Goal: Information Seeking & Learning: Learn about a topic

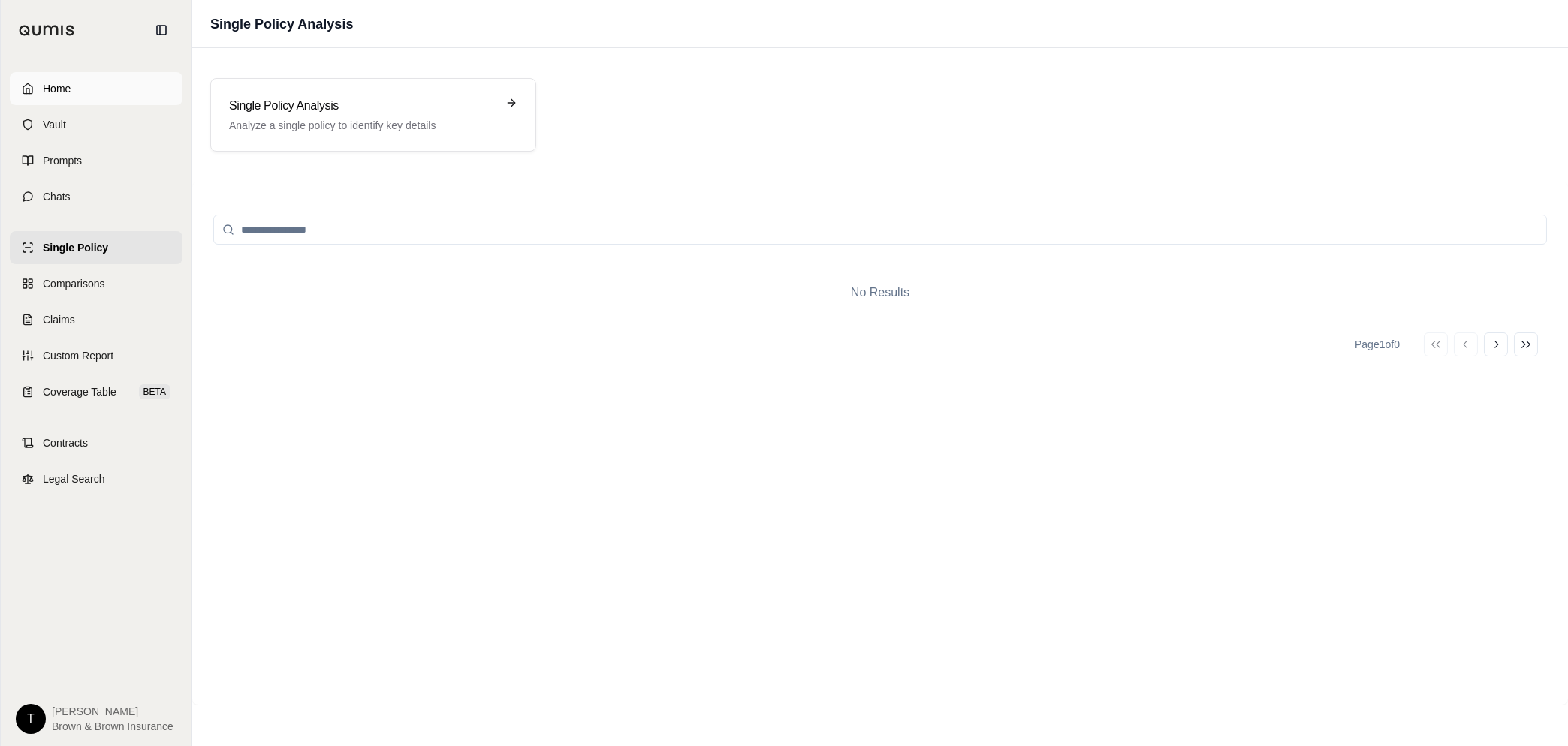
click at [61, 90] on span "Home" at bounding box center [56, 88] width 28 height 15
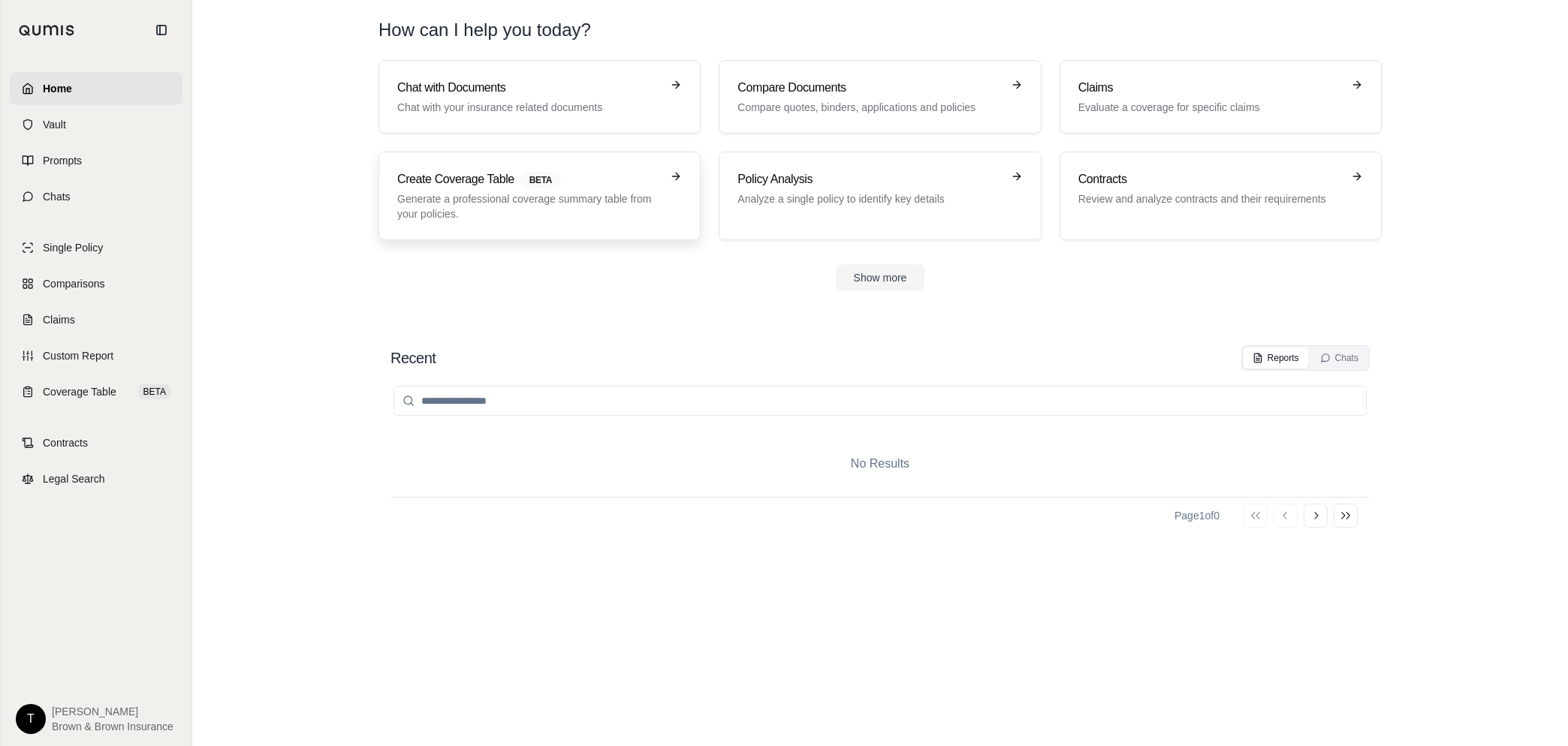
click at [465, 202] on p "Generate a professional coverage summary table from your policies." at bounding box center [529, 206] width 263 height 30
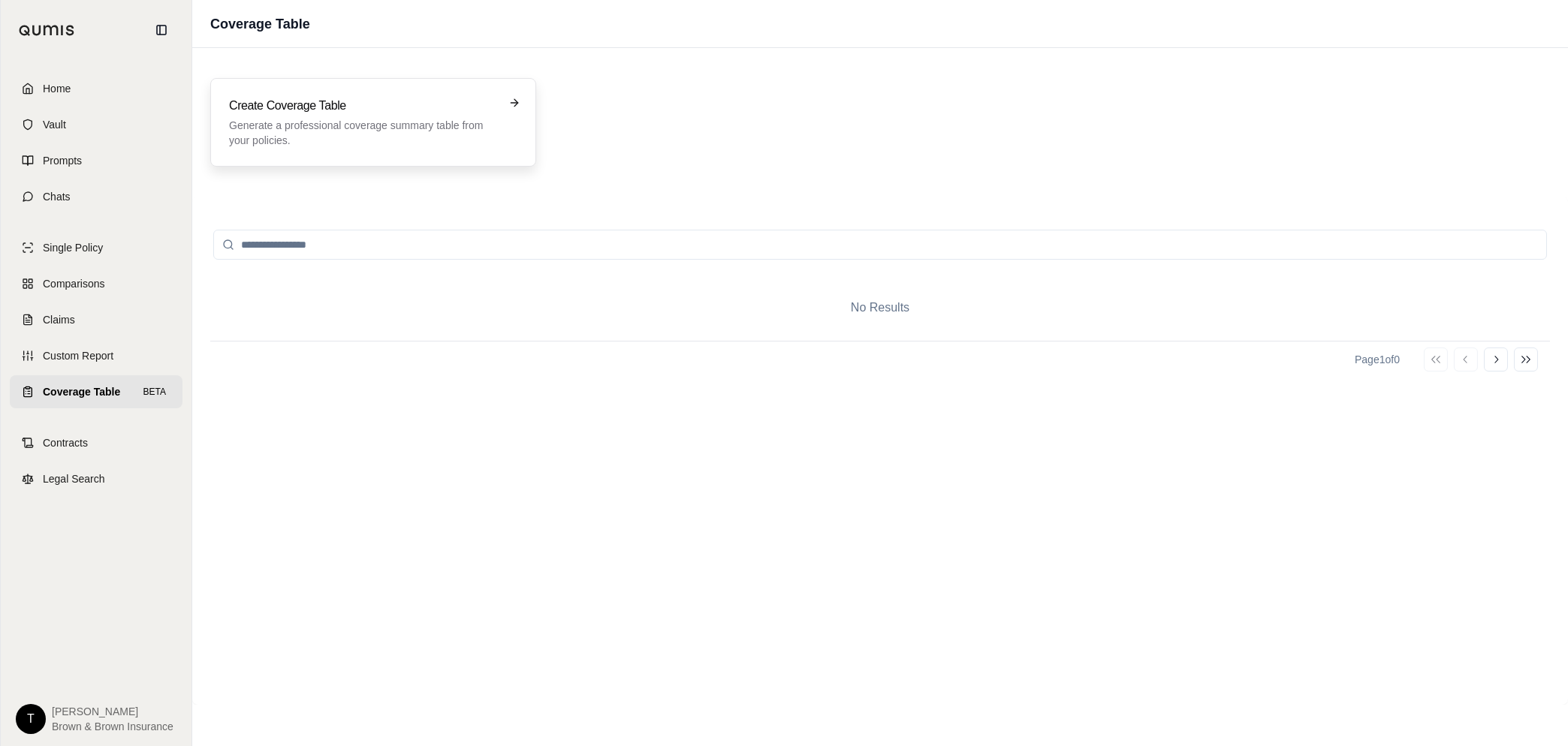
click at [422, 131] on p "Generate a professional coverage summary table from your policies." at bounding box center [362, 133] width 267 height 30
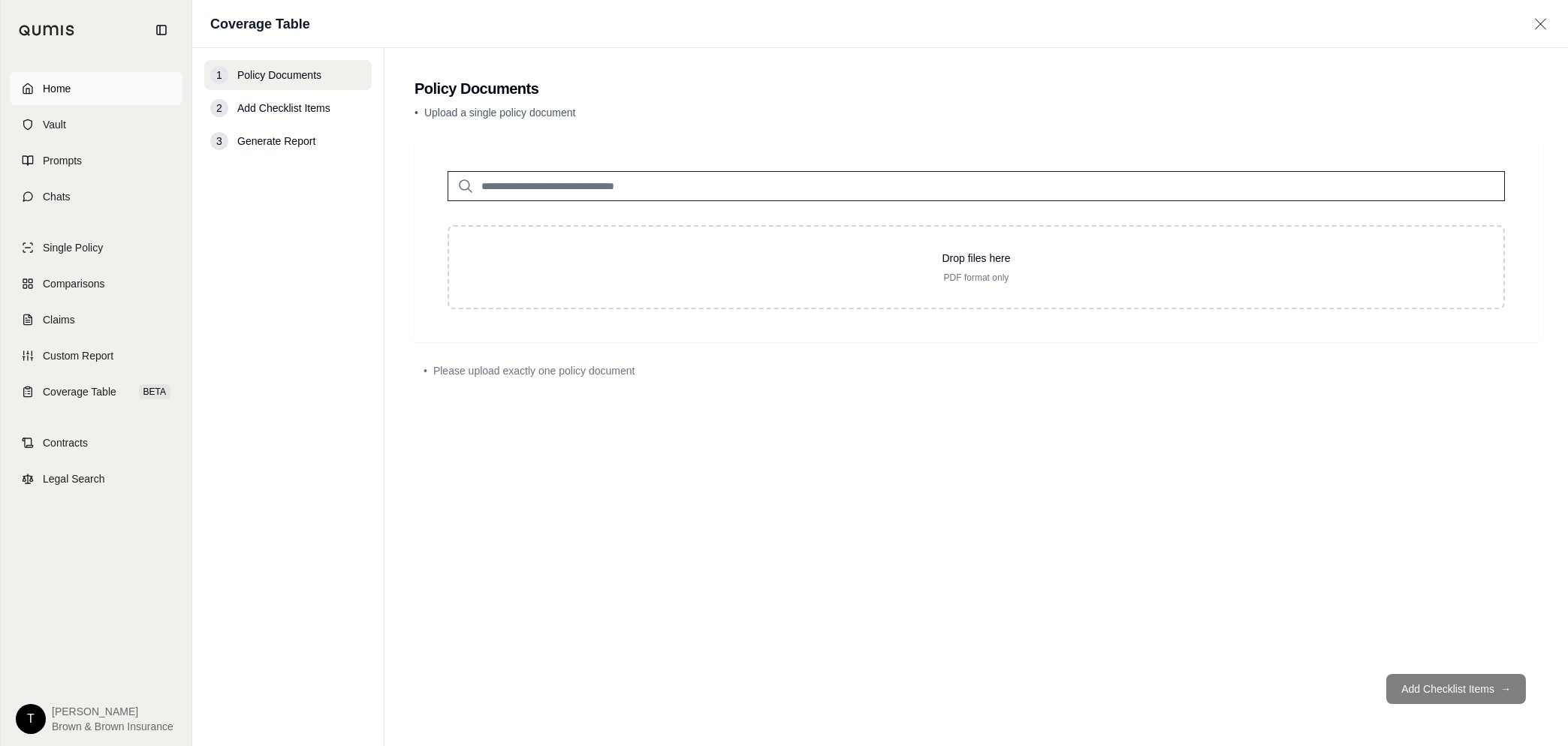
click at [58, 81] on span "Home" at bounding box center [56, 88] width 28 height 15
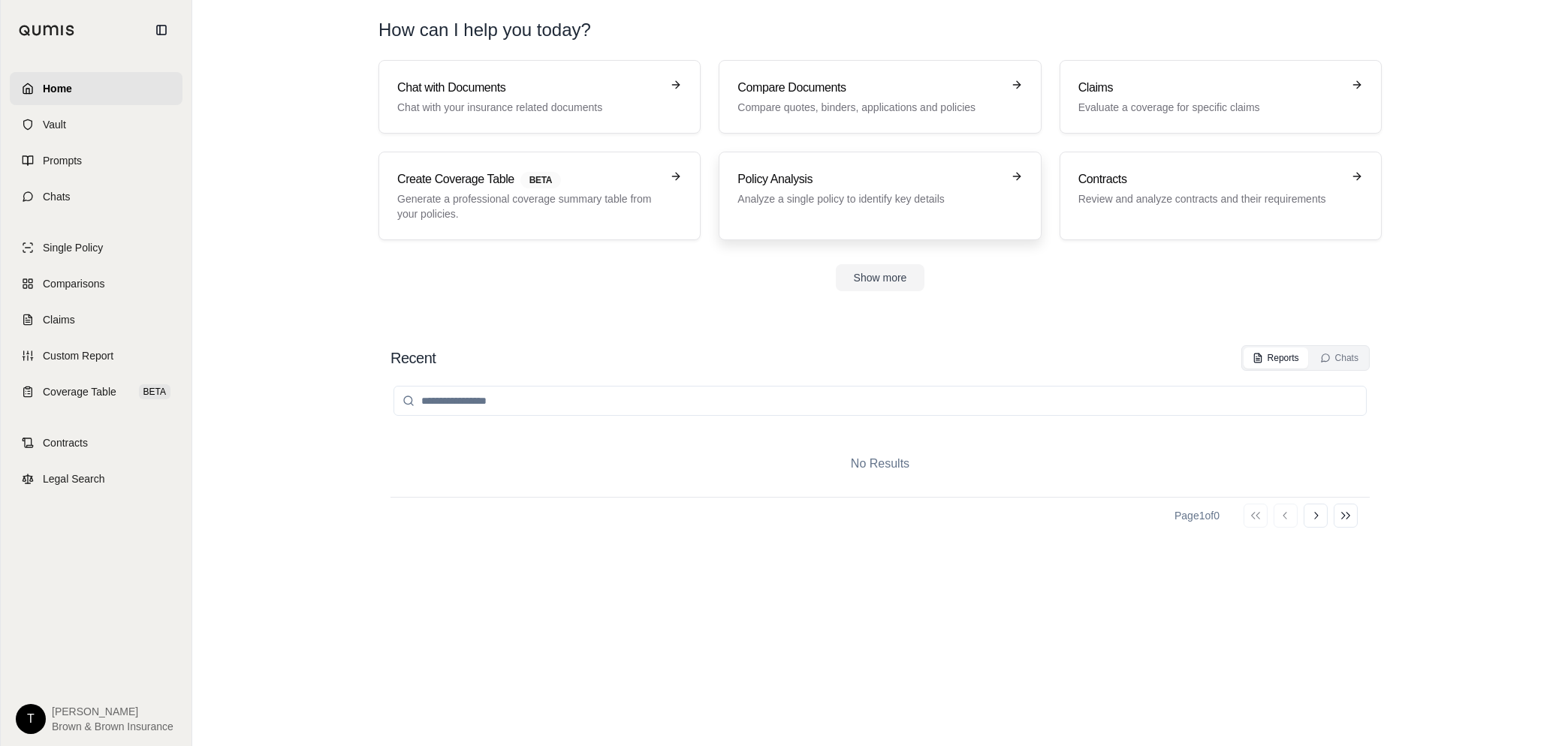
click at [810, 194] on p "Analyze a single policy to identify key details" at bounding box center [869, 198] width 263 height 15
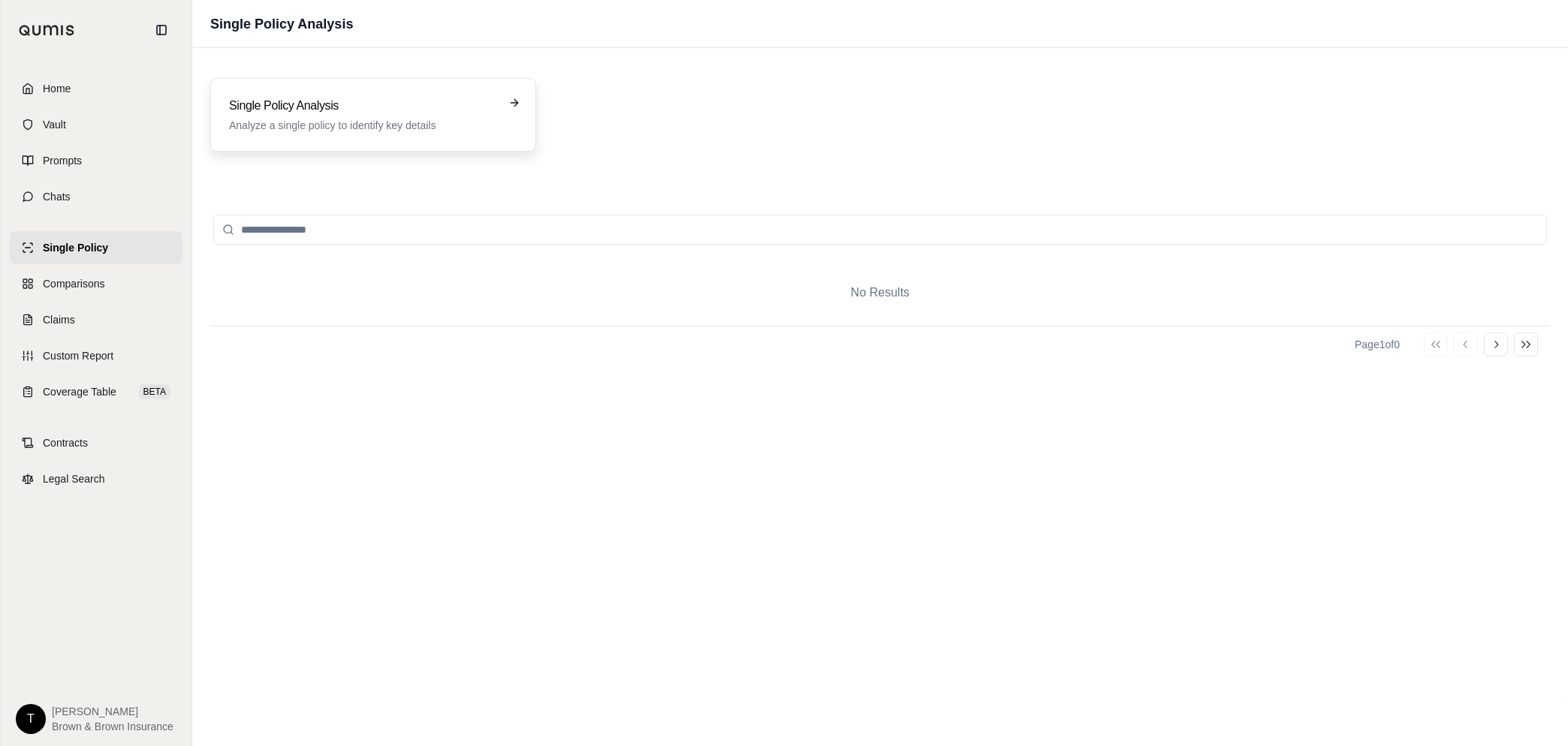
click at [385, 104] on h3 "Single Policy Analysis" at bounding box center [362, 106] width 267 height 18
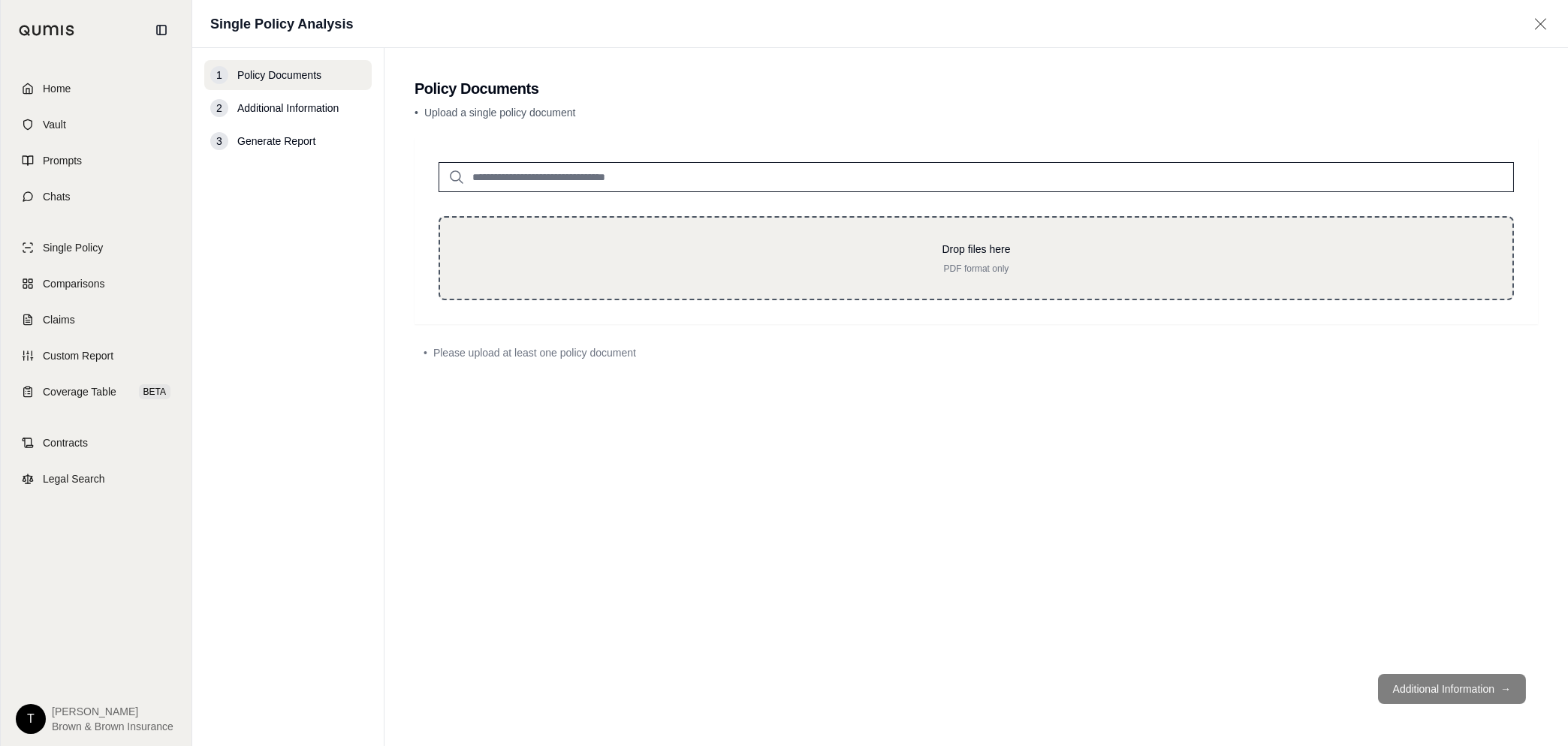
click at [973, 275] on div "Drop files here PDF format only" at bounding box center [976, 257] width 1075 height 84
type input "**********"
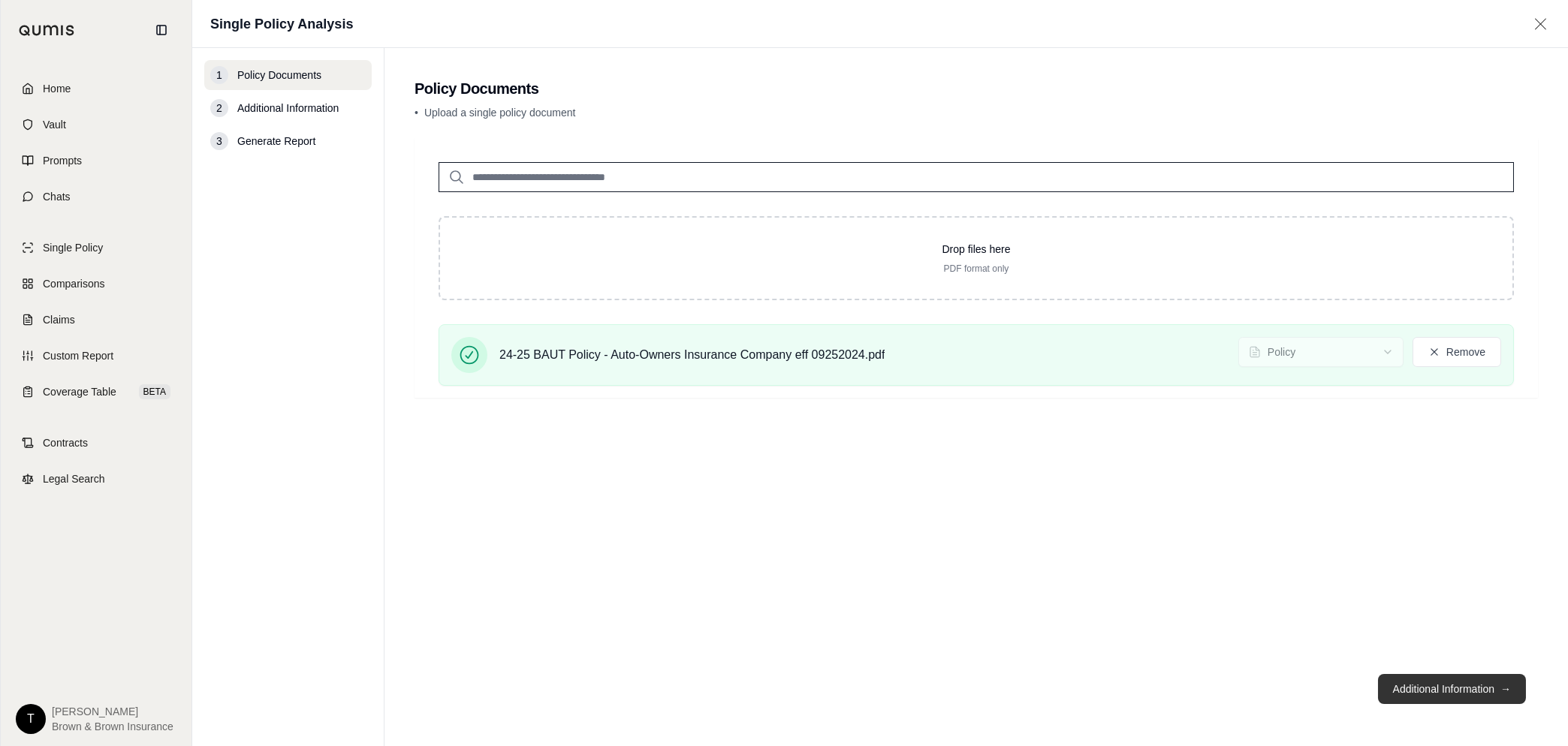
click at [1427, 684] on button "Additional Information →" at bounding box center [1451, 689] width 148 height 30
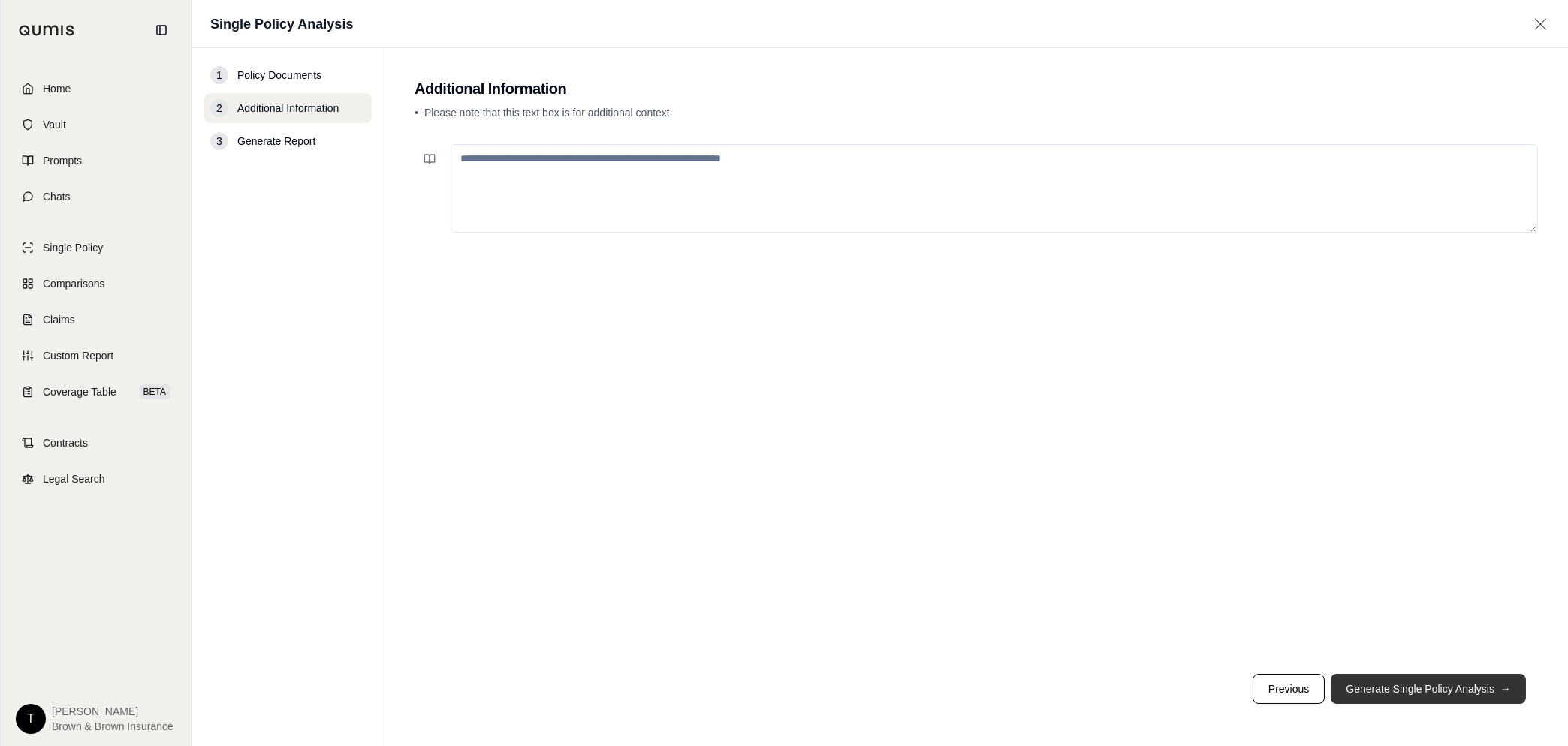
click at [1437, 677] on button "Generate Single Policy Analysis →" at bounding box center [1428, 689] width 195 height 30
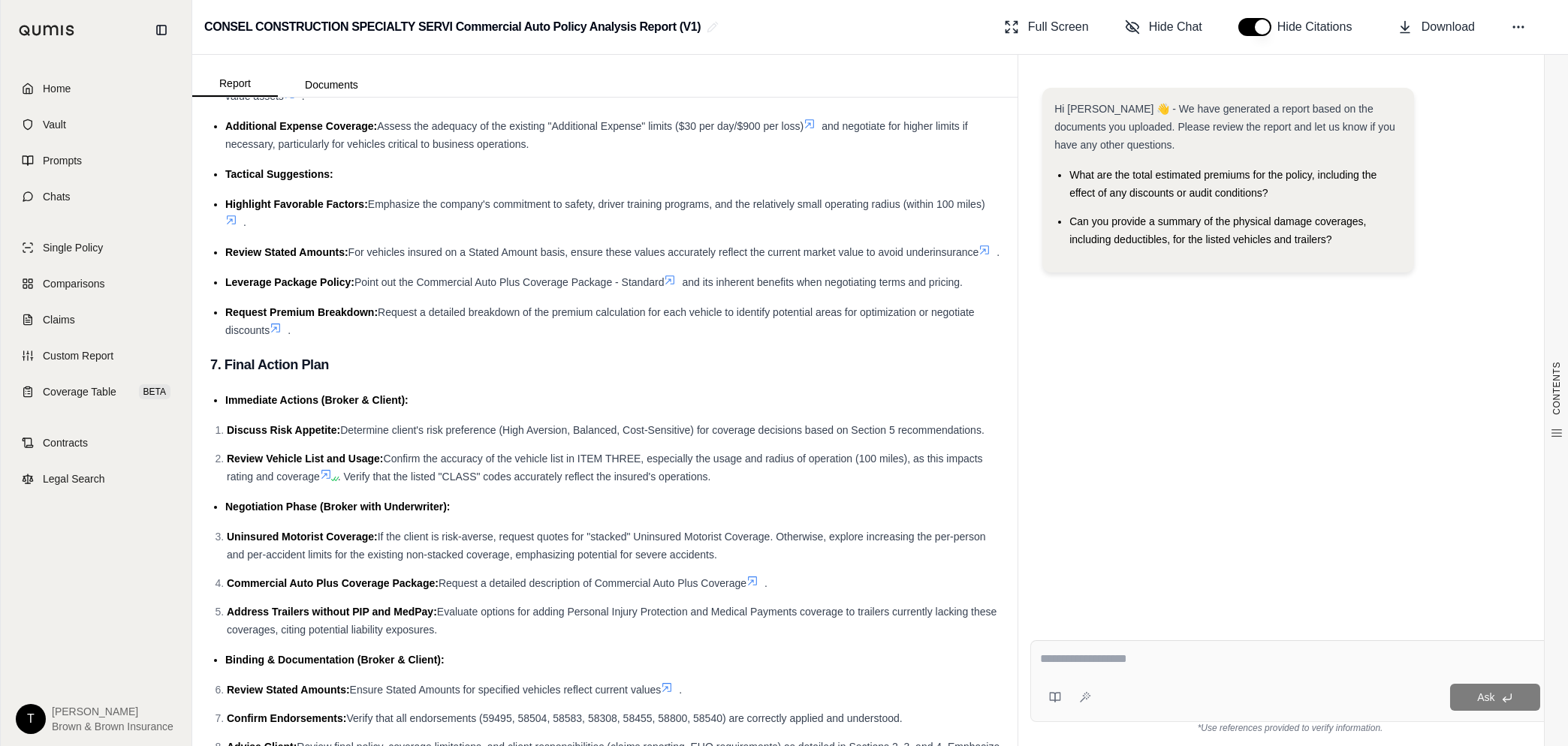
scroll to position [3618, 0]
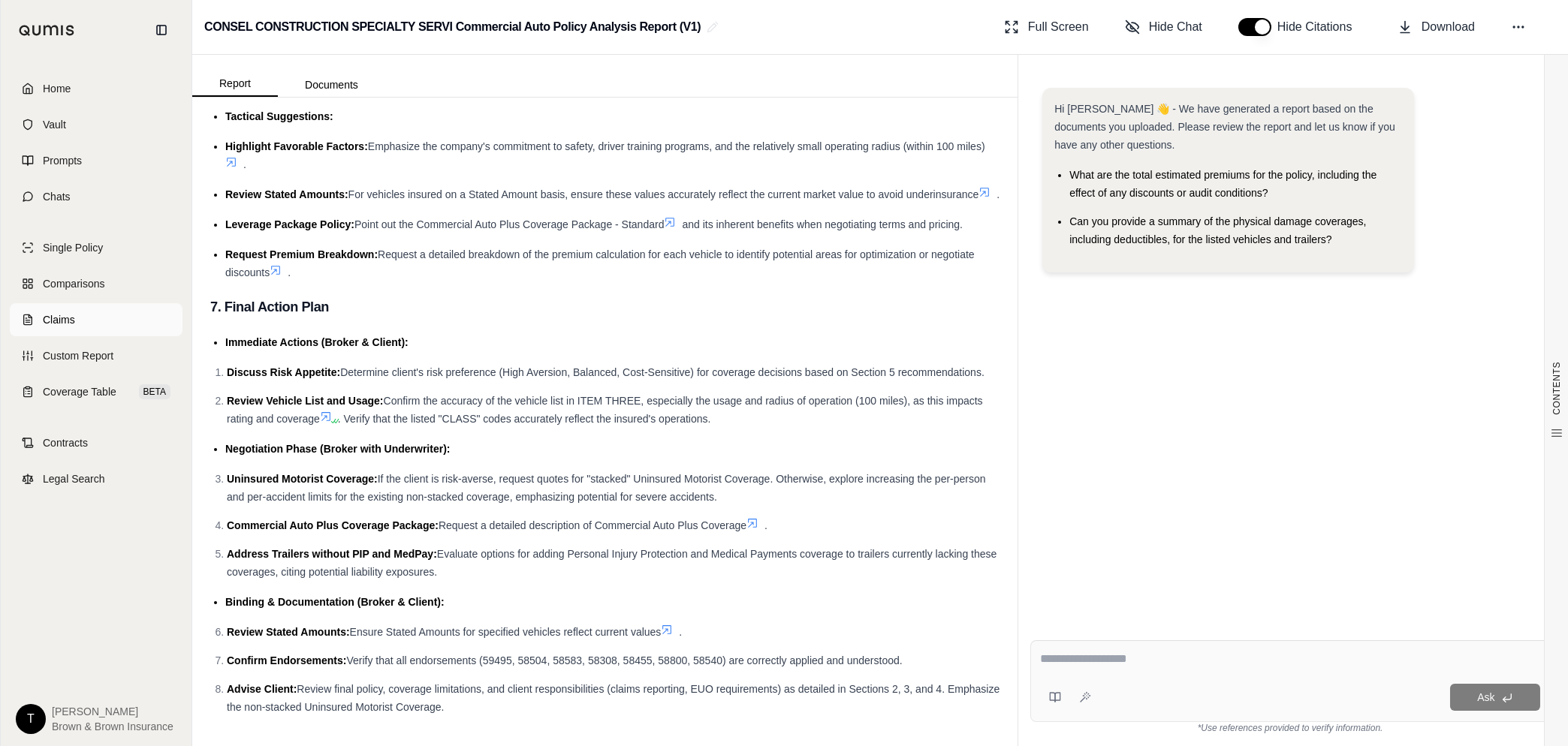
click at [72, 322] on span "Claims" at bounding box center [58, 319] width 32 height 15
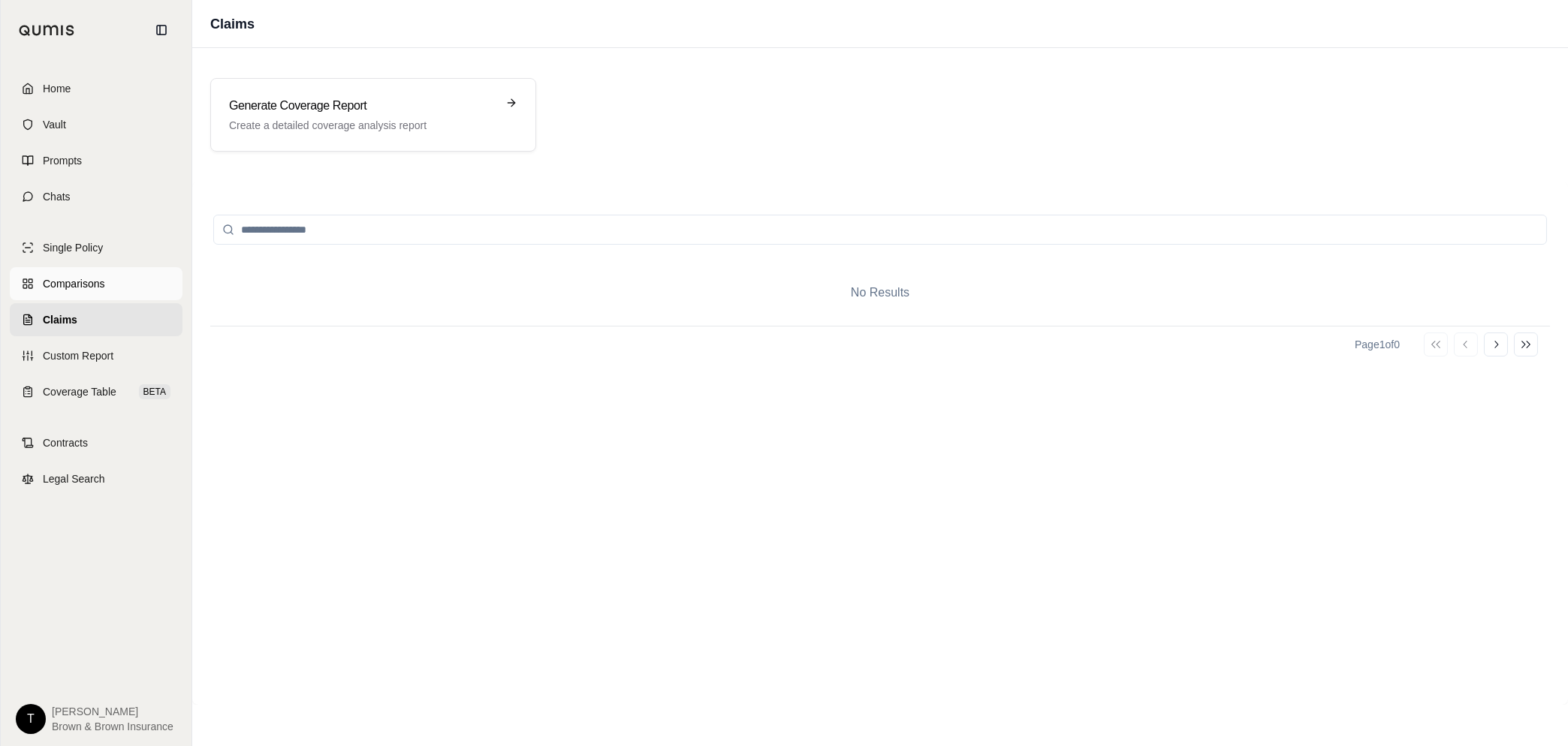
click at [82, 292] on link "Comparisons" at bounding box center [96, 283] width 173 height 33
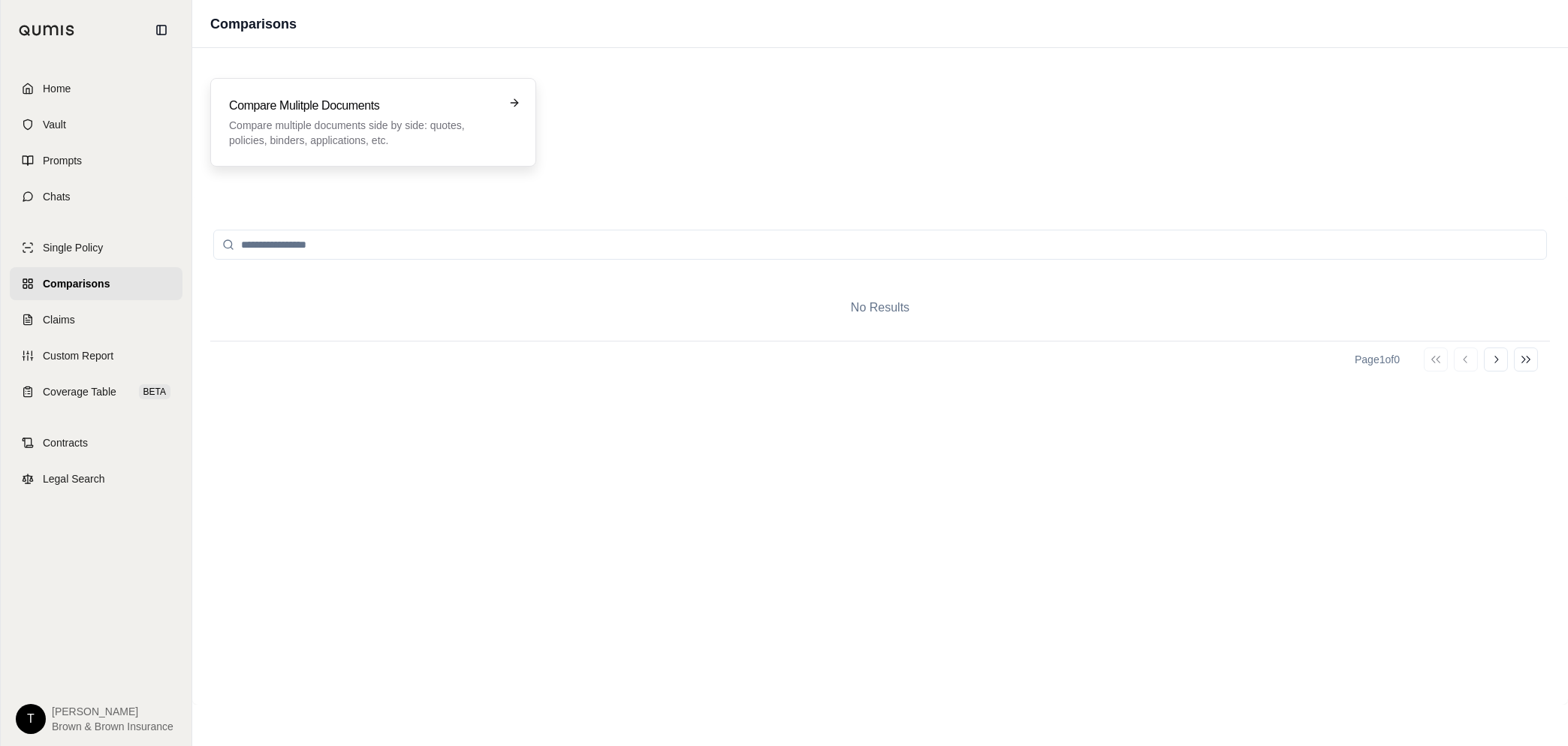
click at [288, 128] on p "Compare multiple documents side by side: quotes, policies, binders, application…" at bounding box center [362, 133] width 267 height 30
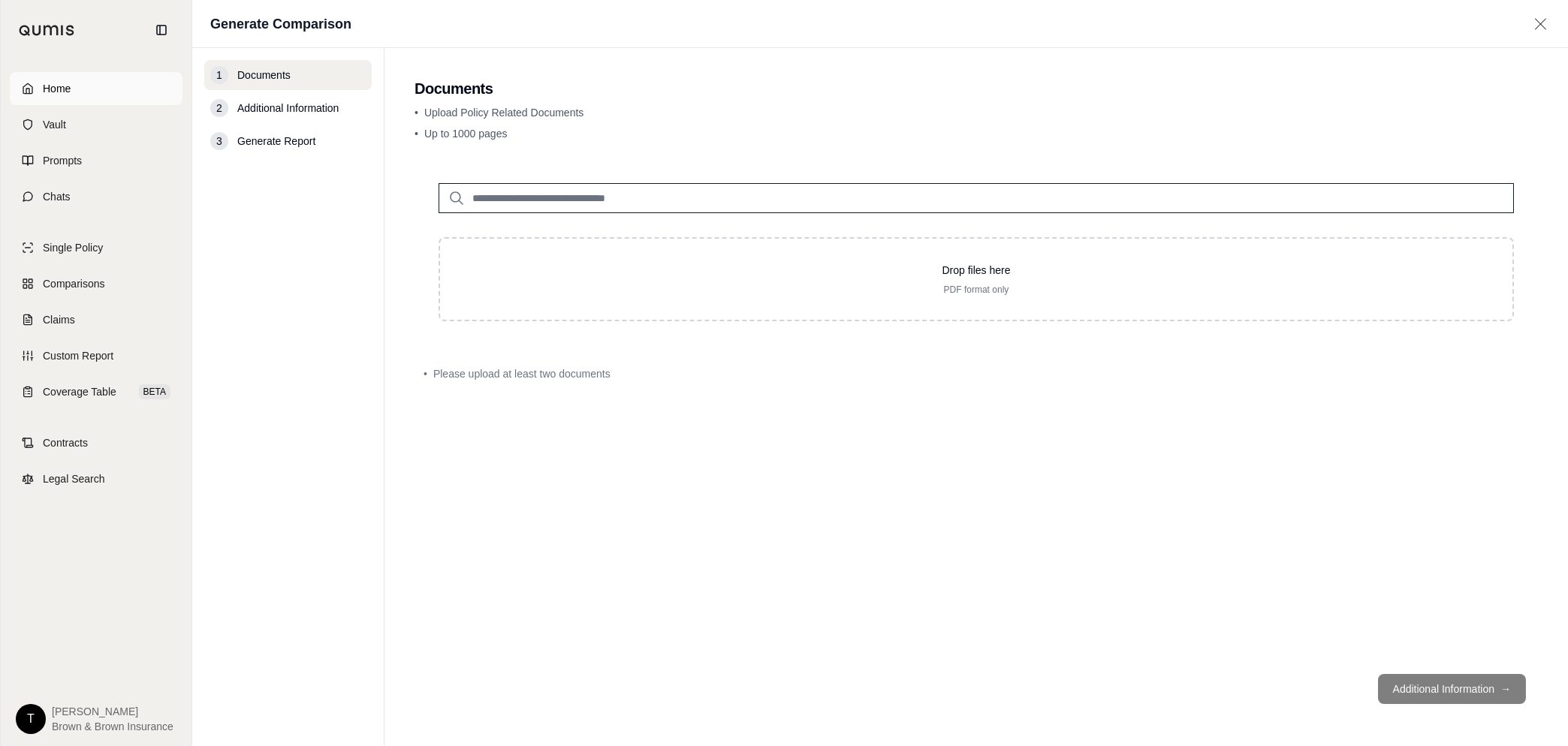
click at [70, 87] on span "Home" at bounding box center [56, 88] width 28 height 15
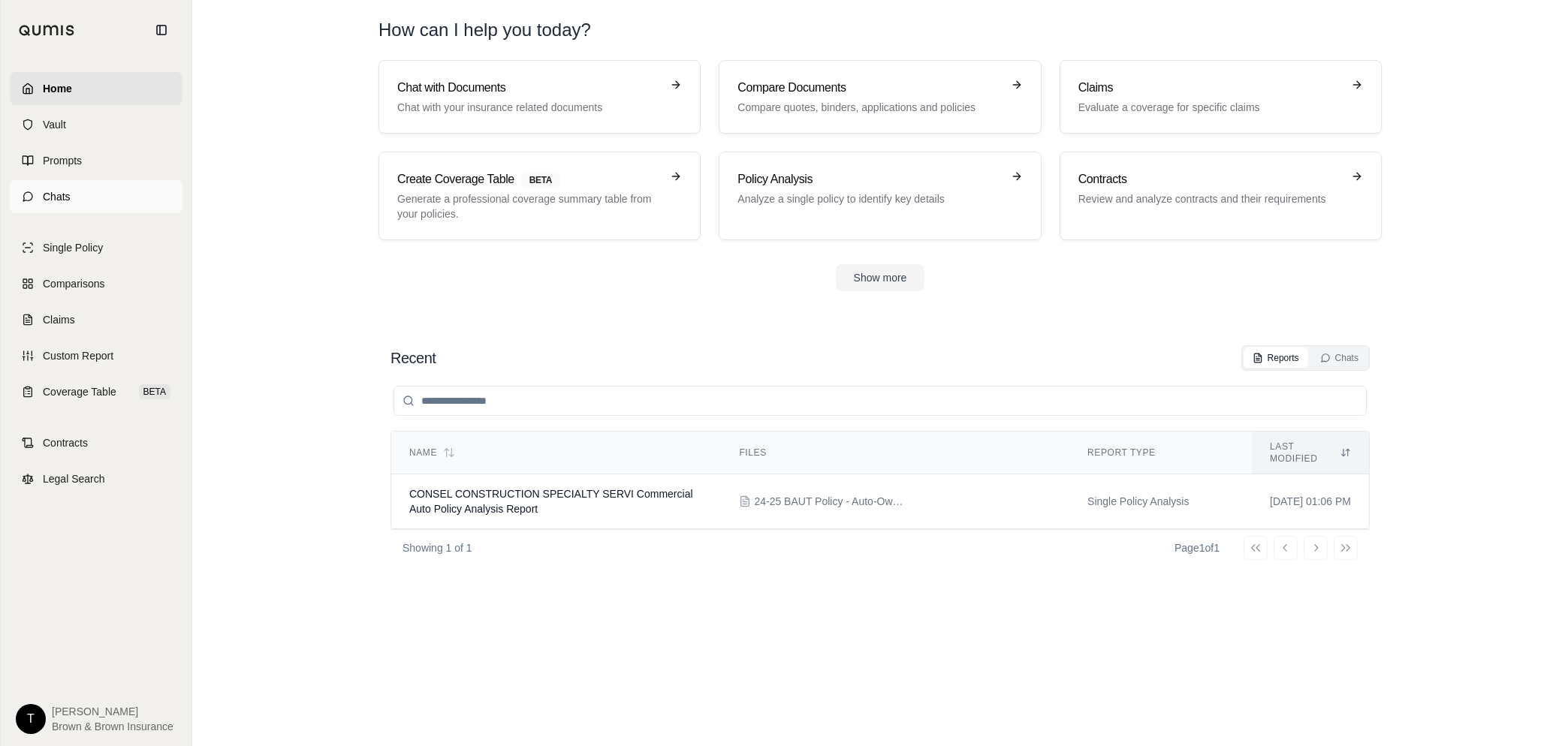
click at [58, 201] on span "Chats" at bounding box center [56, 197] width 28 height 15
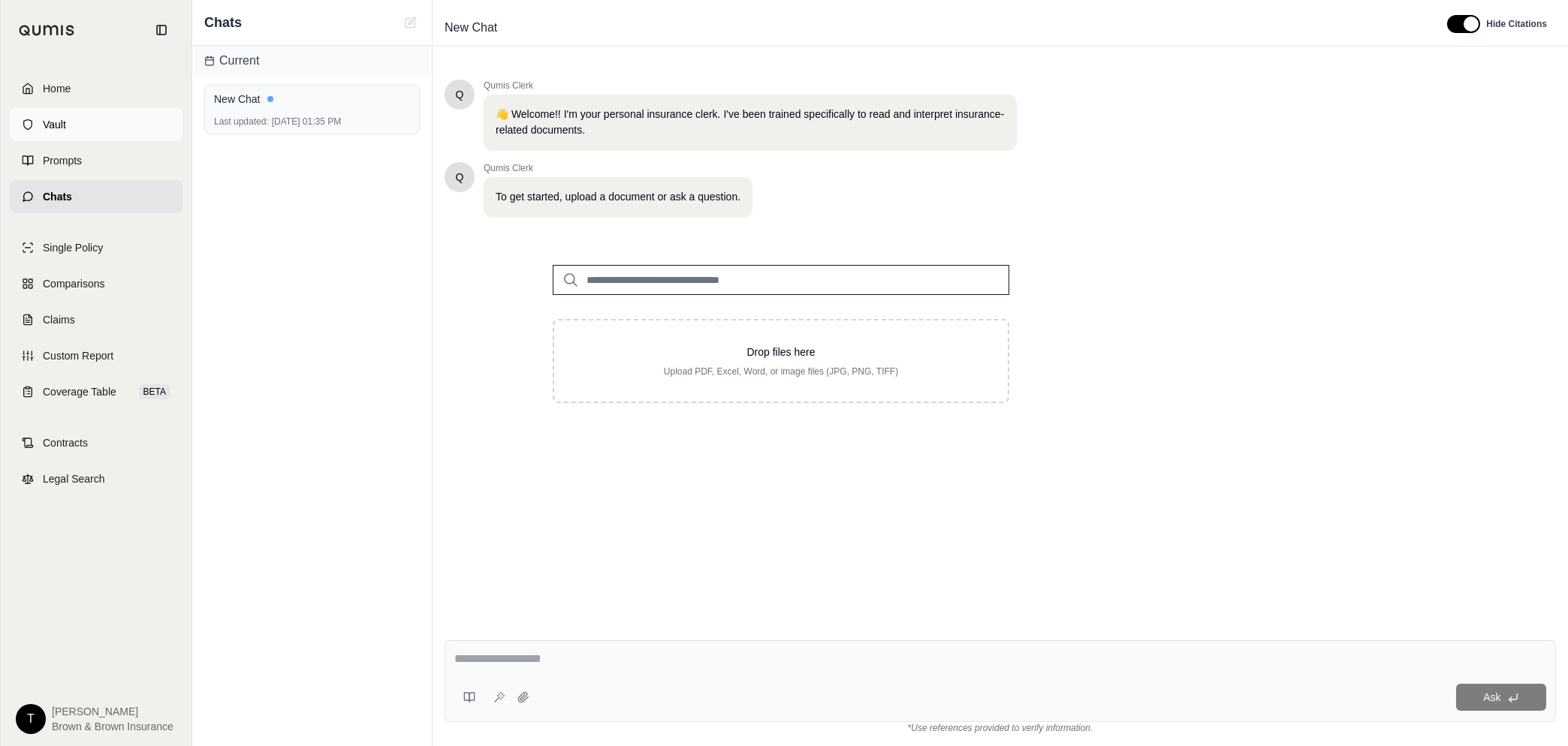
click at [62, 117] on span "Vault" at bounding box center [54, 124] width 23 height 15
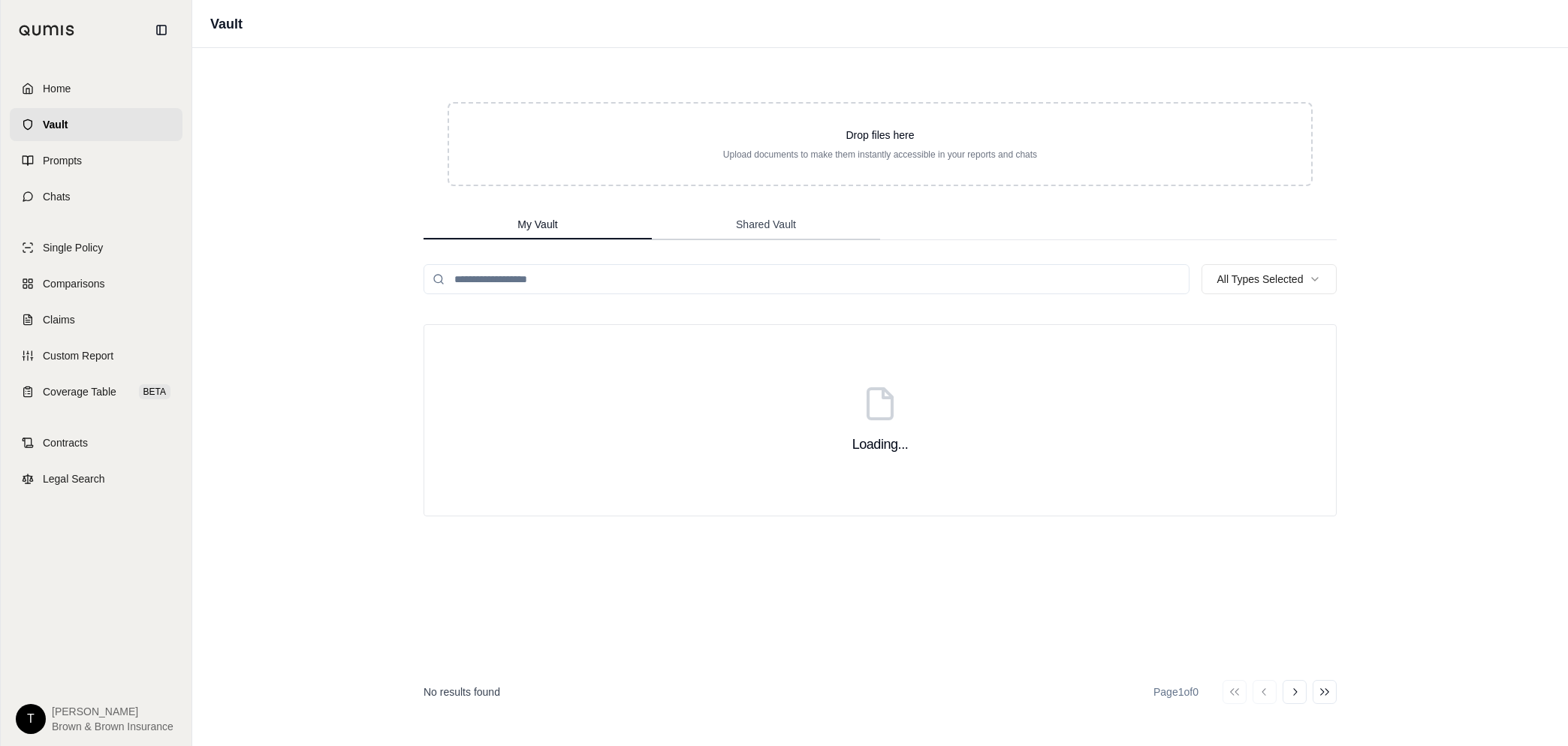
click at [756, 233] on button "Shared Vault" at bounding box center [766, 225] width 228 height 30
click at [520, 226] on span "My Vault" at bounding box center [538, 224] width 40 height 15
click at [772, 225] on span "Shared Vault" at bounding box center [766, 224] width 60 height 15
click at [510, 223] on button "My Vault" at bounding box center [537, 225] width 228 height 30
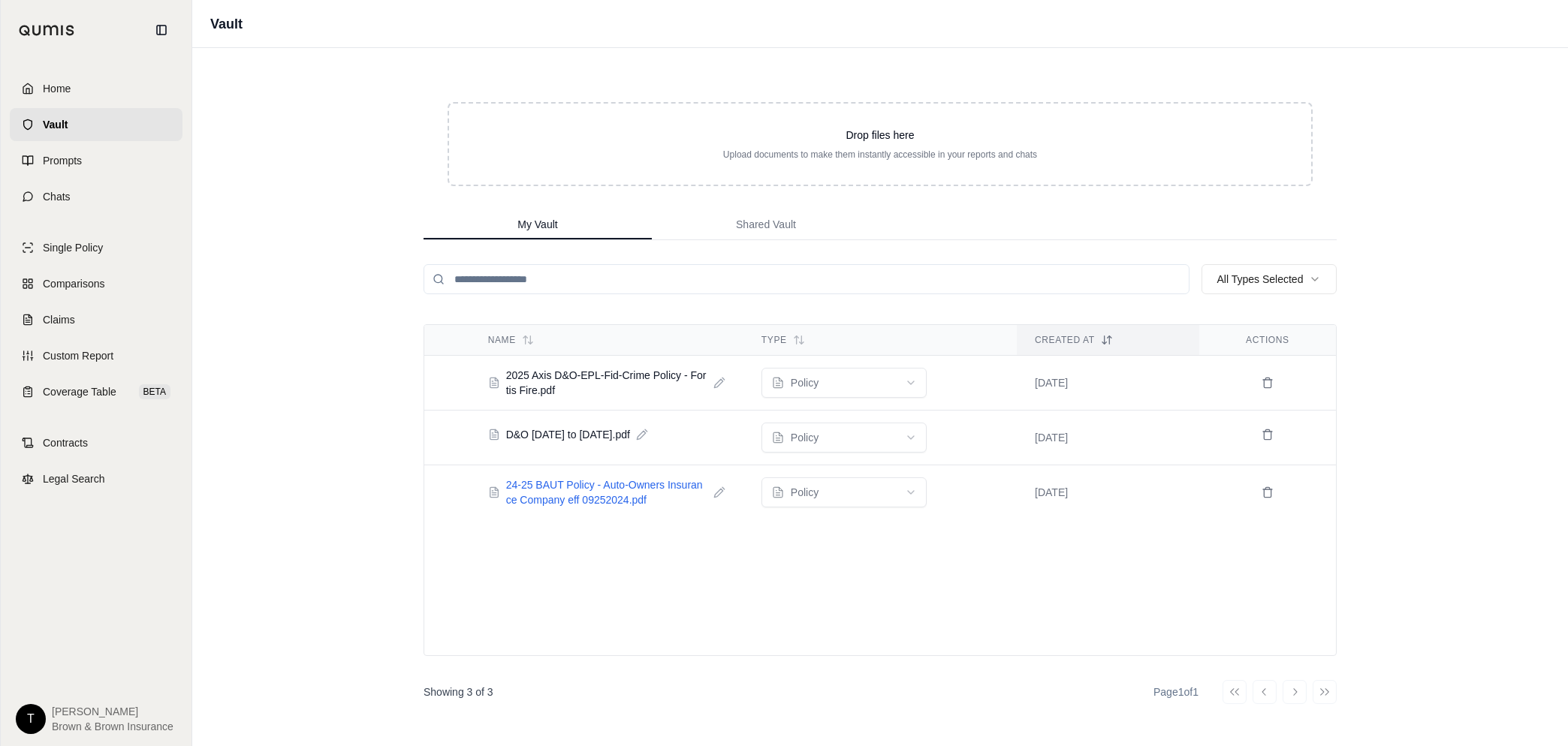
click at [574, 485] on span "24-25 BAUT Policy - Auto-Owners Insurance Company eff 09252024.pdf" at bounding box center [607, 493] width 202 height 30
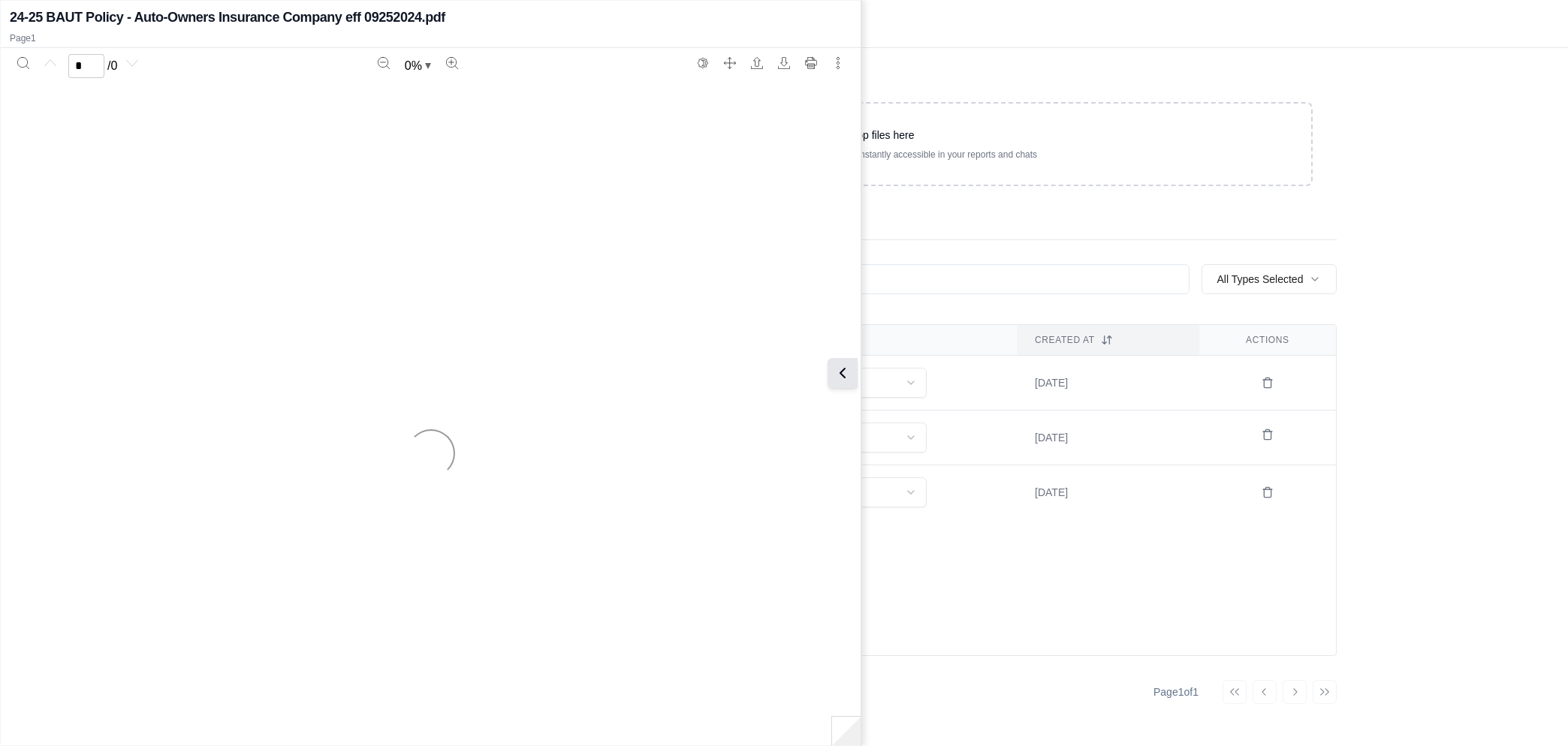
click at [846, 372] on icon at bounding box center [842, 373] width 18 height 18
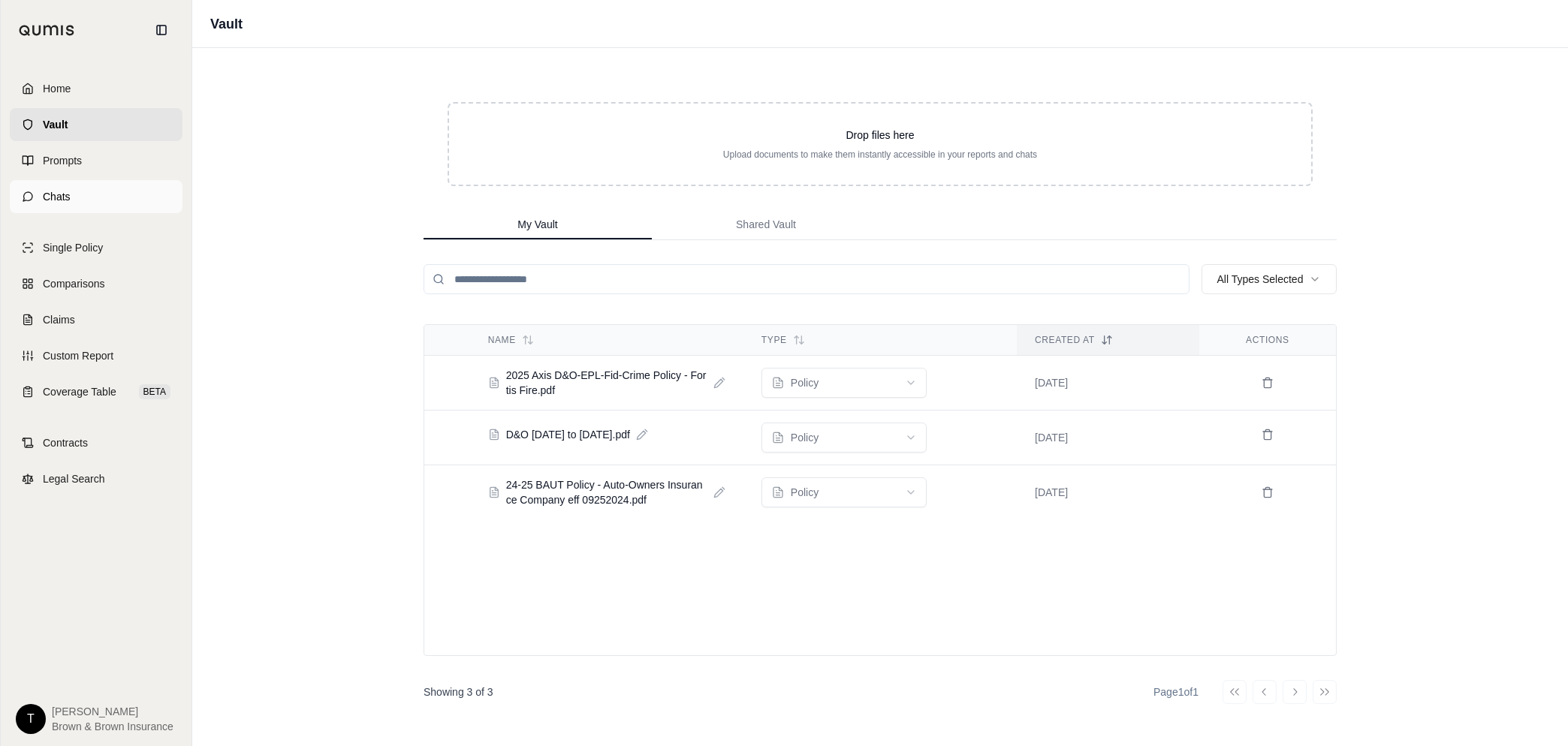
click at [76, 202] on link "Chats" at bounding box center [96, 196] width 173 height 33
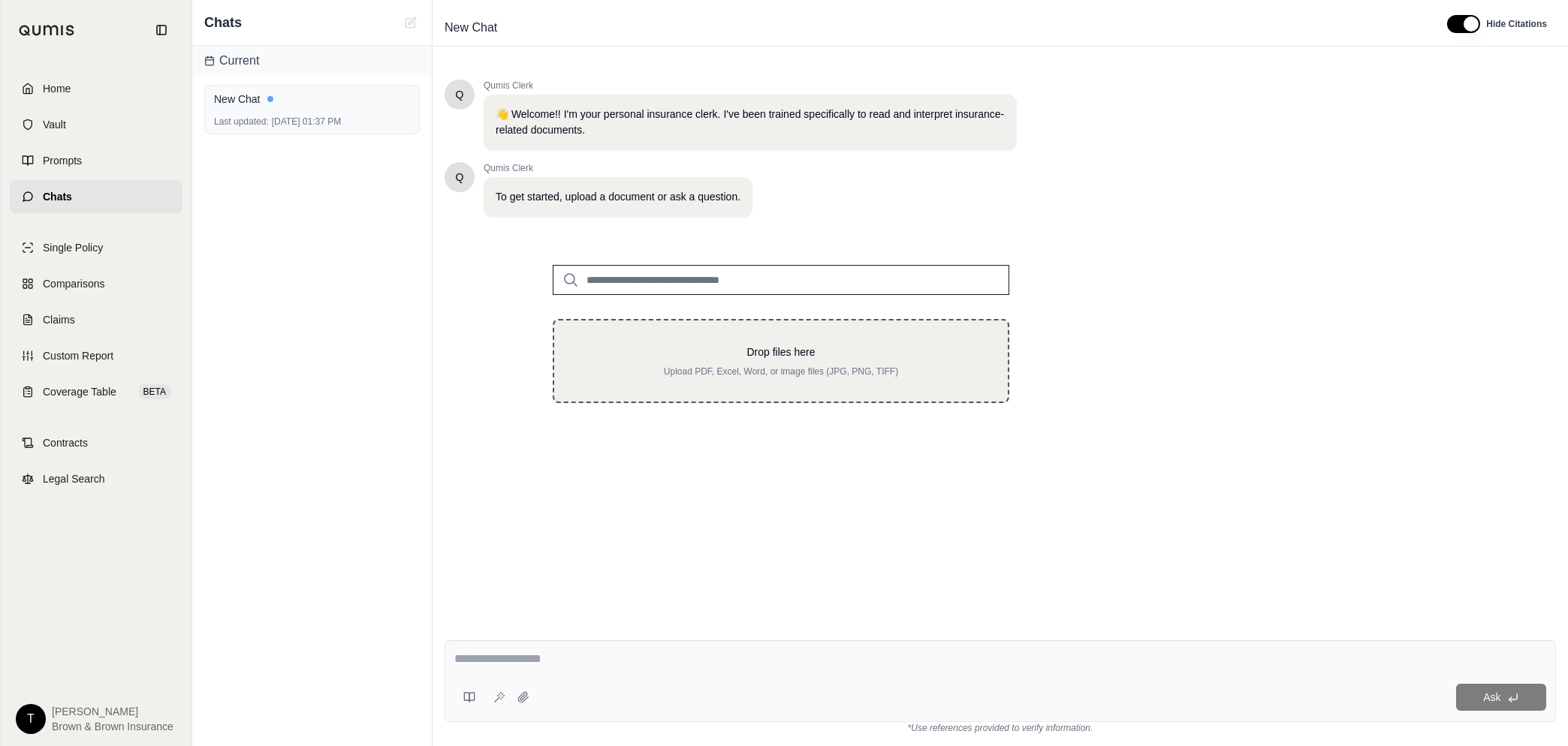
click at [750, 358] on div "Drop files here Upload PDF, Excel, Word, or image files (JPG, PNG, TIFF)" at bounding box center [781, 361] width 406 height 33
type input "**********"
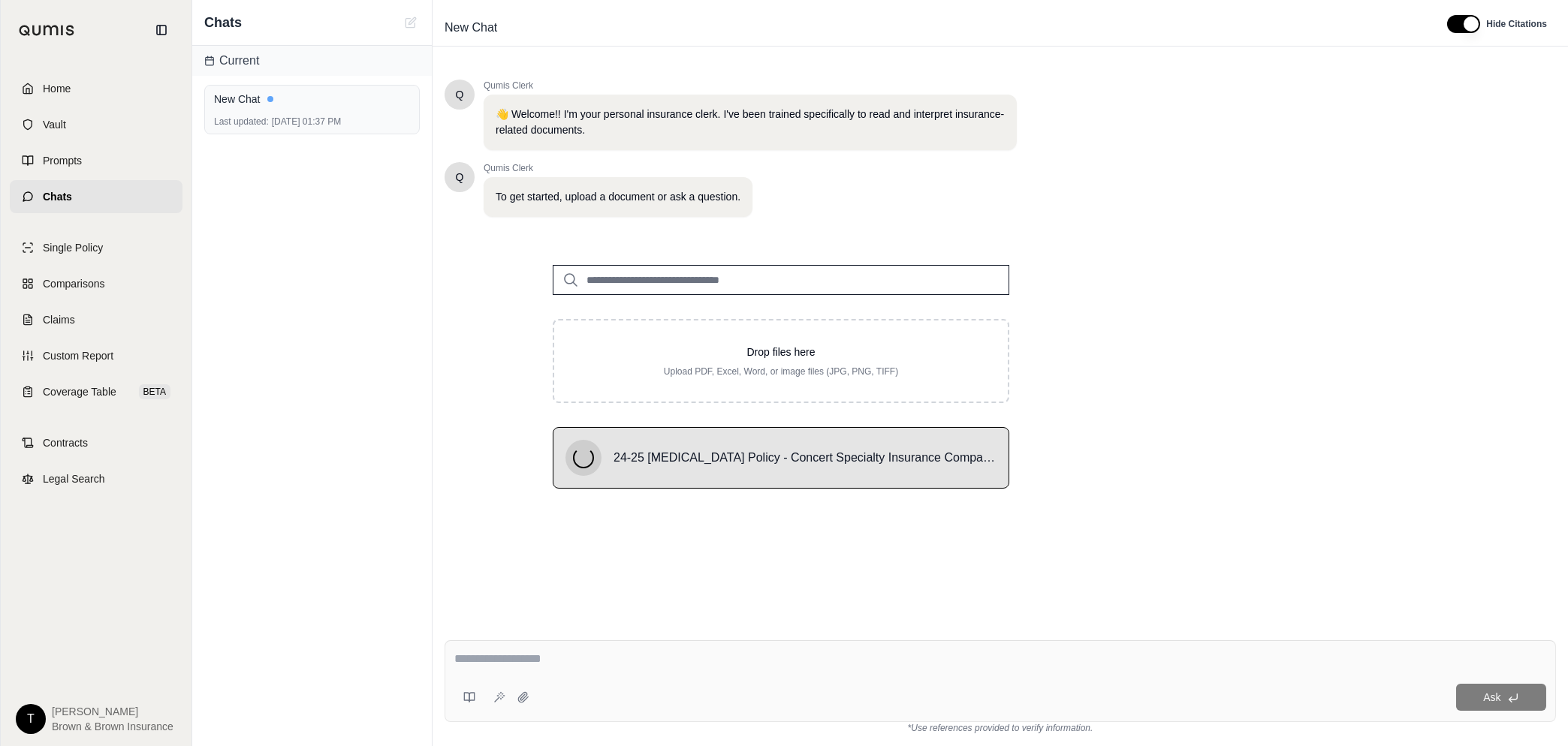
click at [794, 659] on textarea at bounding box center [1000, 659] width 1092 height 18
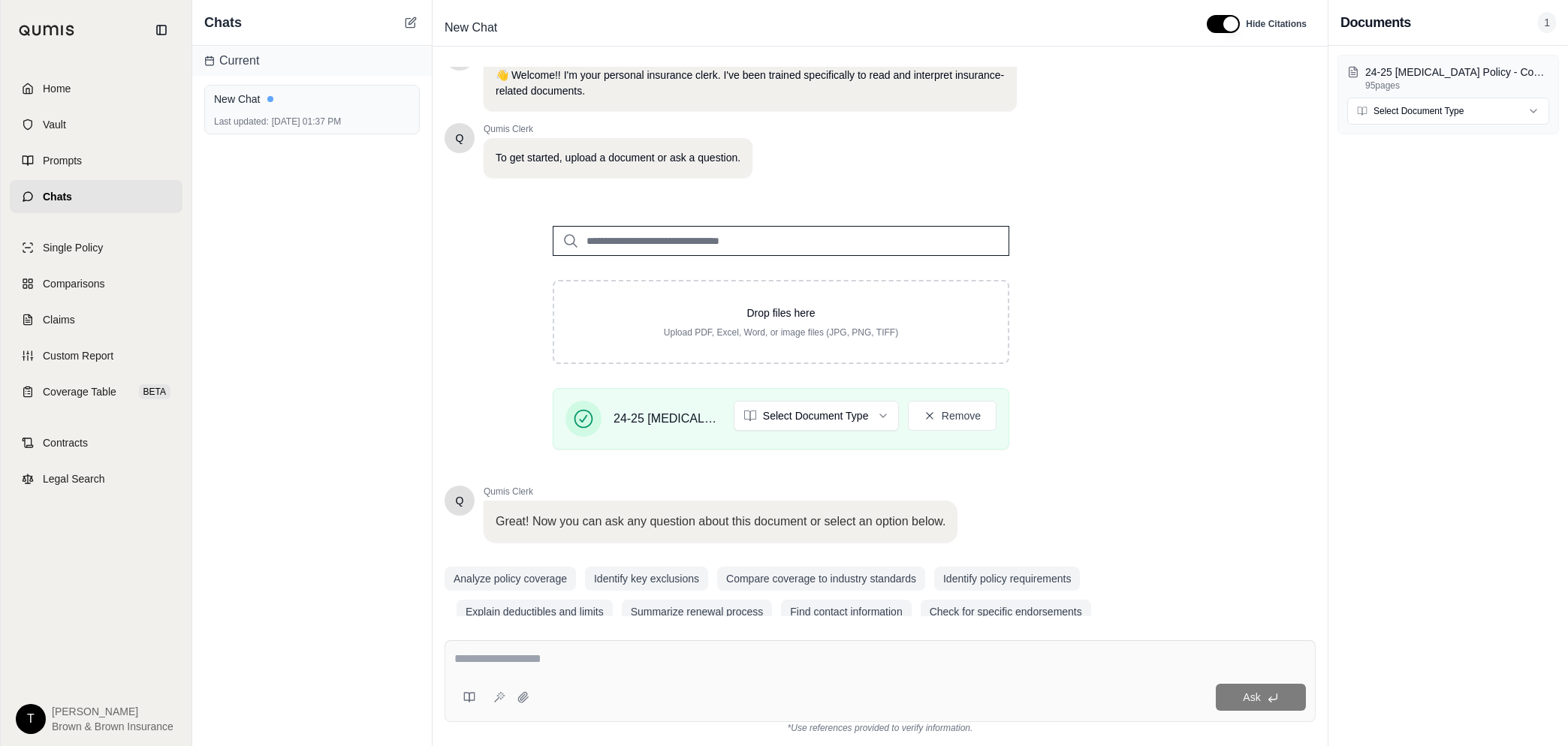
scroll to position [62, 0]
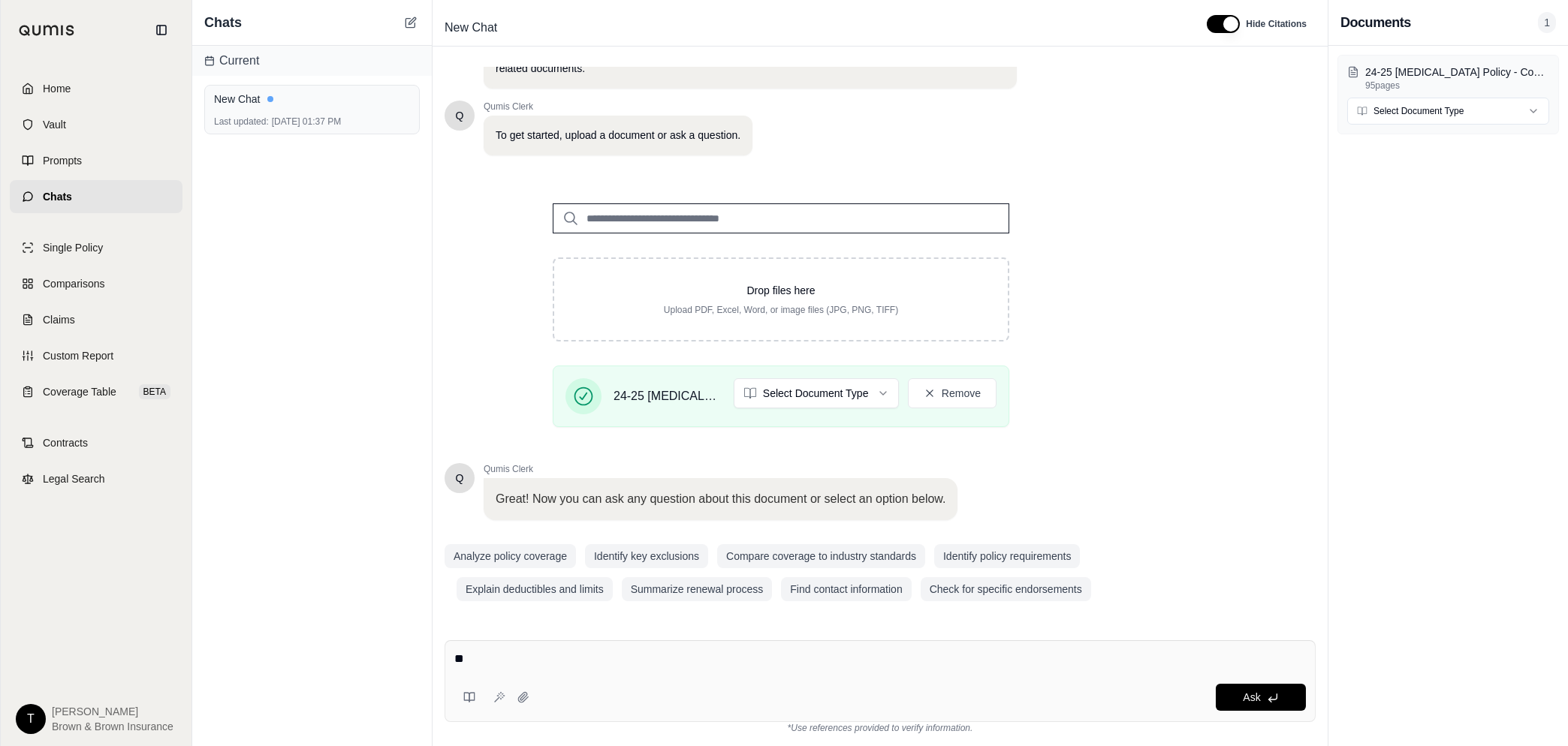
type textarea "*"
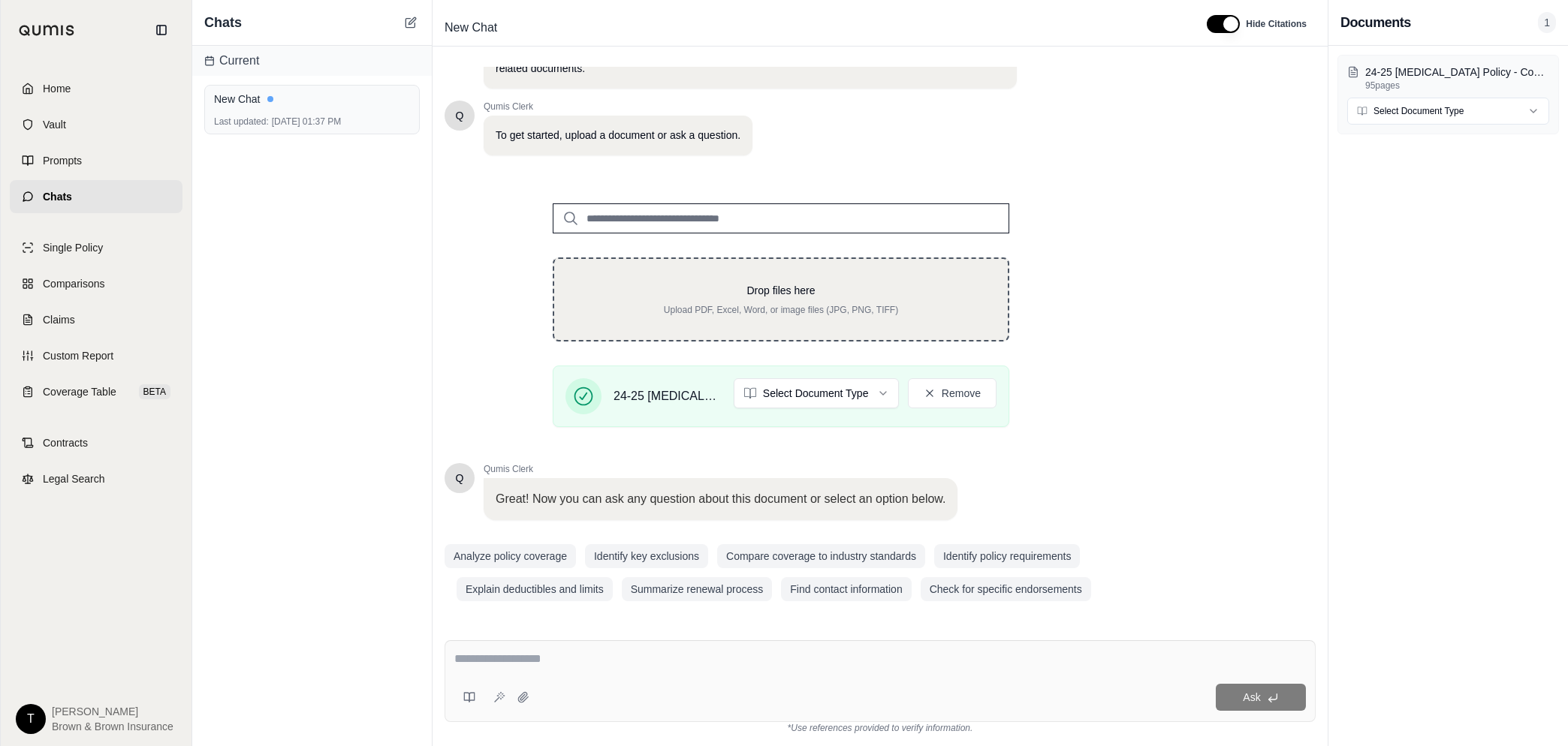
click at [765, 289] on p "Drop files here" at bounding box center [781, 290] width 406 height 15
type input "**********"
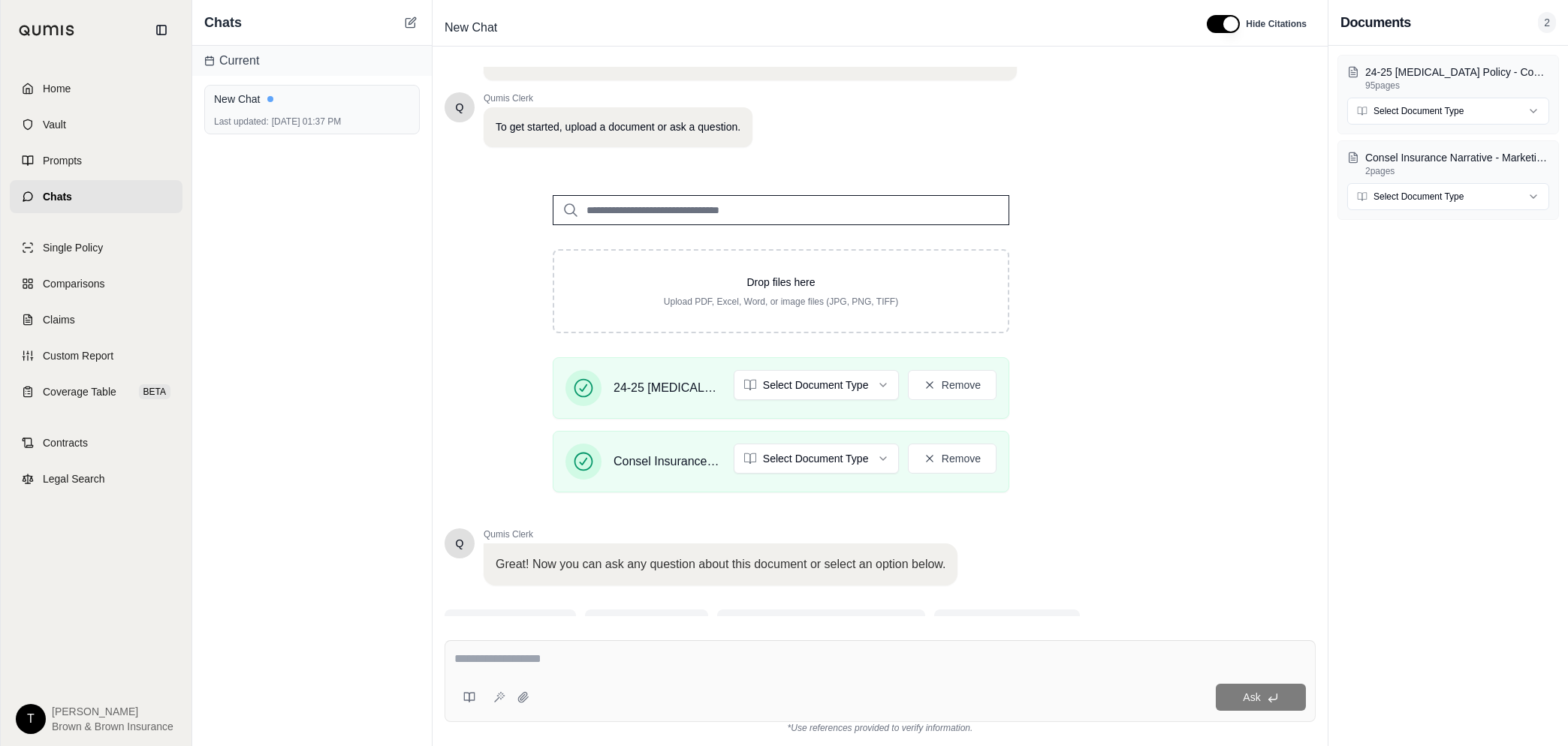
scroll to position [135, 0]
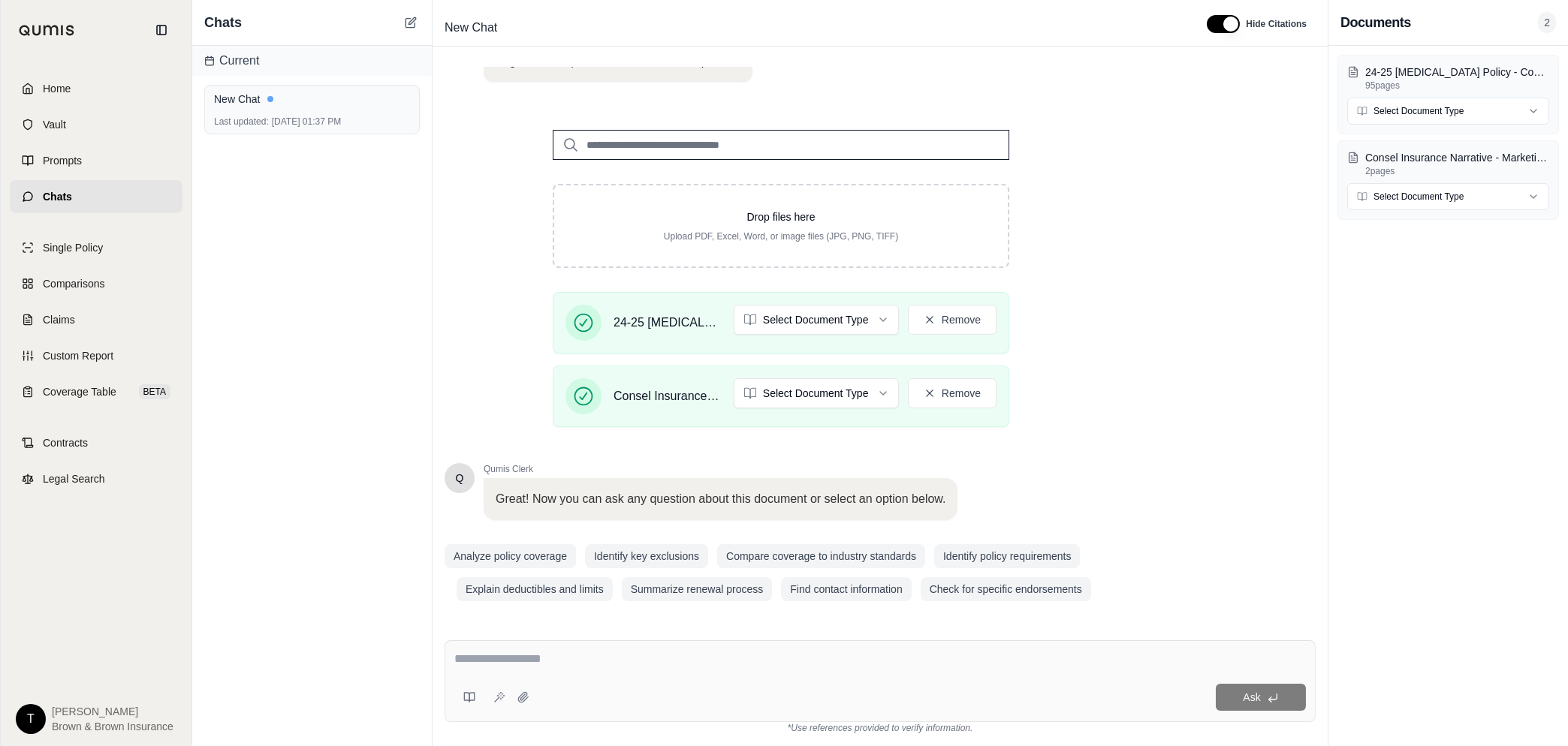
click at [534, 664] on textarea at bounding box center [880, 659] width 851 height 18
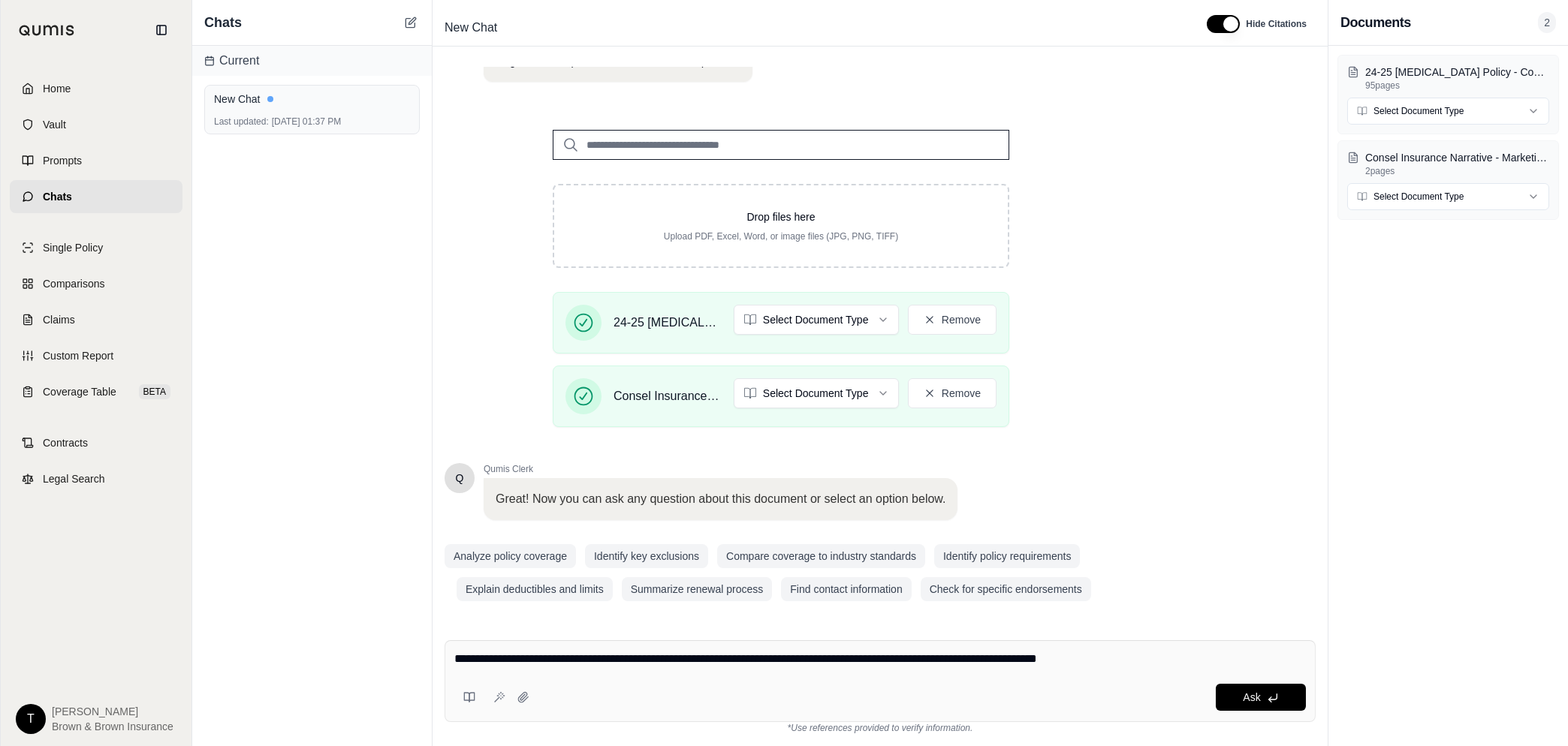
type textarea "**********"
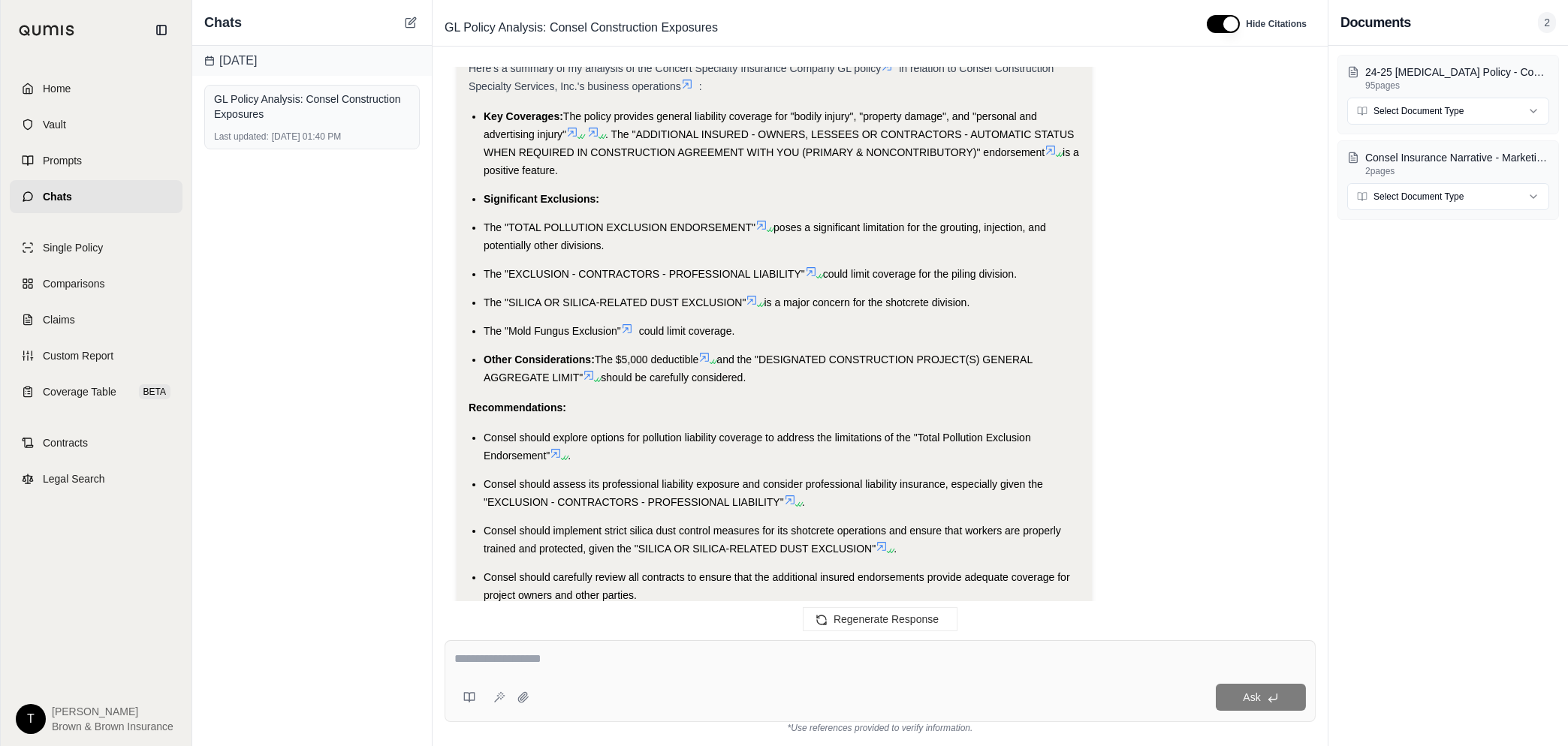
scroll to position [1789, 0]
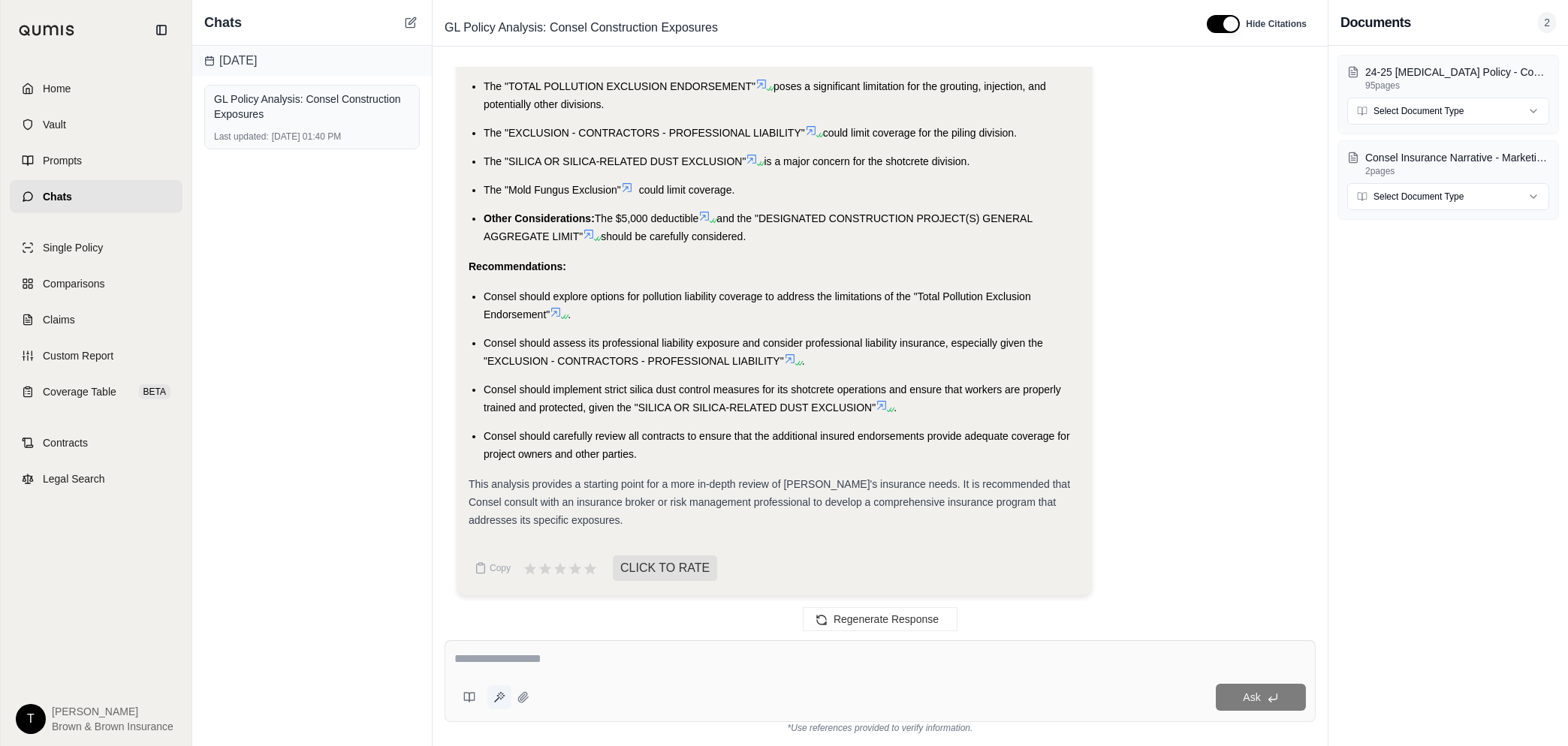
click at [501, 700] on icon at bounding box center [499, 696] width 12 height 12
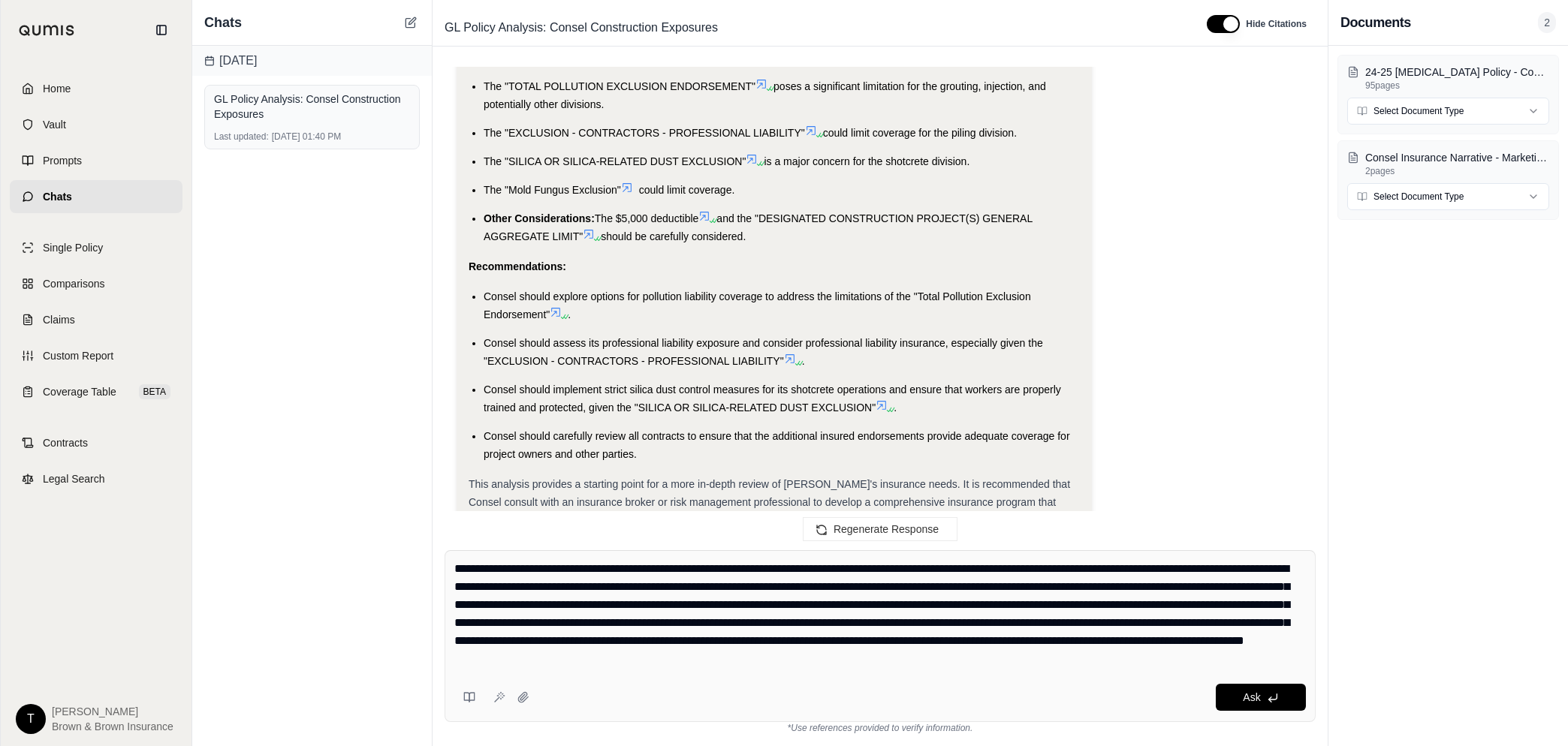
type textarea "**********"
drag, startPoint x: 746, startPoint y: 654, endPoint x: 438, endPoint y: 545, distance: 326.7
click at [446, 549] on div "**********" at bounding box center [880, 642] width 895 height 208
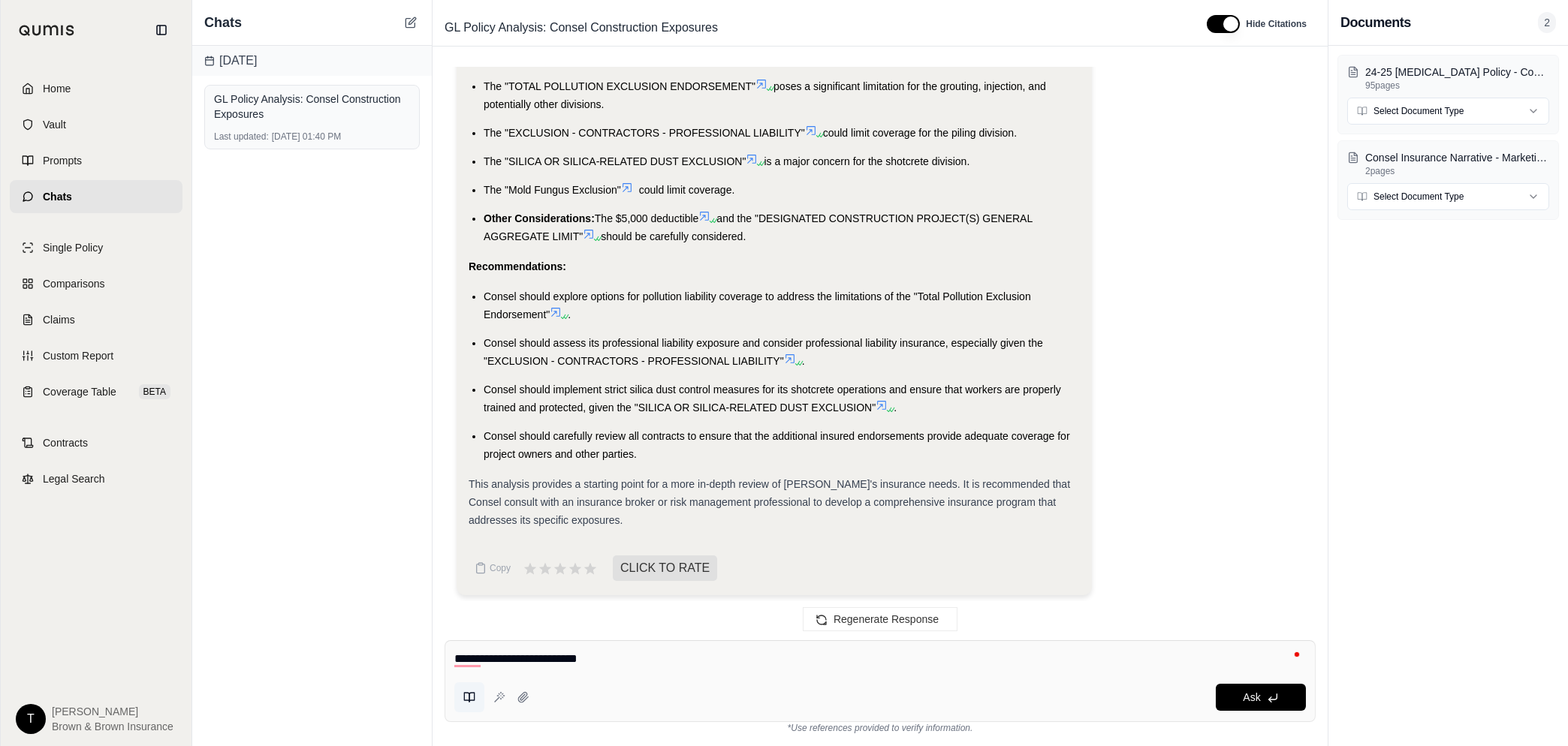
type textarea "**********"
click at [464, 701] on icon at bounding box center [469, 696] width 12 height 12
click at [863, 684] on div "Ask" at bounding box center [920, 697] width 770 height 27
click at [670, 663] on textarea "**********" at bounding box center [880, 659] width 851 height 18
drag, startPoint x: 502, startPoint y: 656, endPoint x: 435, endPoint y: 656, distance: 67.0
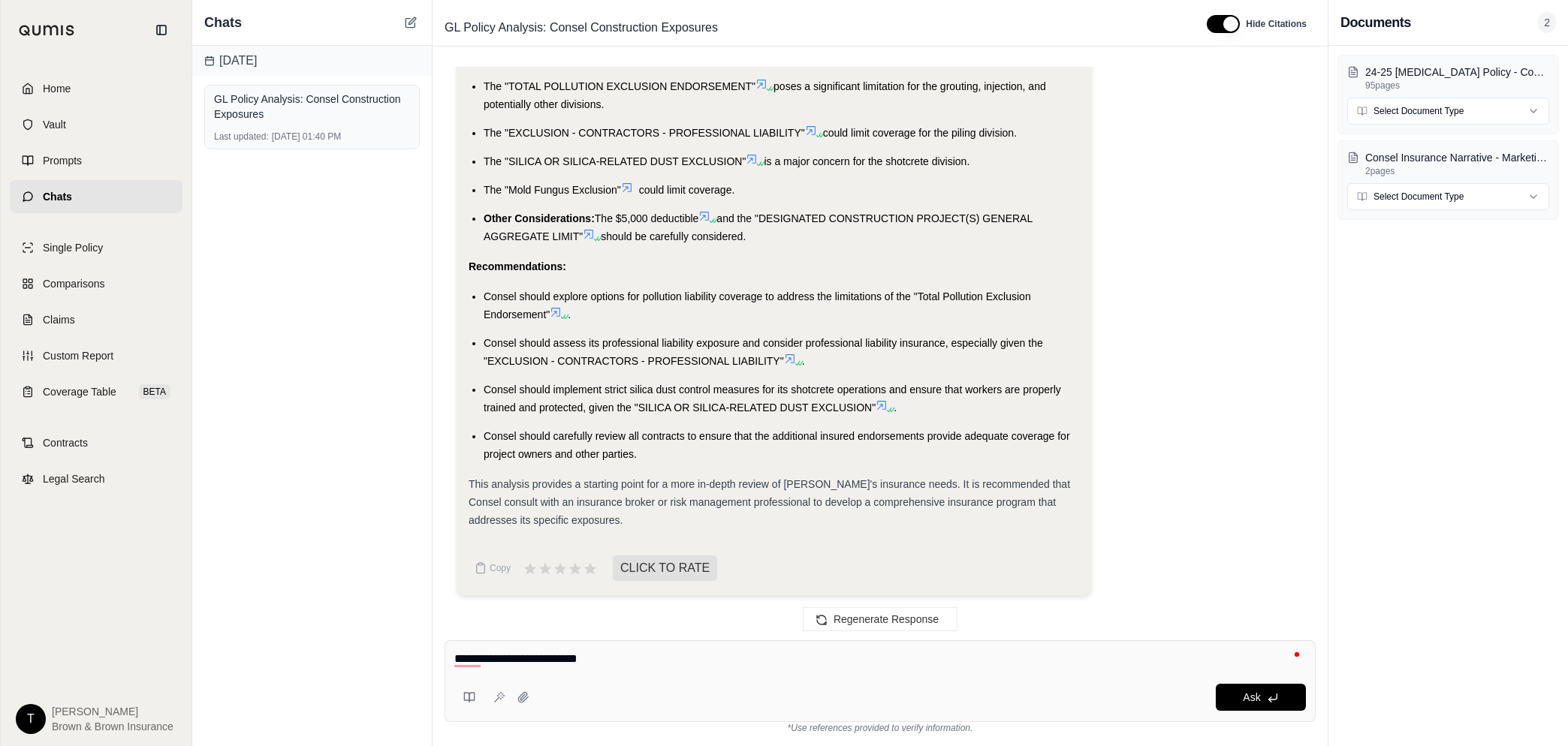
click at [435, 656] on div "**********" at bounding box center [880, 687] width 895 height 118
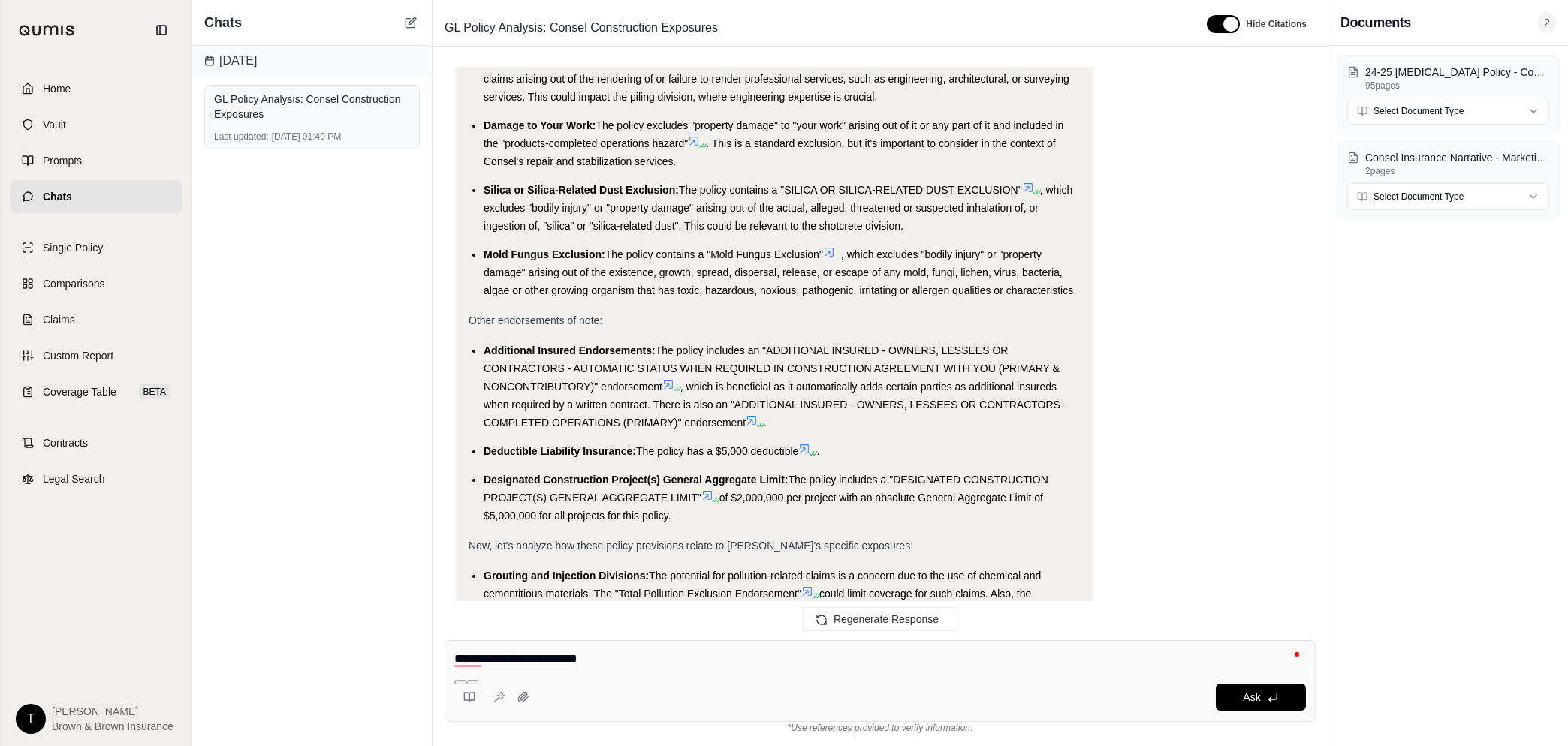
scroll to position [381, 0]
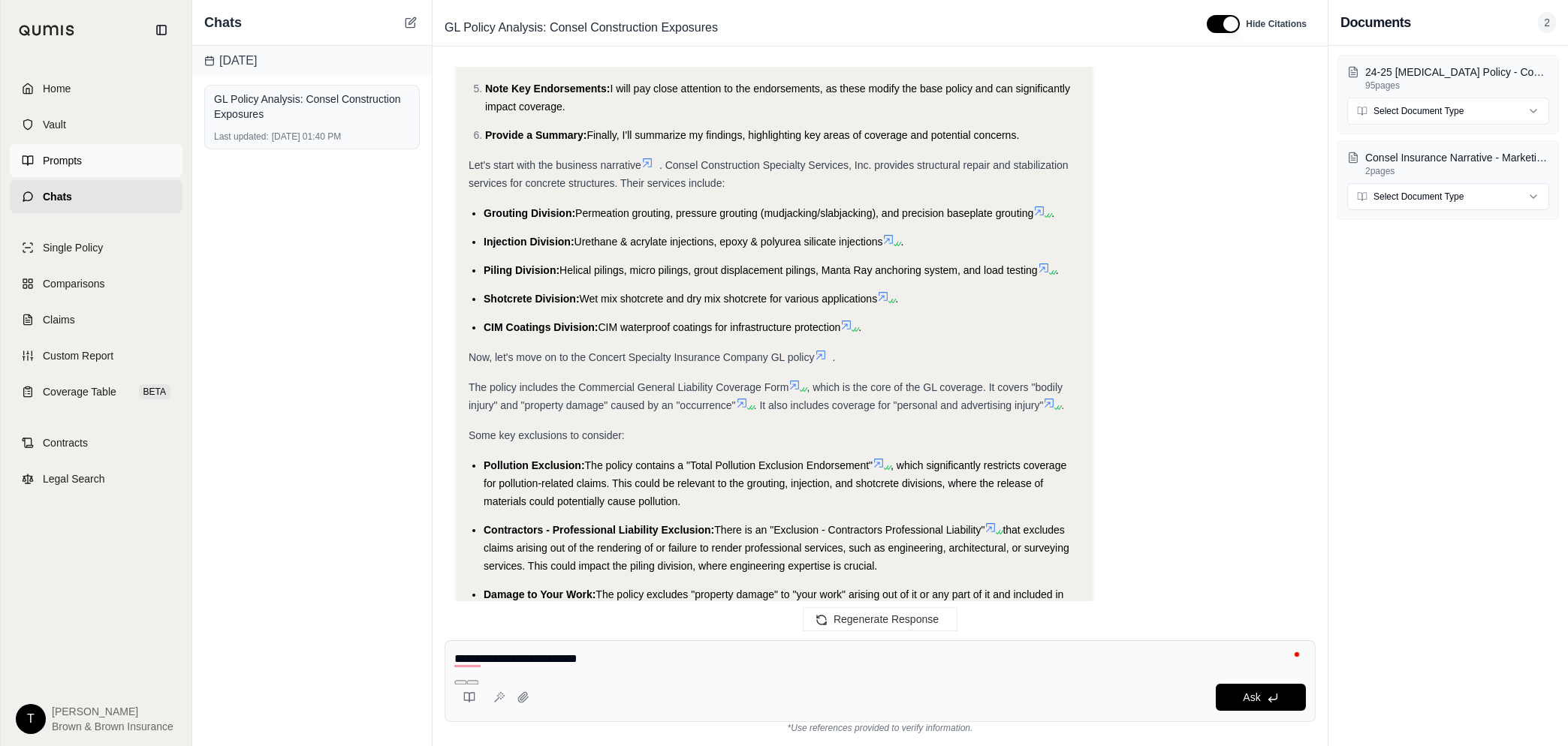
click at [78, 160] on span "Prompts" at bounding box center [62, 160] width 39 height 15
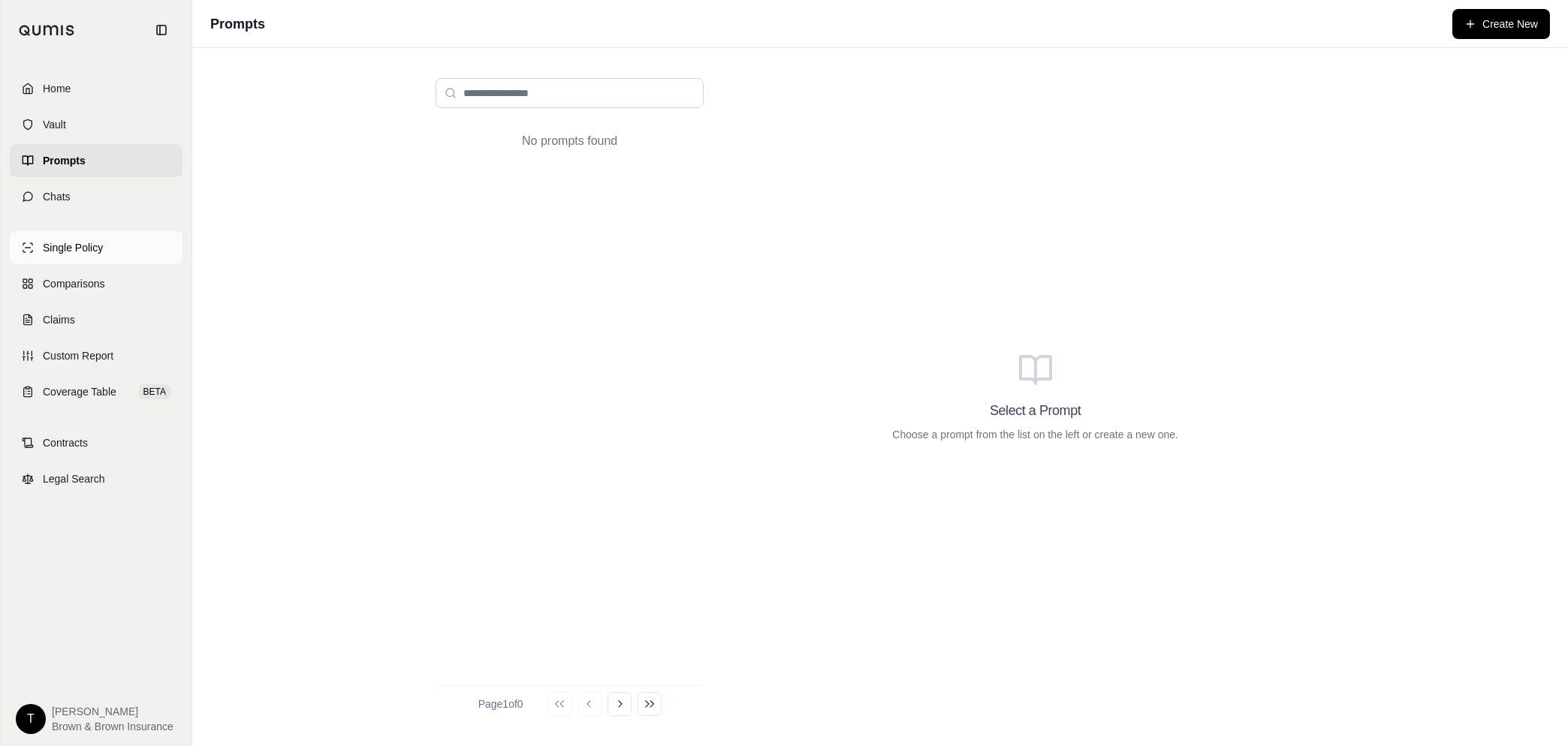
click at [66, 249] on span "Single Policy" at bounding box center [72, 247] width 60 height 15
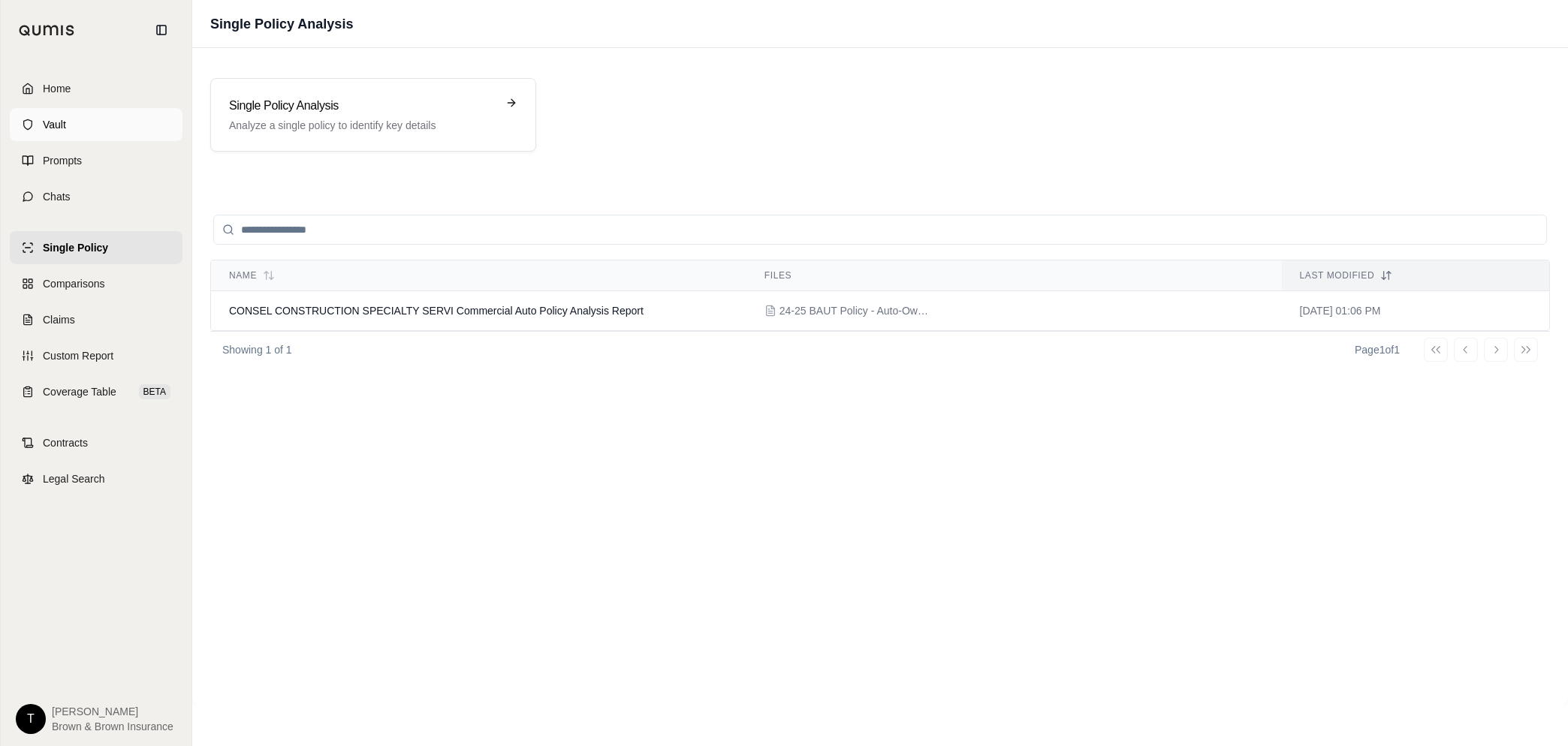
click at [70, 125] on link "Vault" at bounding box center [96, 124] width 173 height 33
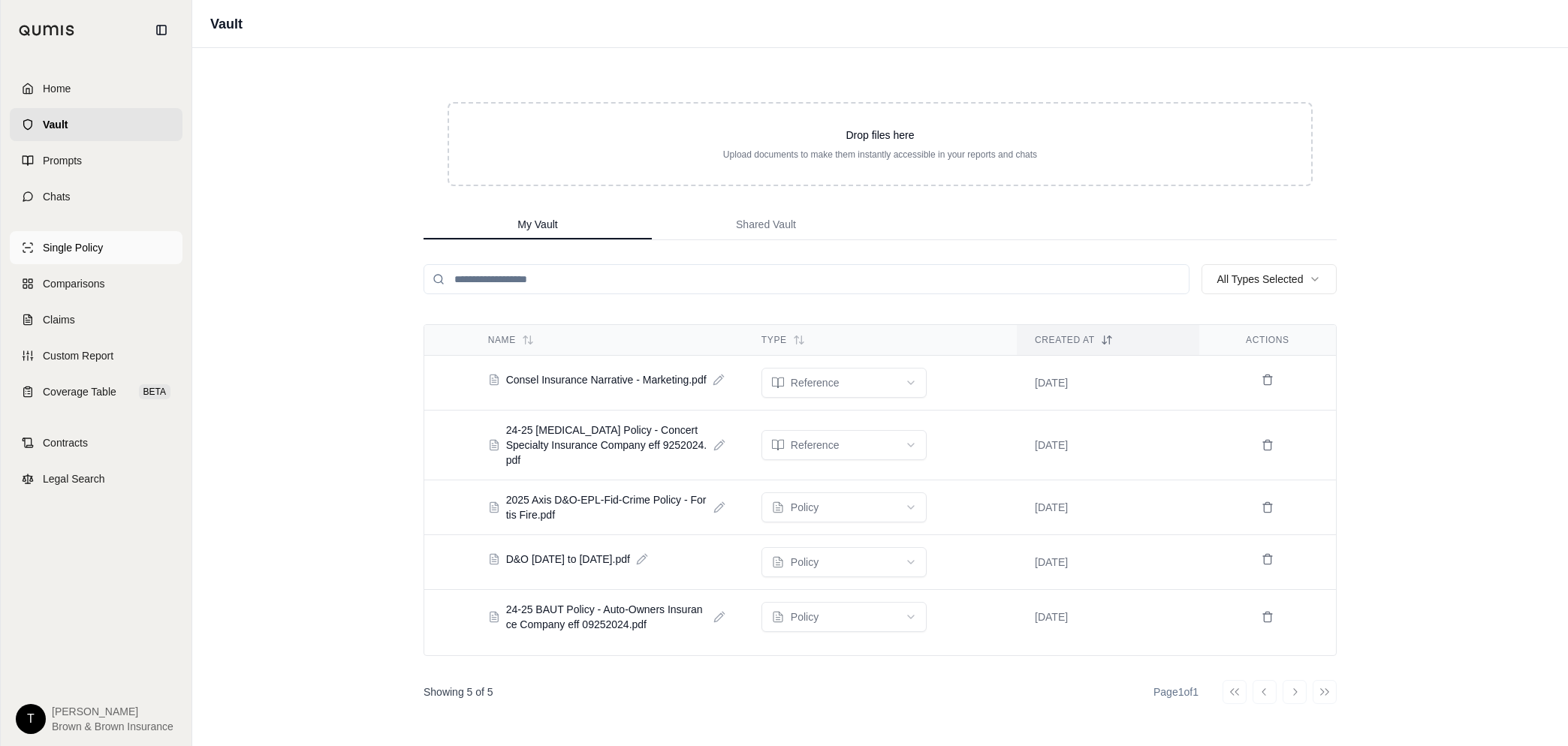
click at [68, 246] on span "Single Policy" at bounding box center [72, 247] width 60 height 15
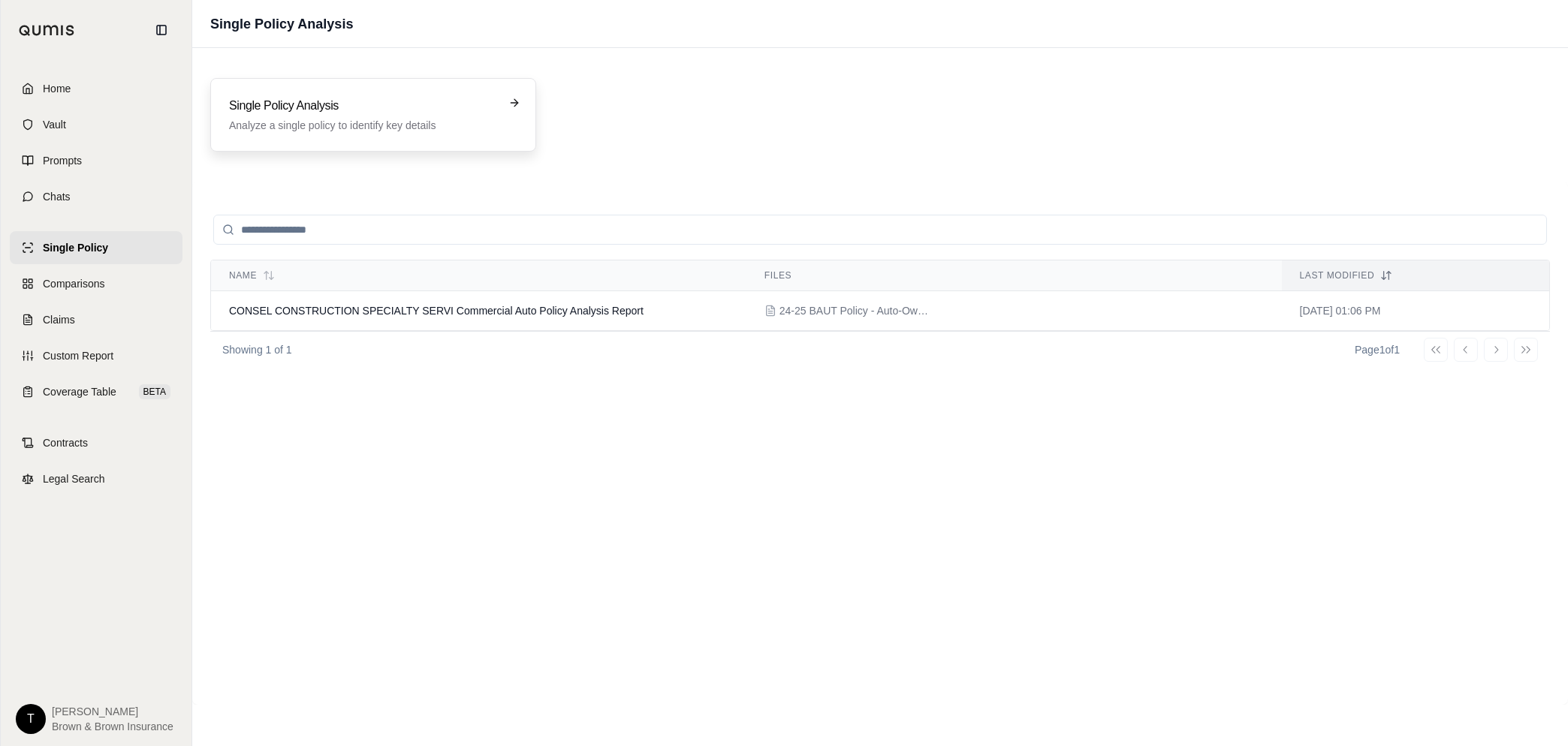
click at [344, 106] on h3 "Single Policy Analysis" at bounding box center [362, 106] width 267 height 18
click at [365, 307] on span "CONSEL CONSTRUCTION SPECIALTY SERVI Commercial Auto Policy Analysis Report" at bounding box center [436, 310] width 414 height 12
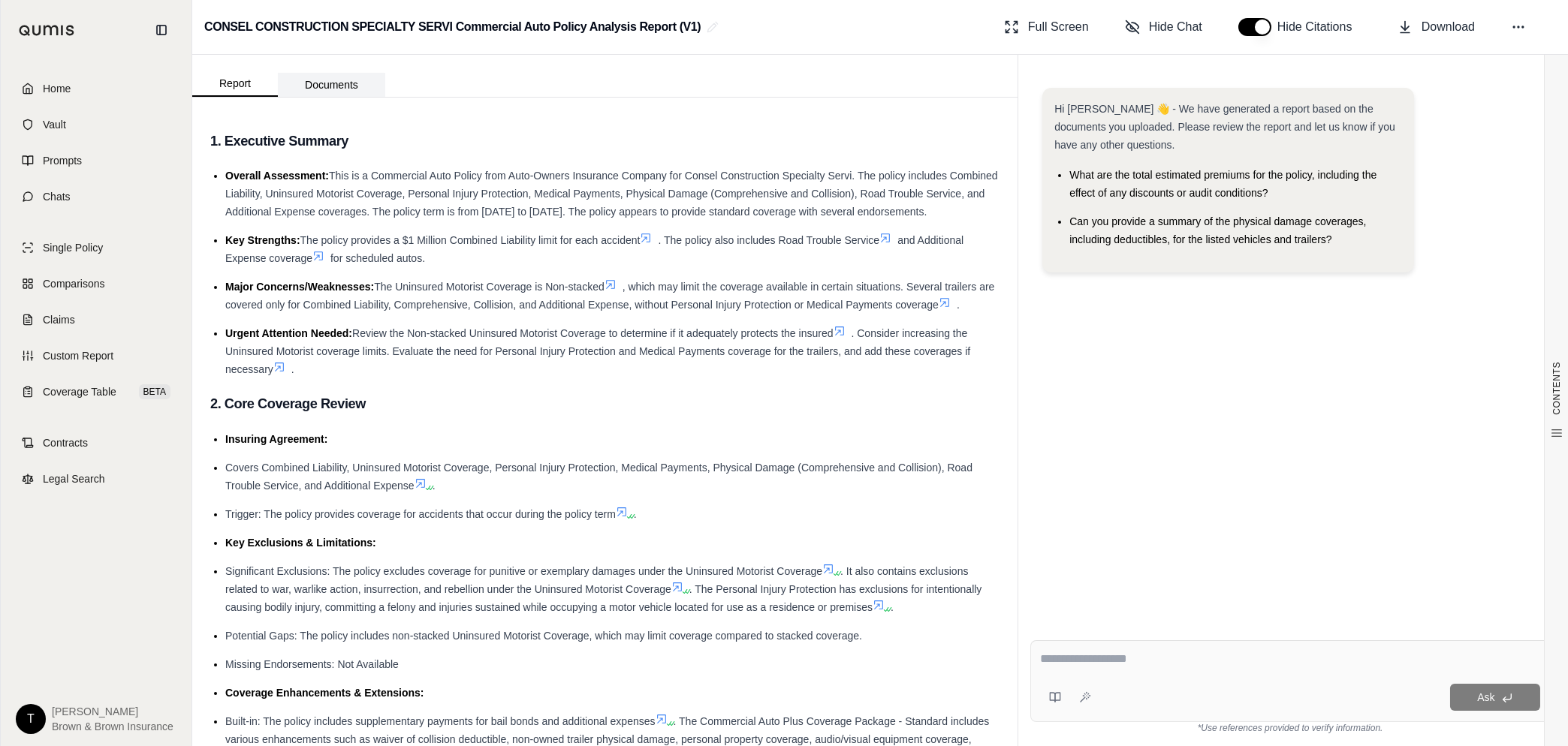
click at [330, 78] on button "Documents" at bounding box center [331, 85] width 107 height 24
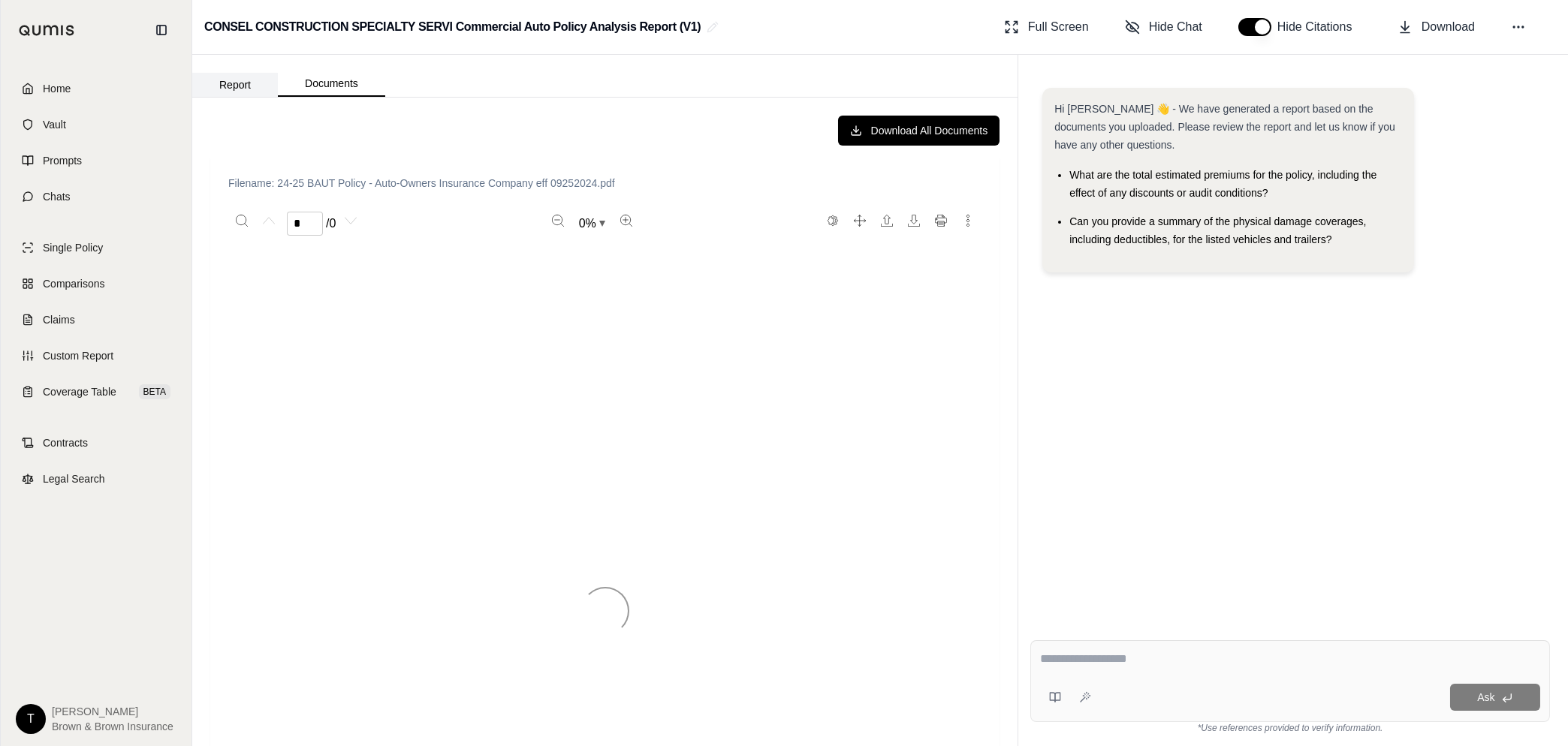
click at [240, 86] on button "Report" at bounding box center [234, 85] width 86 height 24
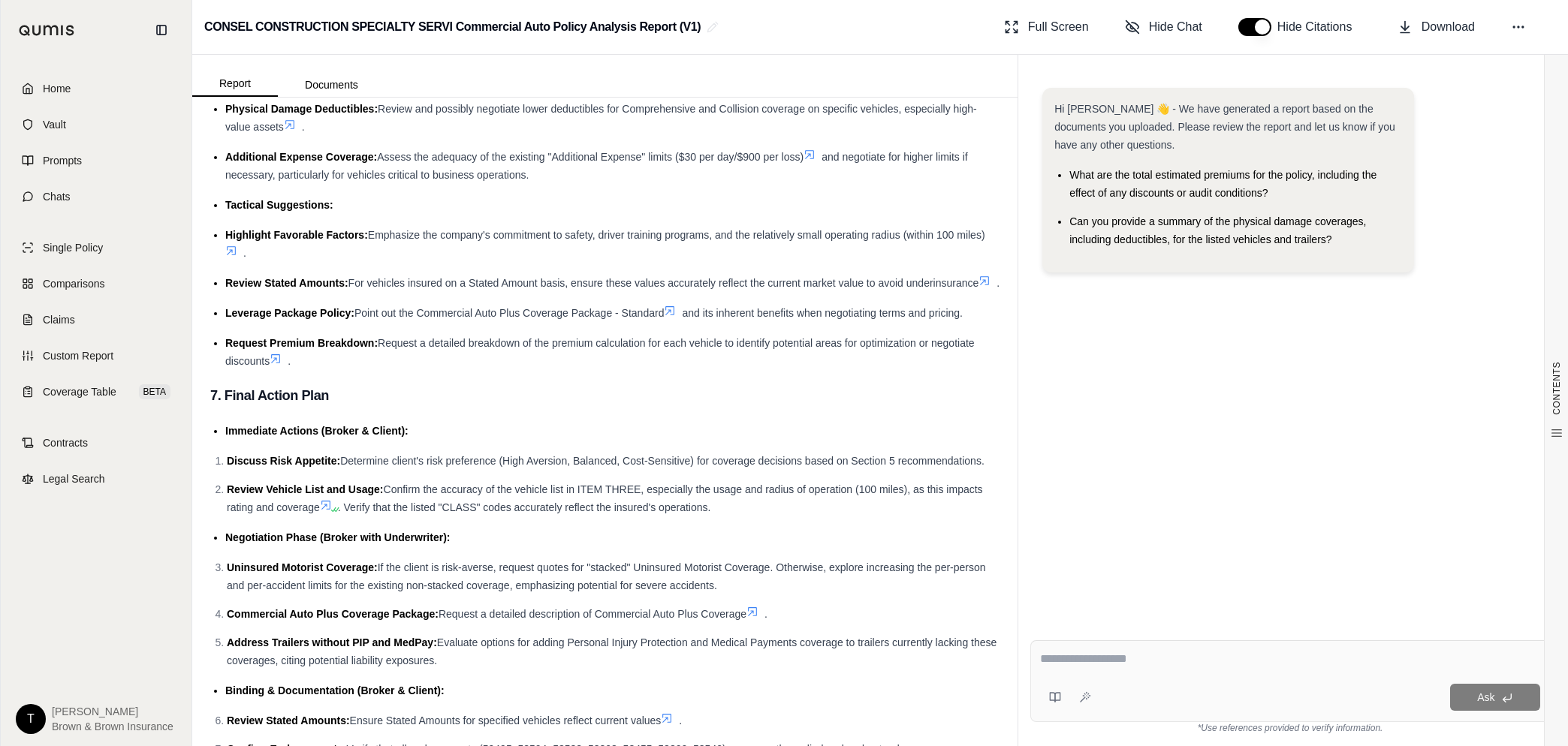
scroll to position [3618, 0]
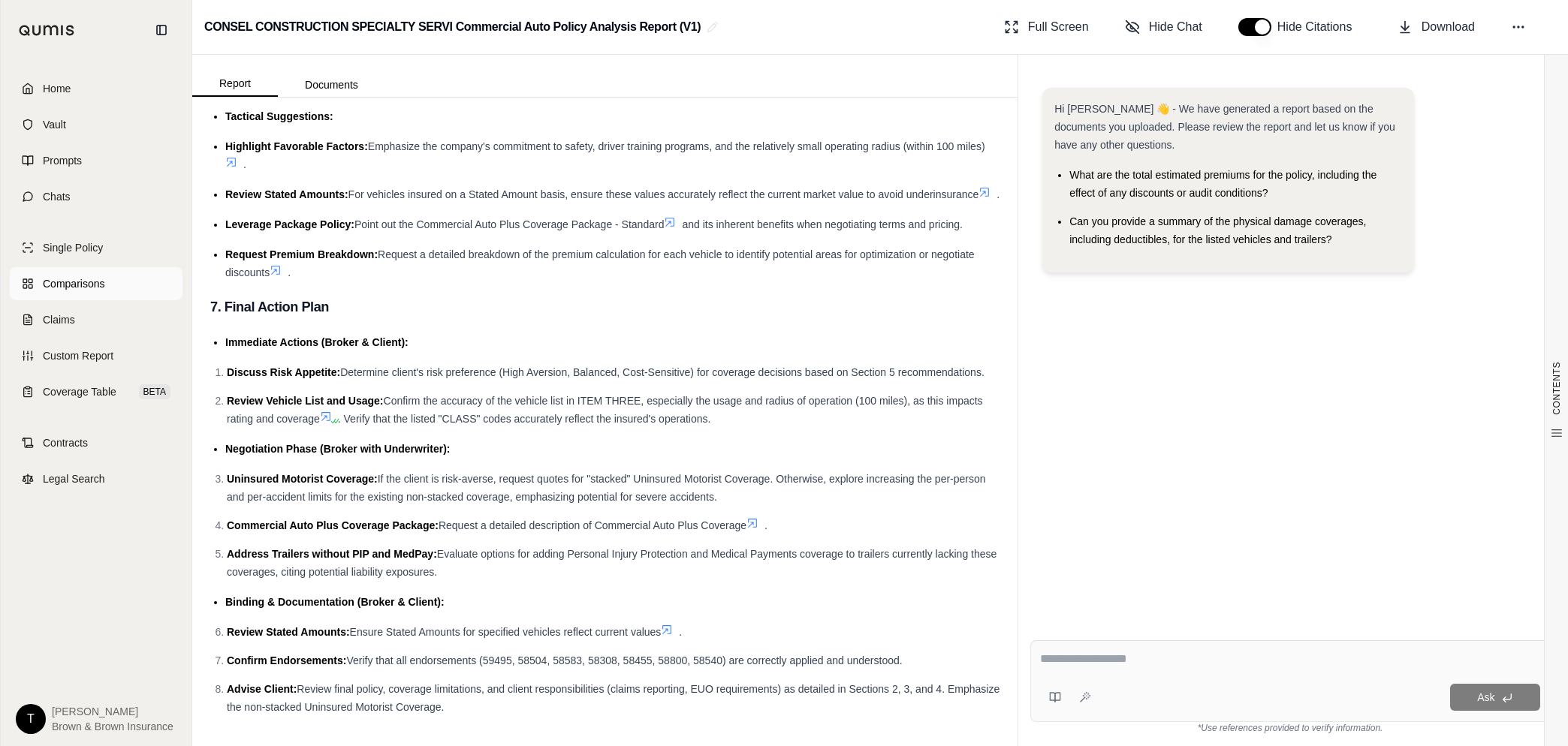
click at [79, 276] on span "Comparisons" at bounding box center [73, 283] width 62 height 15
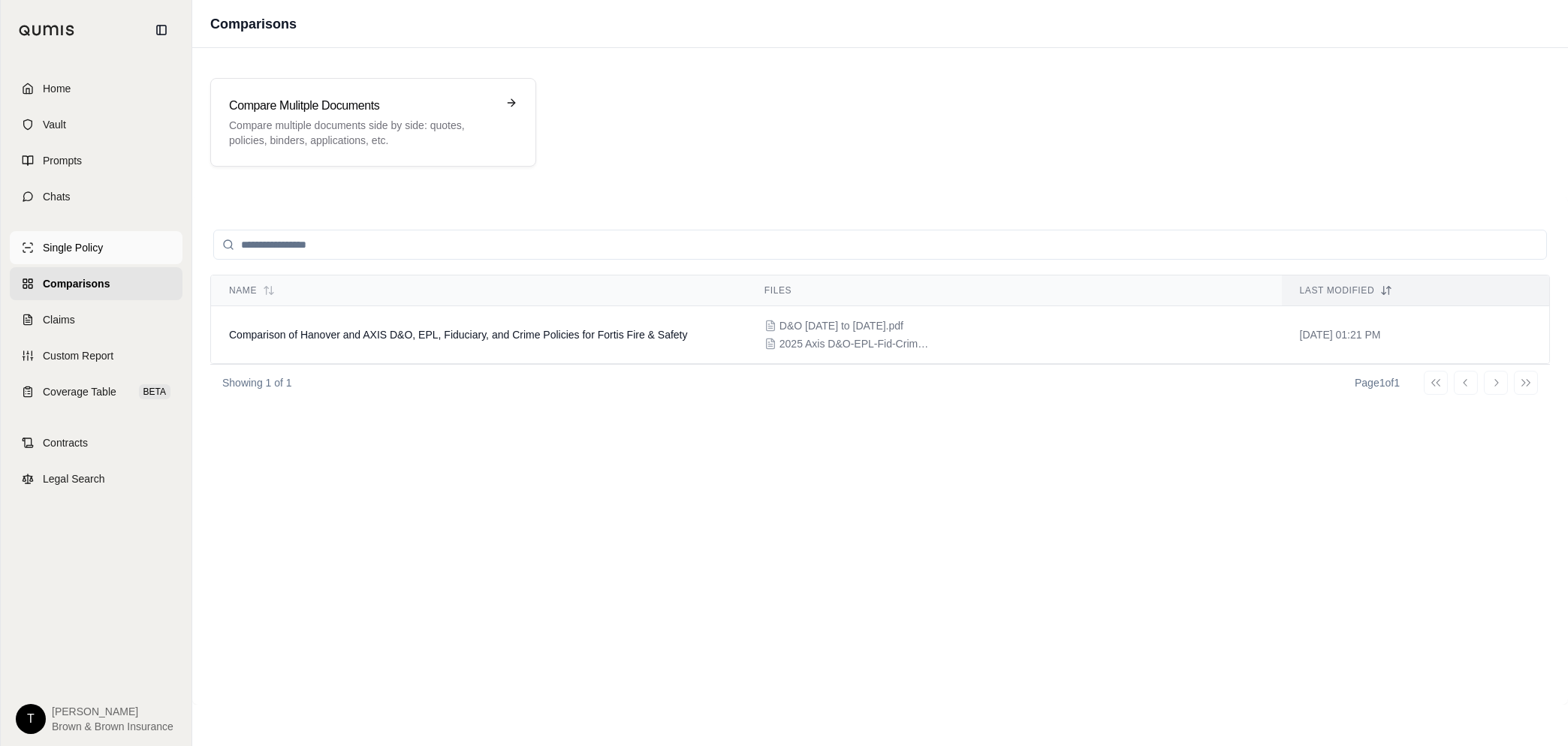
click at [65, 249] on span "Single Policy" at bounding box center [72, 247] width 60 height 15
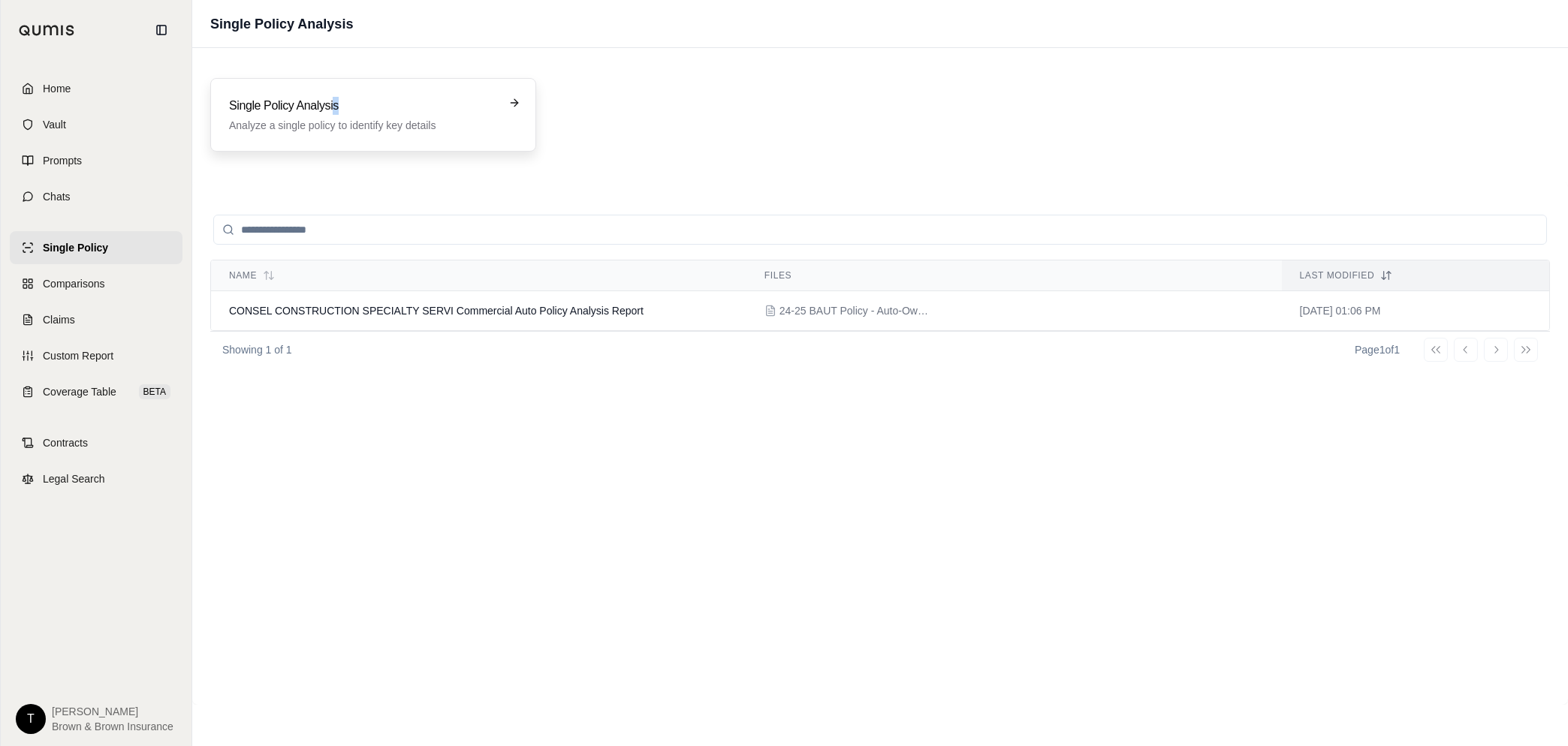
click at [336, 114] on h3 "Single Policy Analysis" at bounding box center [362, 106] width 267 height 18
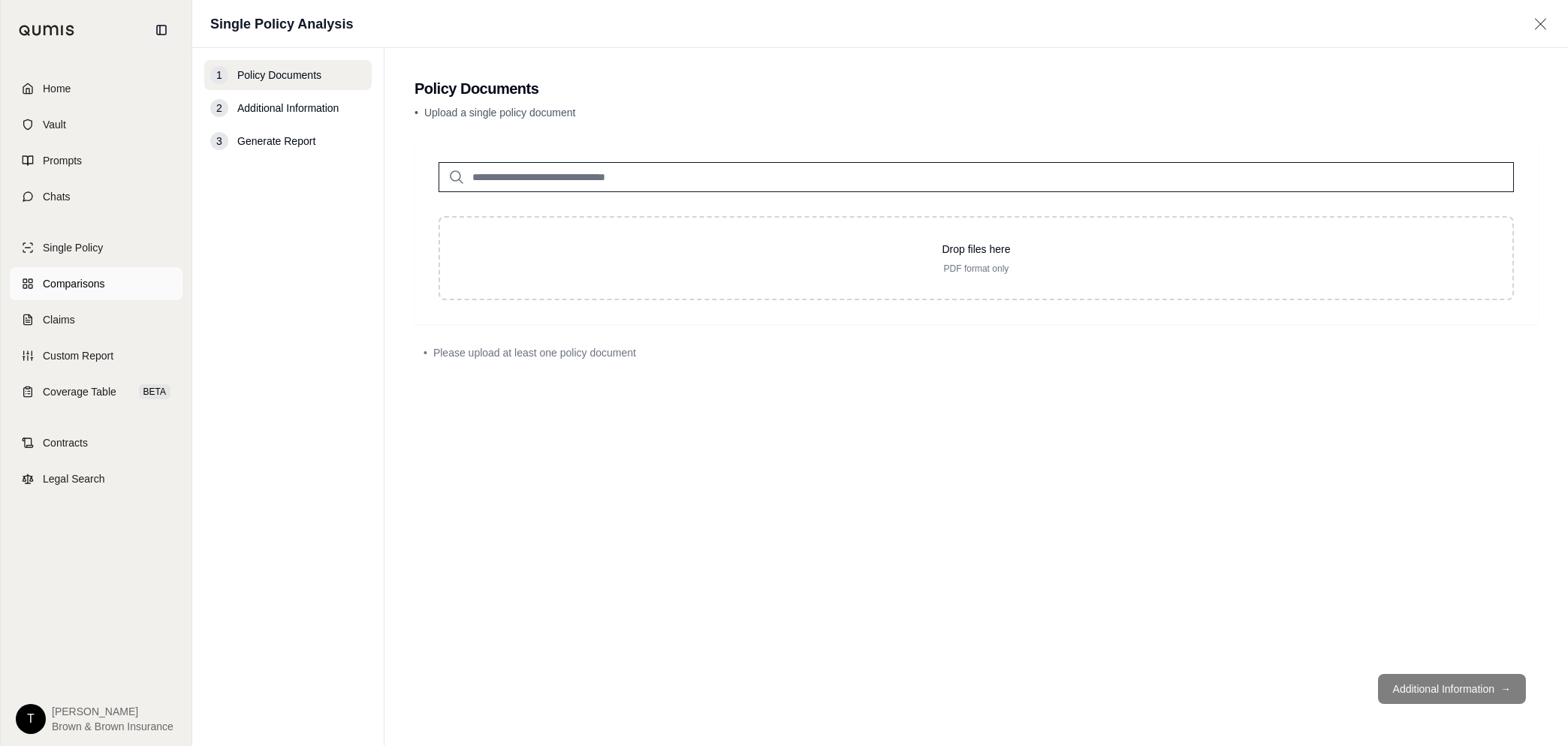
click at [83, 281] on span "Comparisons" at bounding box center [73, 283] width 62 height 15
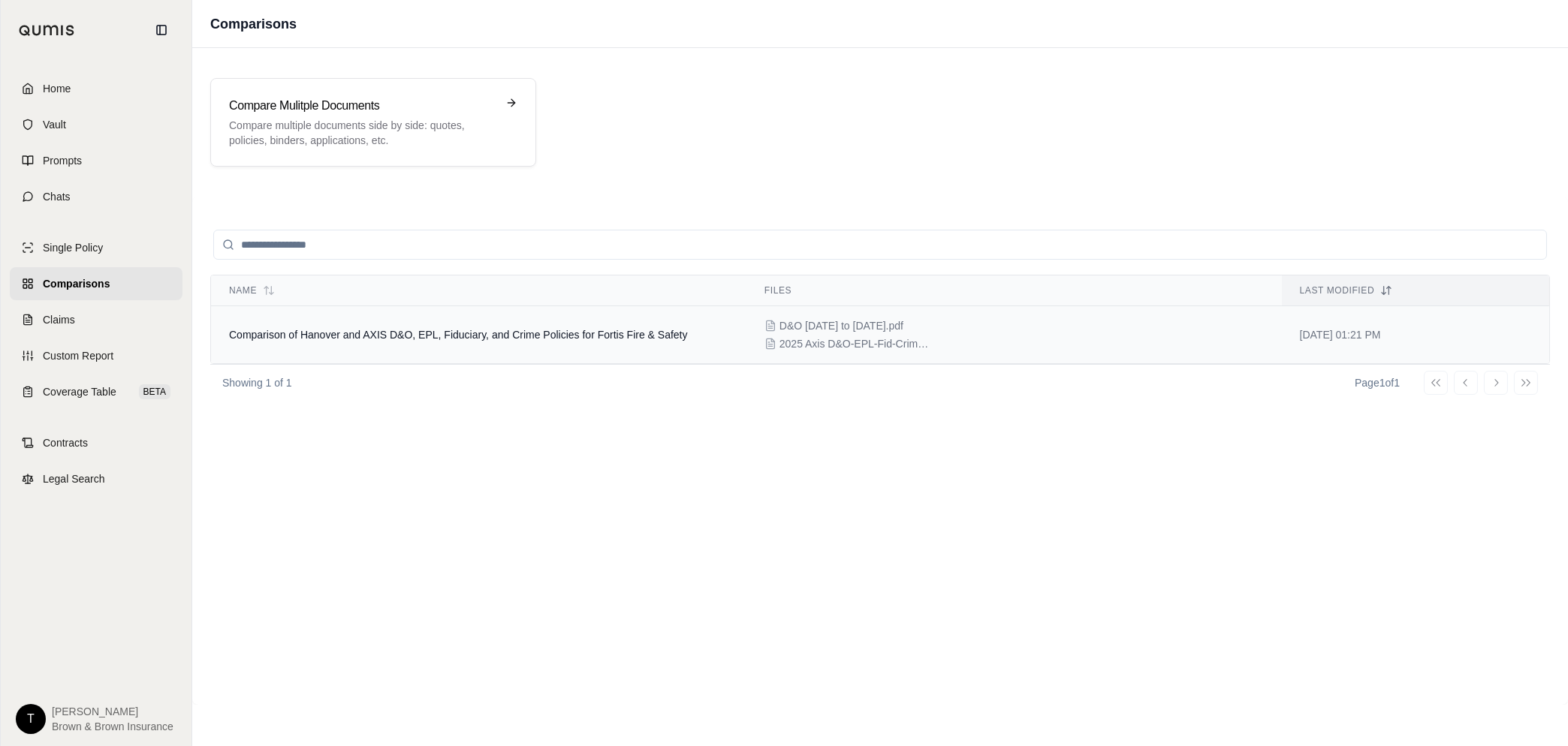
click at [508, 336] on span "Comparison of Hanover and AXIS D&O, EPL, Fiduciary, and Crime Policies for Fort…" at bounding box center [458, 334] width 458 height 12
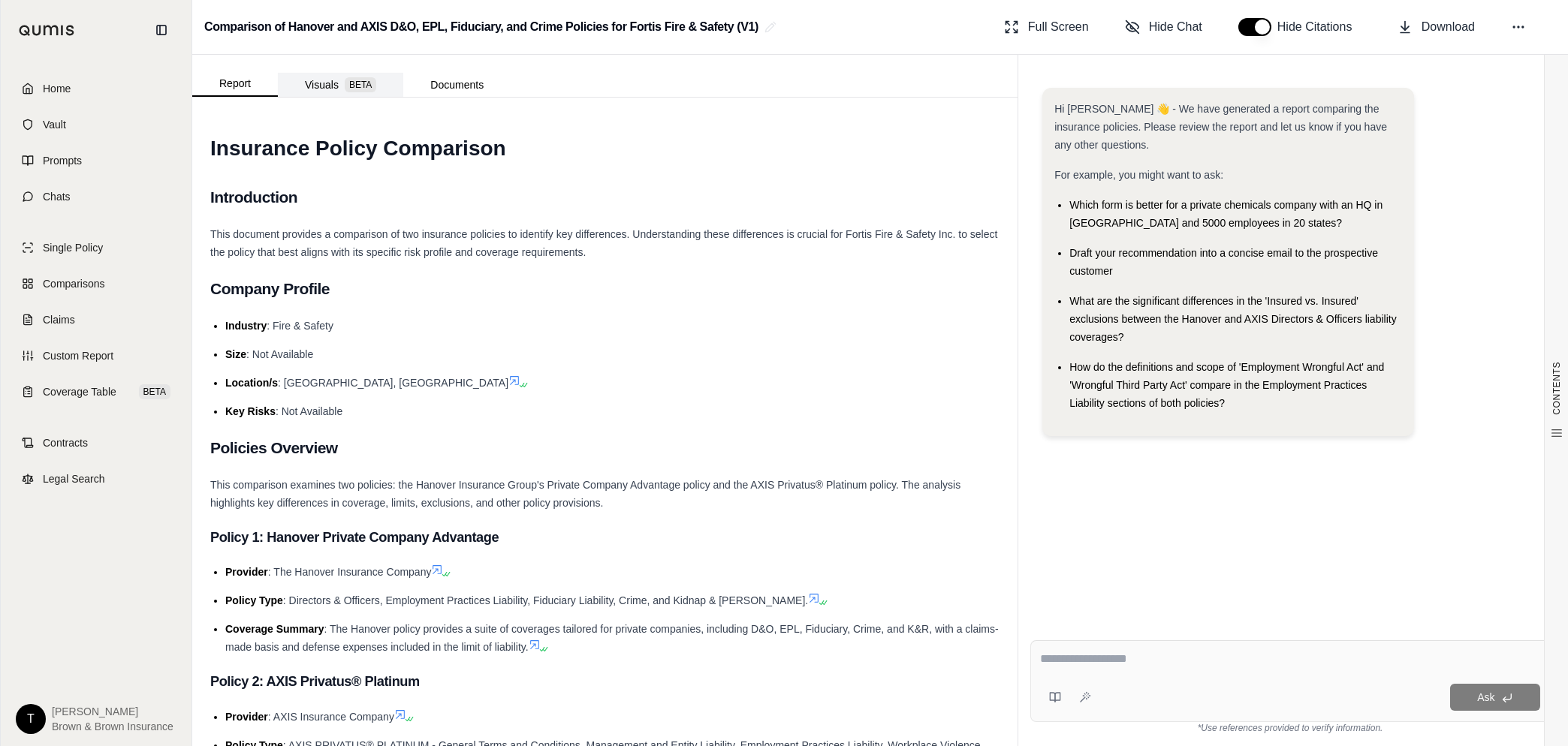
click at [319, 88] on button "Visuals BETA" at bounding box center [340, 85] width 126 height 24
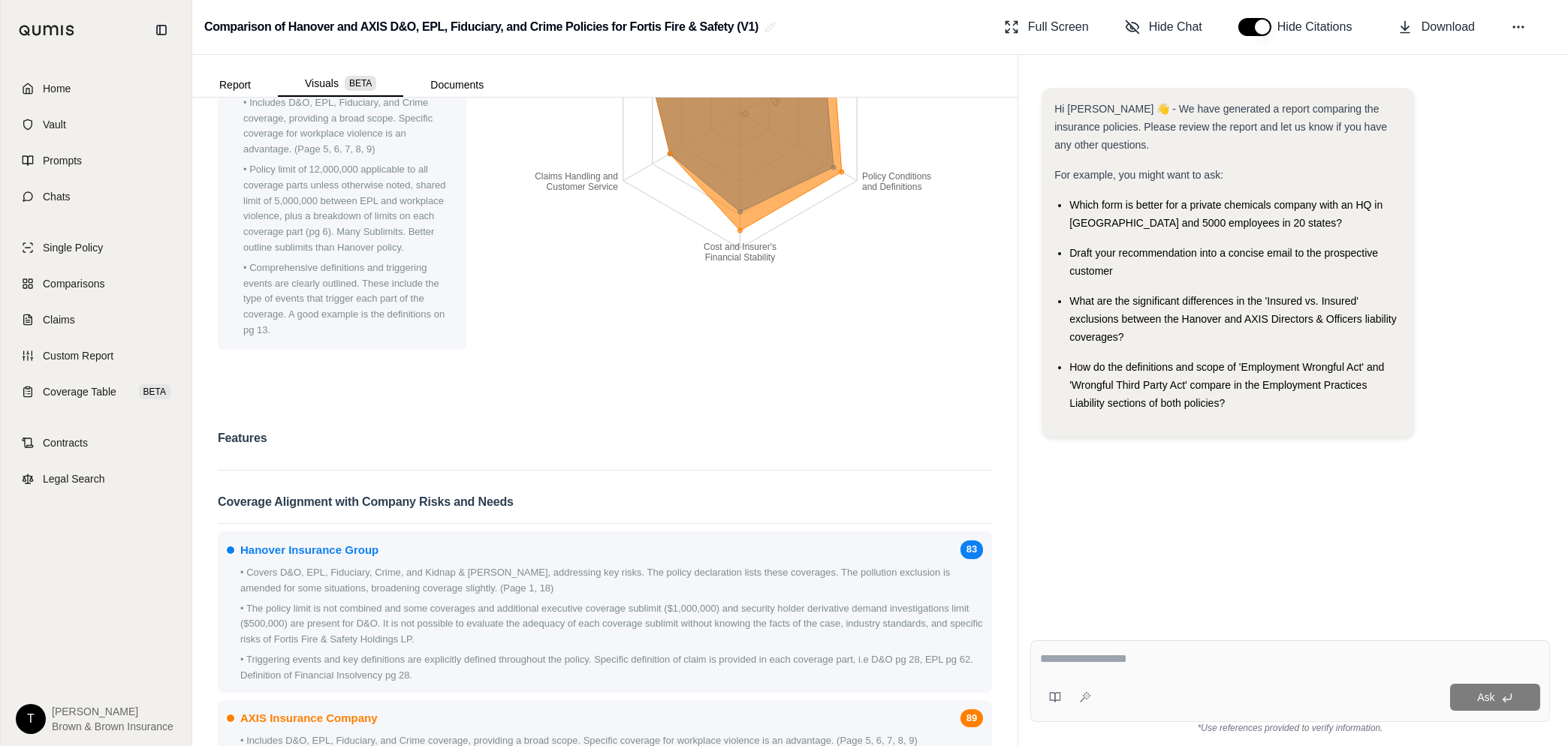
scroll to position [175, 0]
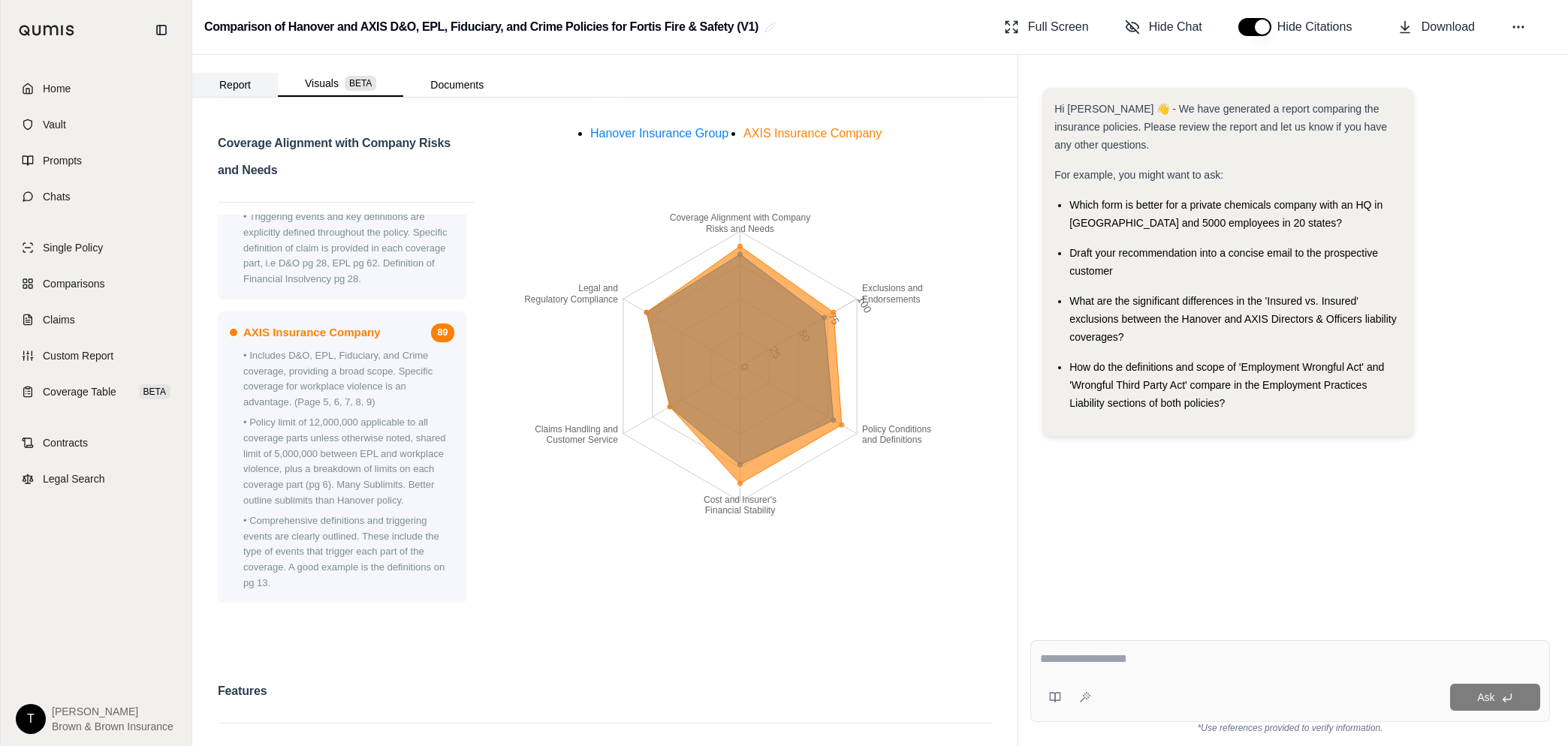
click at [230, 90] on button "Report" at bounding box center [234, 85] width 86 height 24
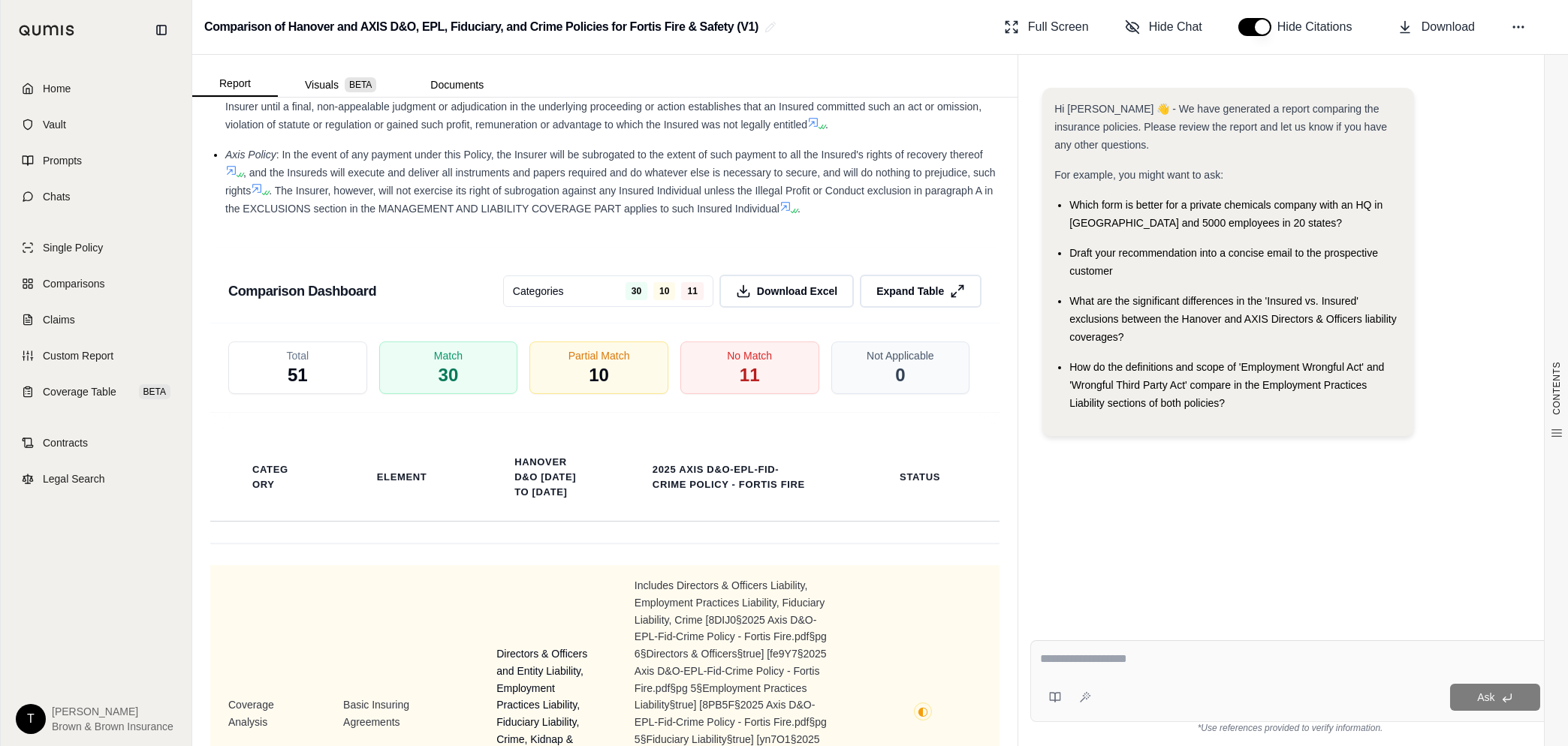
scroll to position [3955, 0]
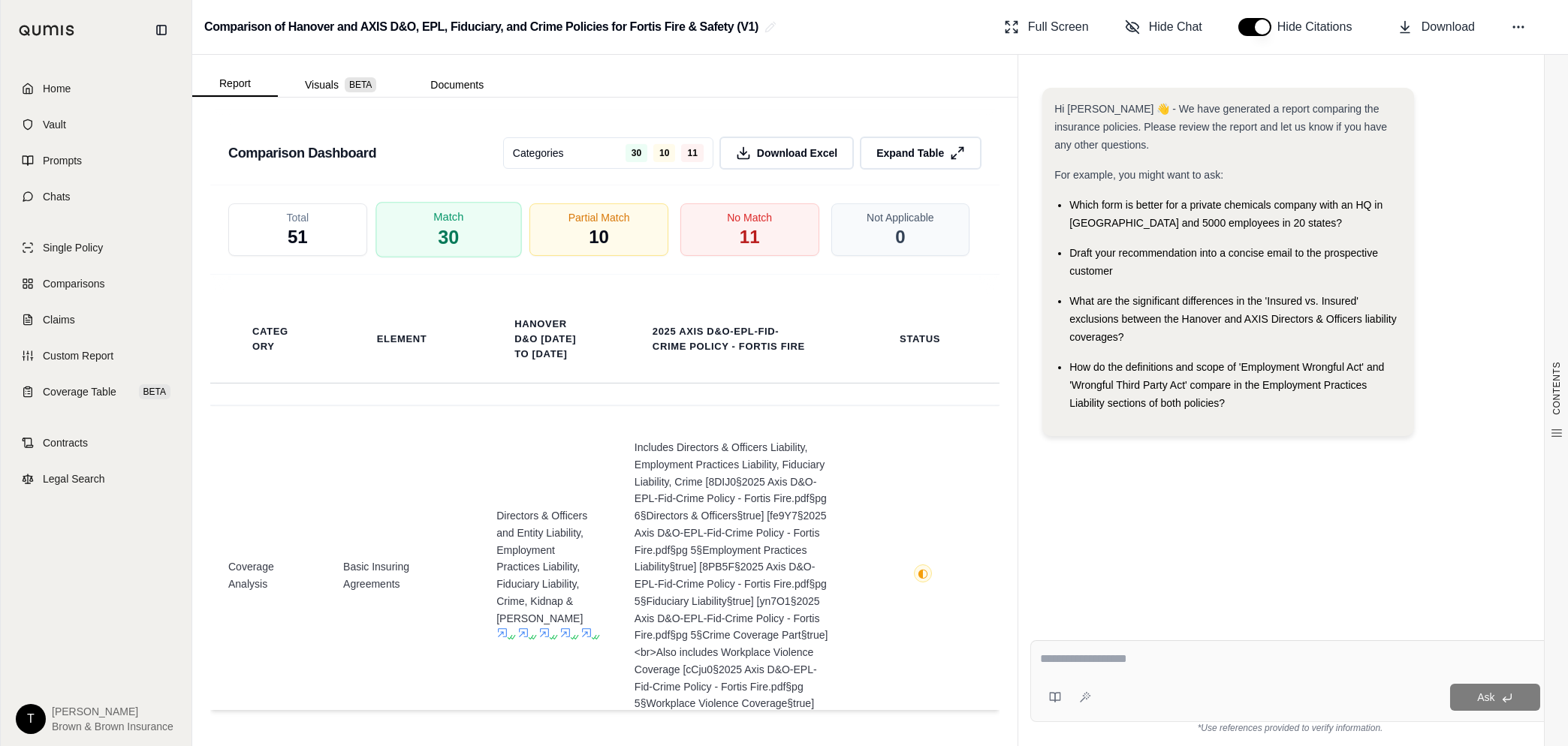
click at [422, 239] on div "Match 30" at bounding box center [448, 229] width 146 height 55
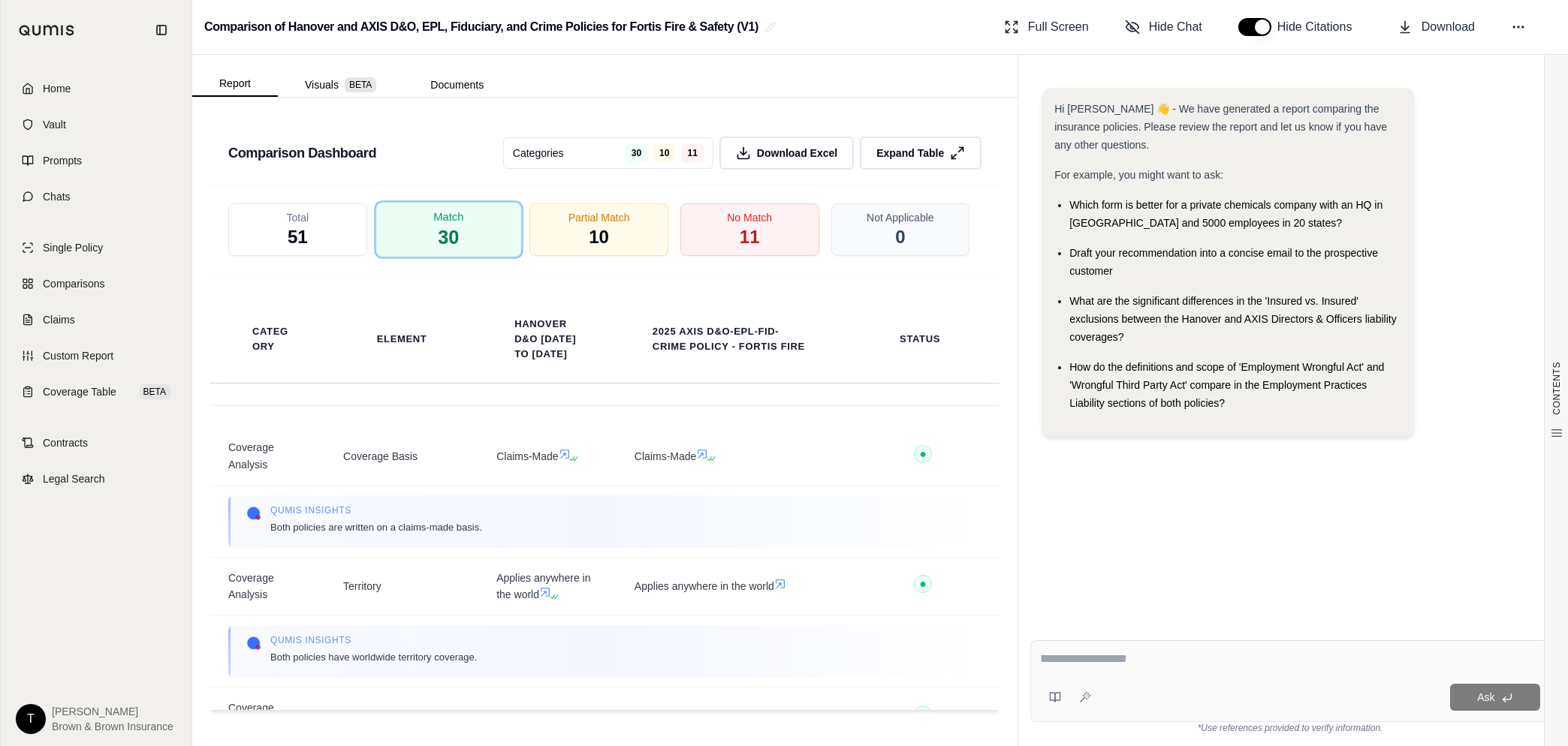
click at [464, 236] on div "Match 30" at bounding box center [448, 229] width 146 height 55
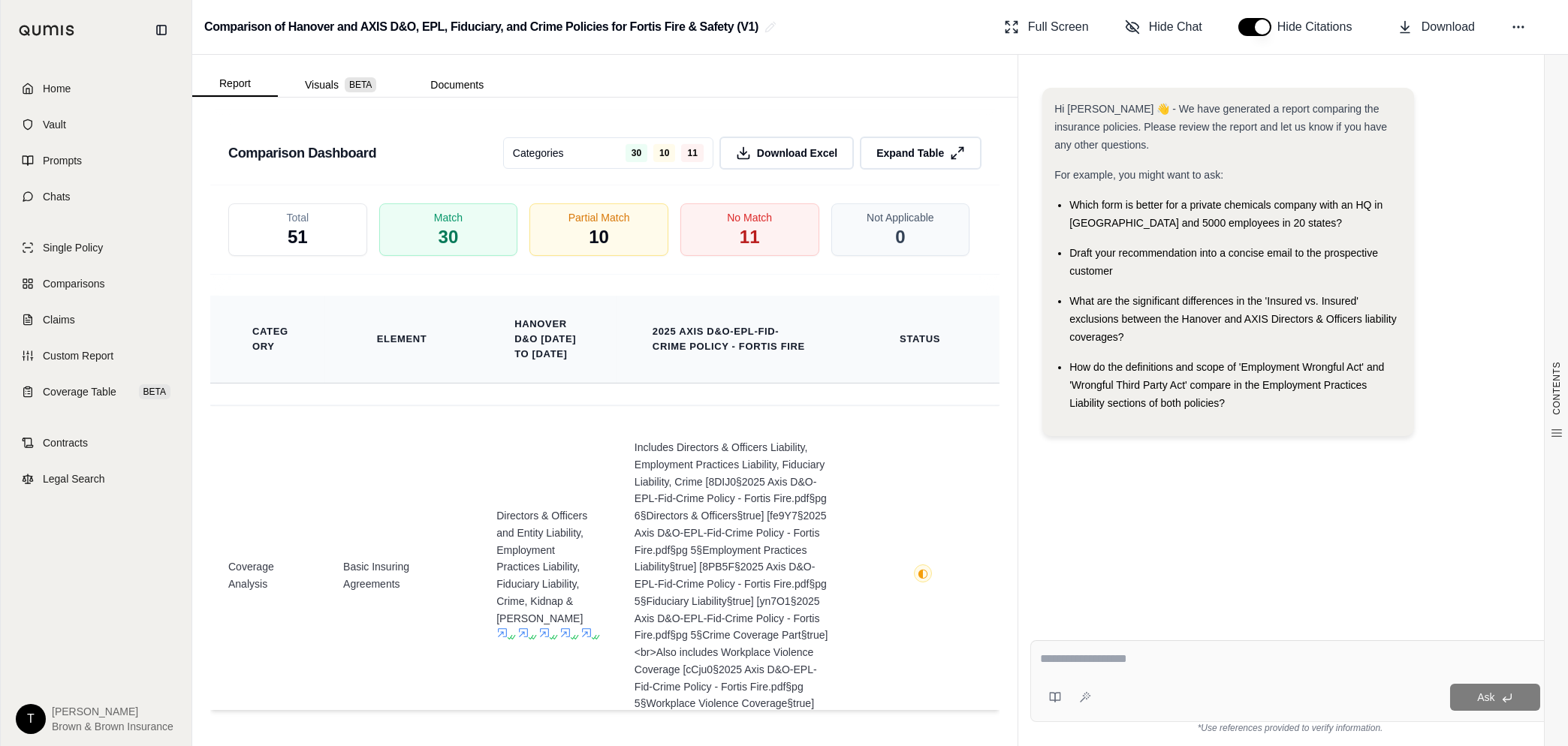
scroll to position [938, 0]
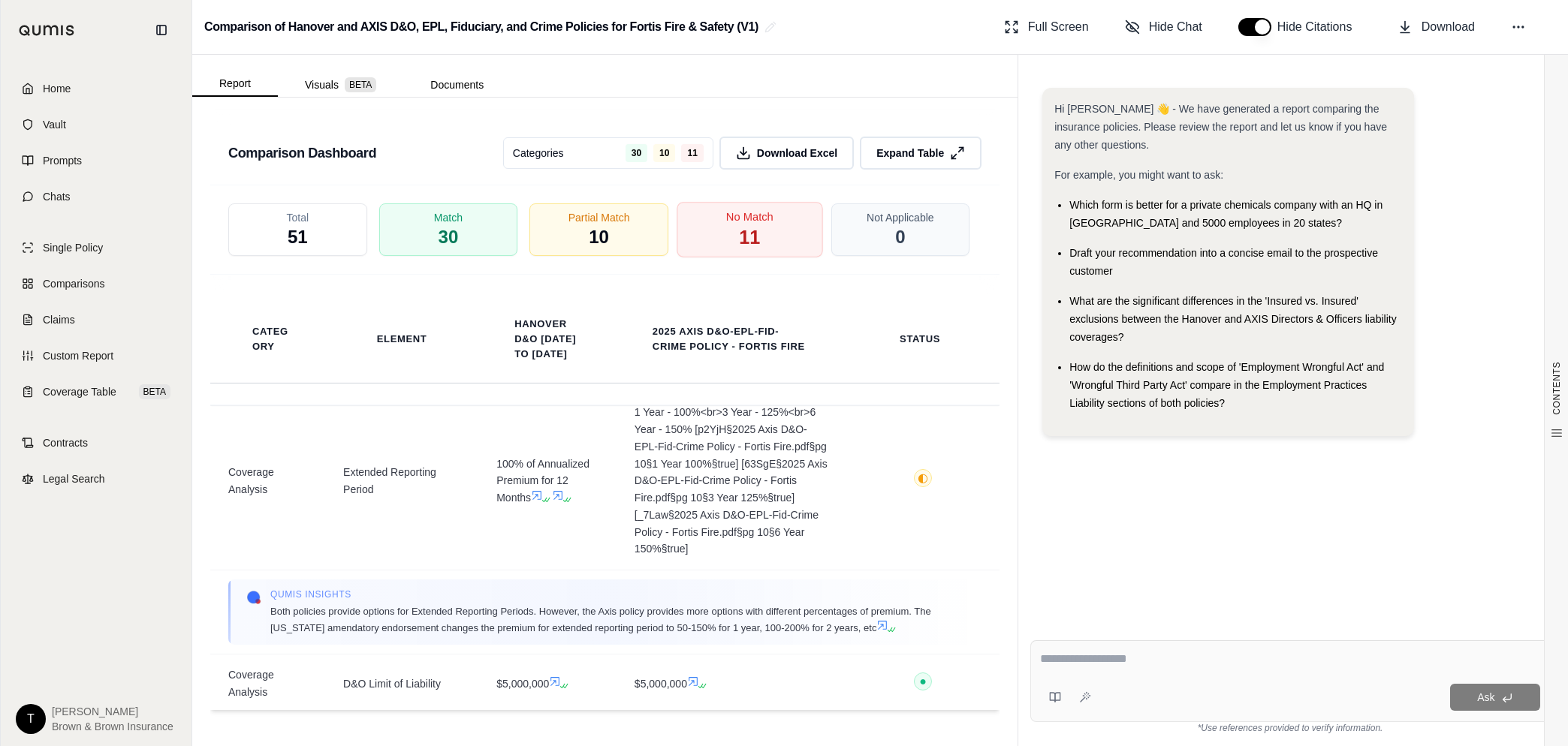
click at [739, 239] on span "11" at bounding box center [750, 238] width 21 height 26
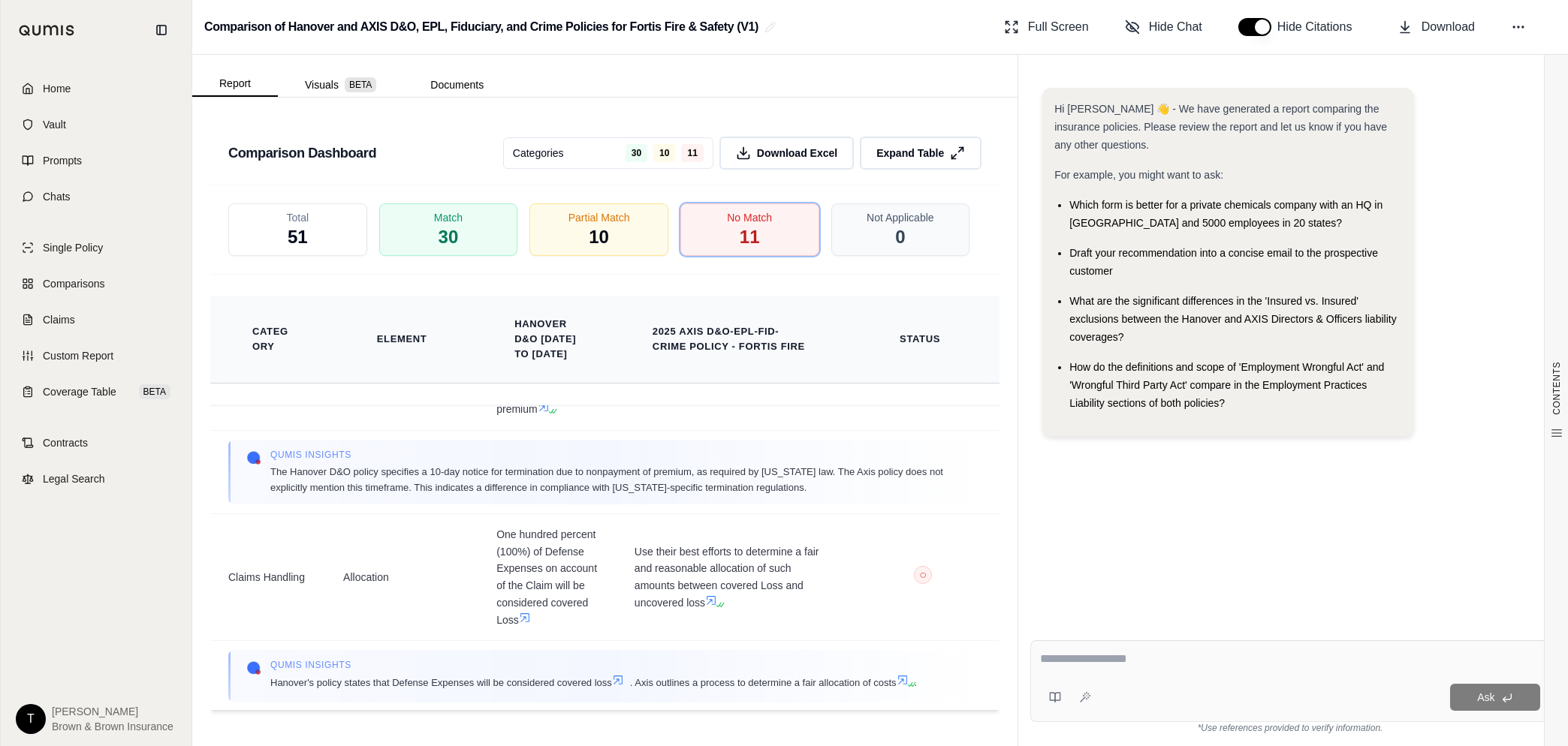
click at [754, 235] on div "No Match 11" at bounding box center [750, 229] width 139 height 53
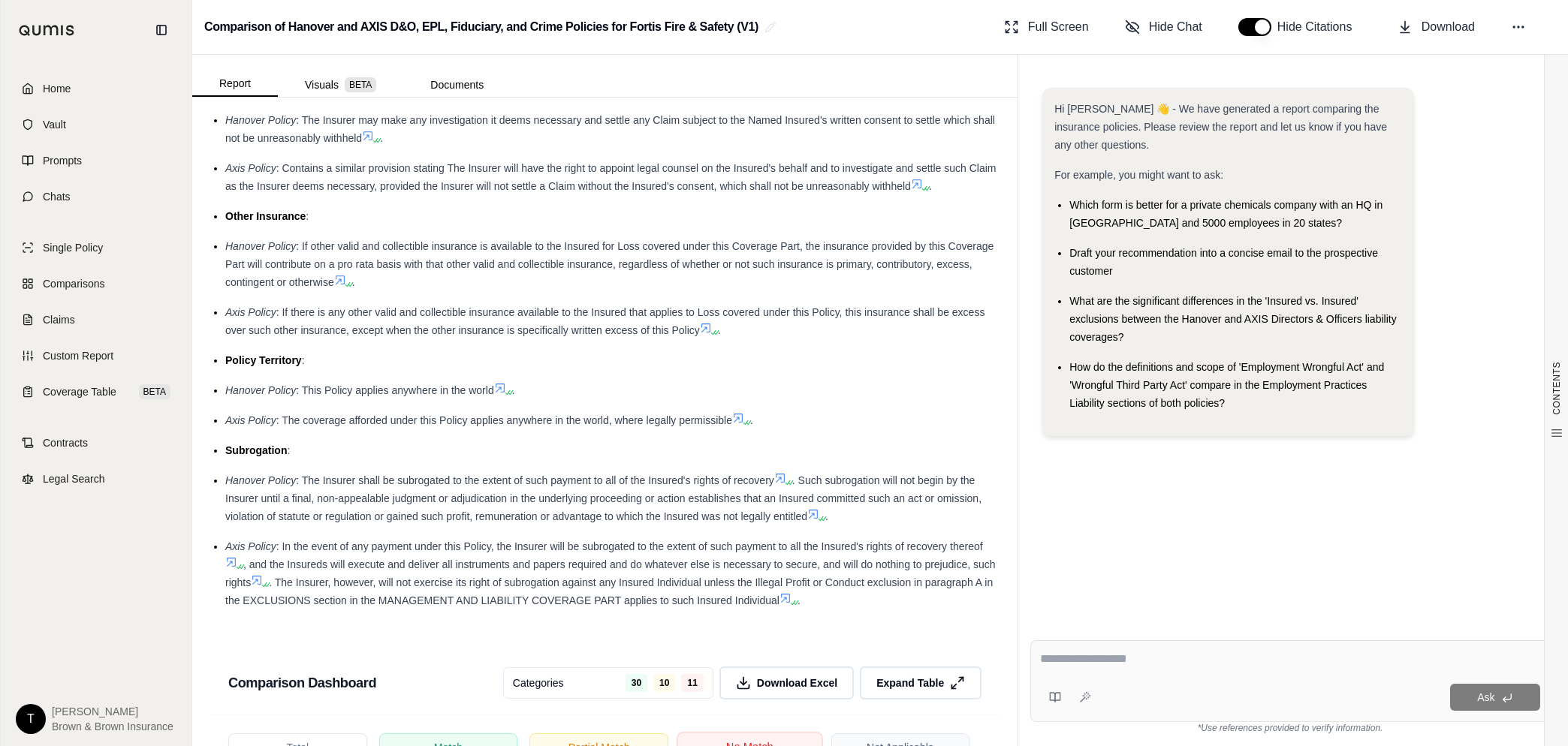
scroll to position [3862, 0]
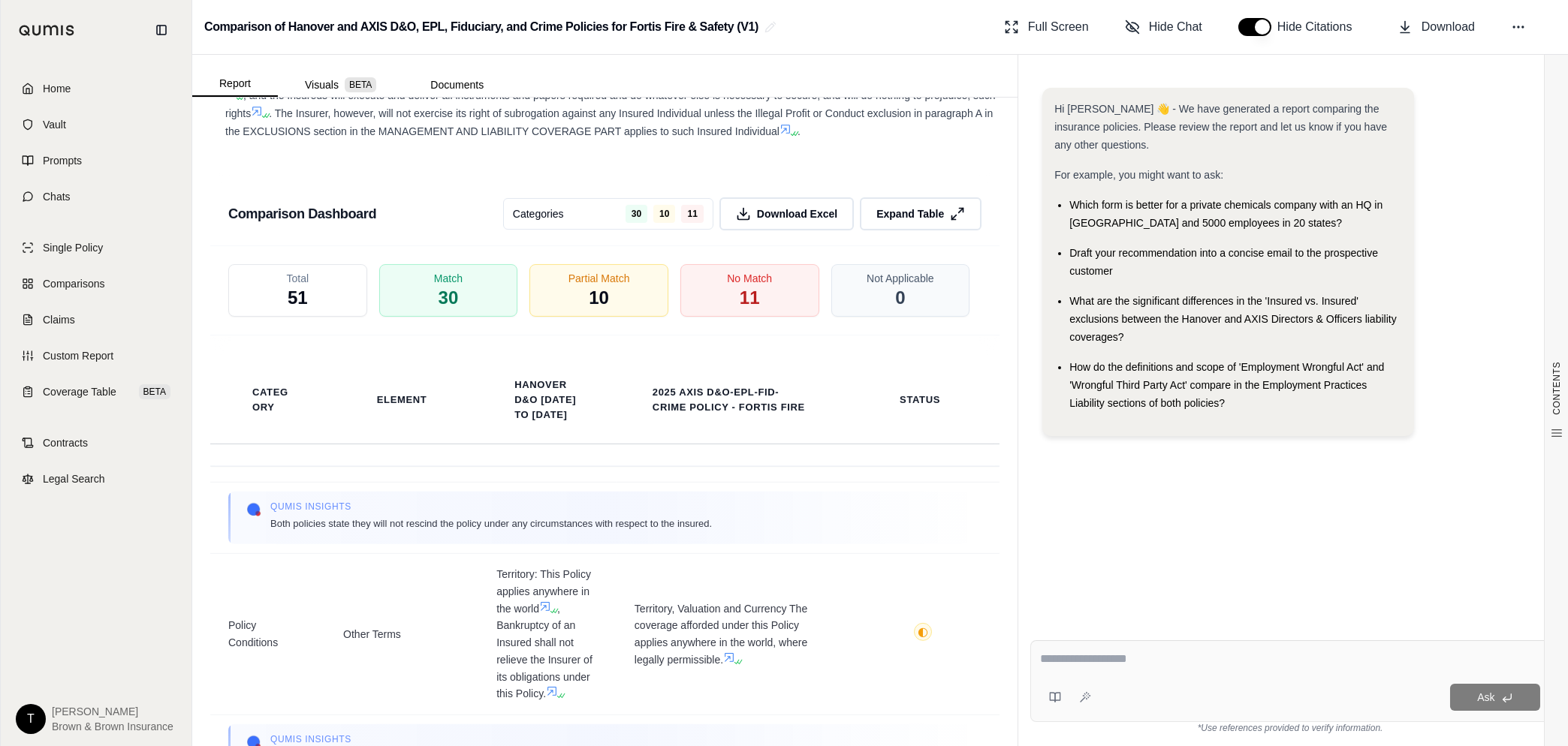
click at [802, 264] on div "No Match 11" at bounding box center [750, 290] width 139 height 53
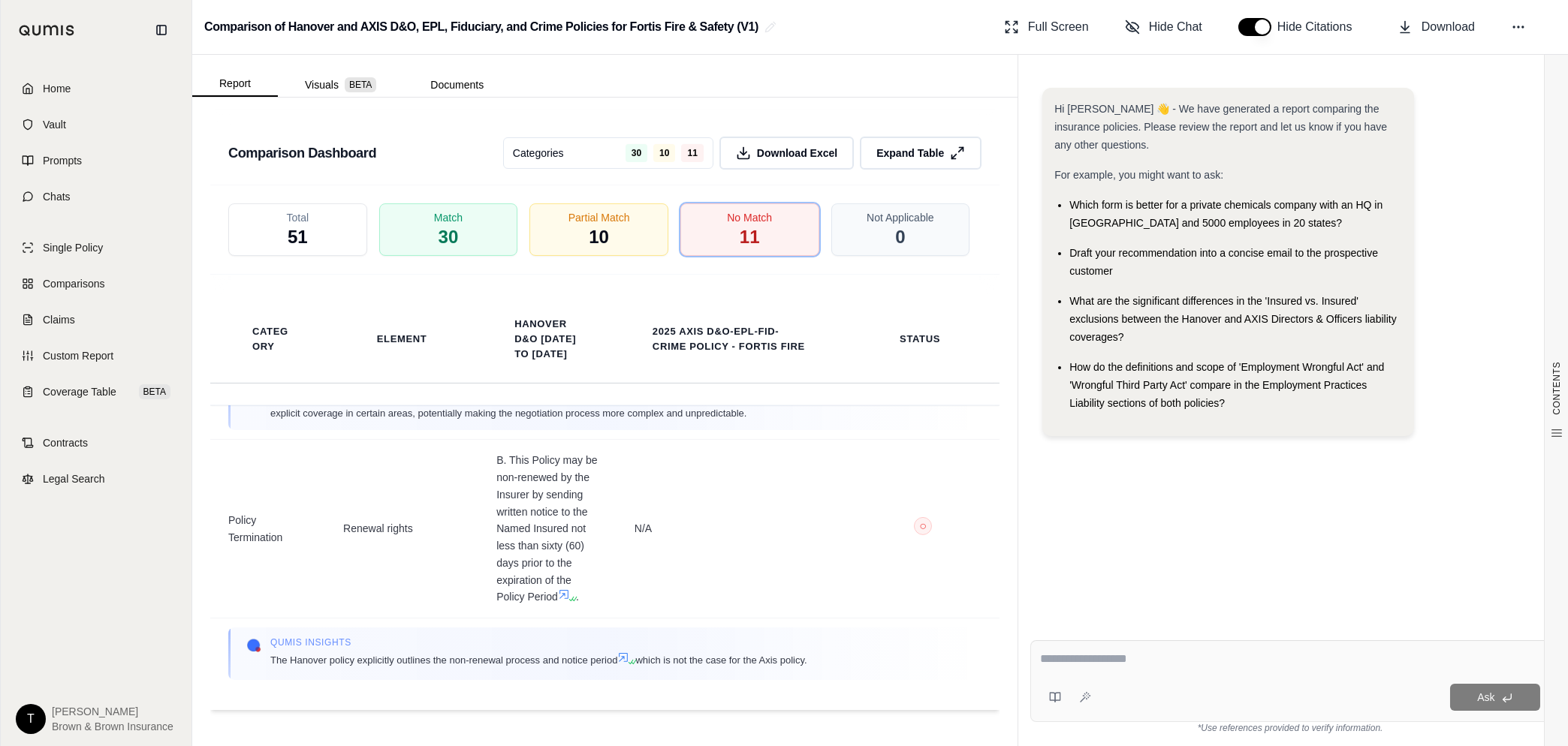
scroll to position [3040, 0]
click at [797, 158] on span "Download Excel" at bounding box center [798, 154] width 85 height 16
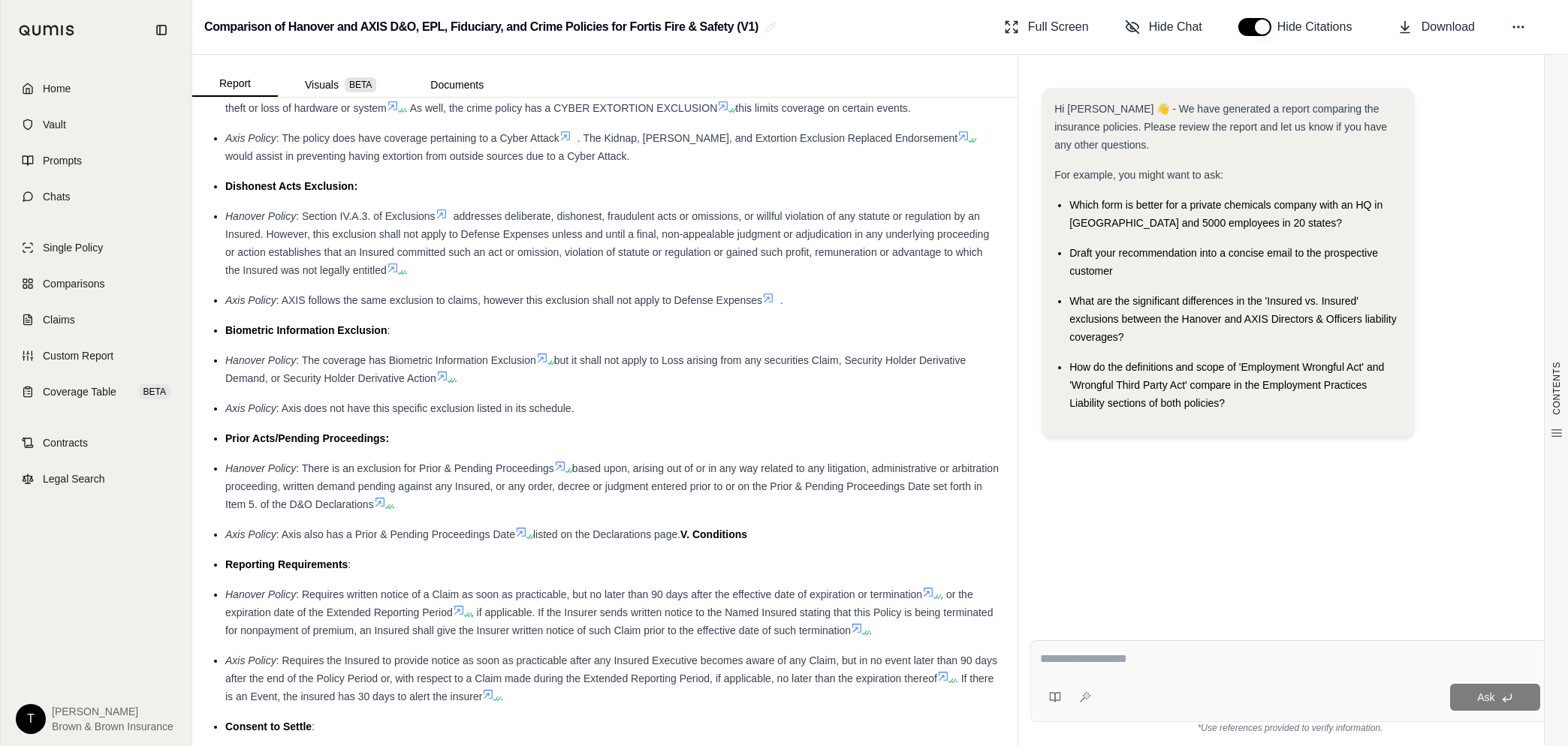
scroll to position [2736, 0]
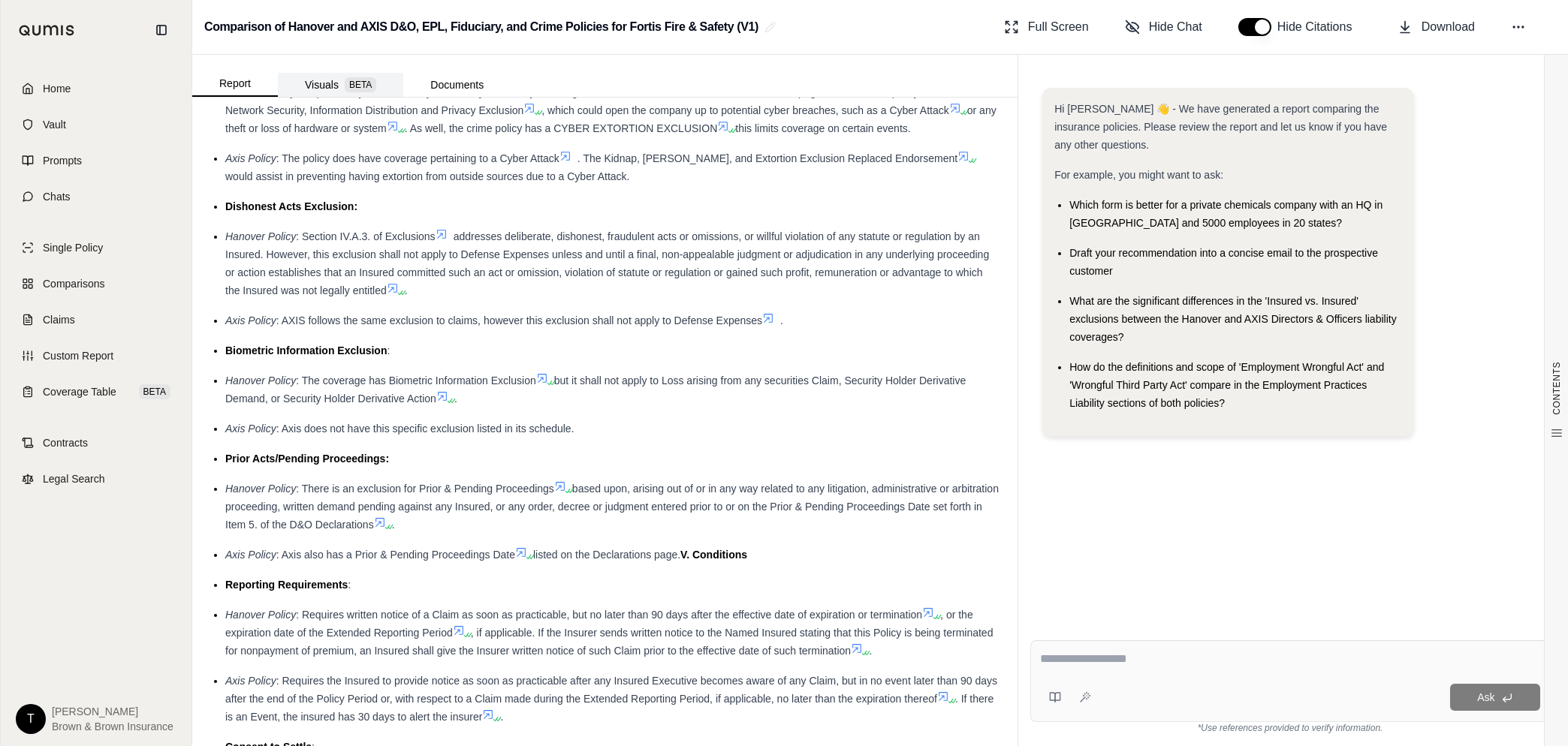
click at [319, 78] on button "Visuals BETA" at bounding box center [340, 85] width 126 height 24
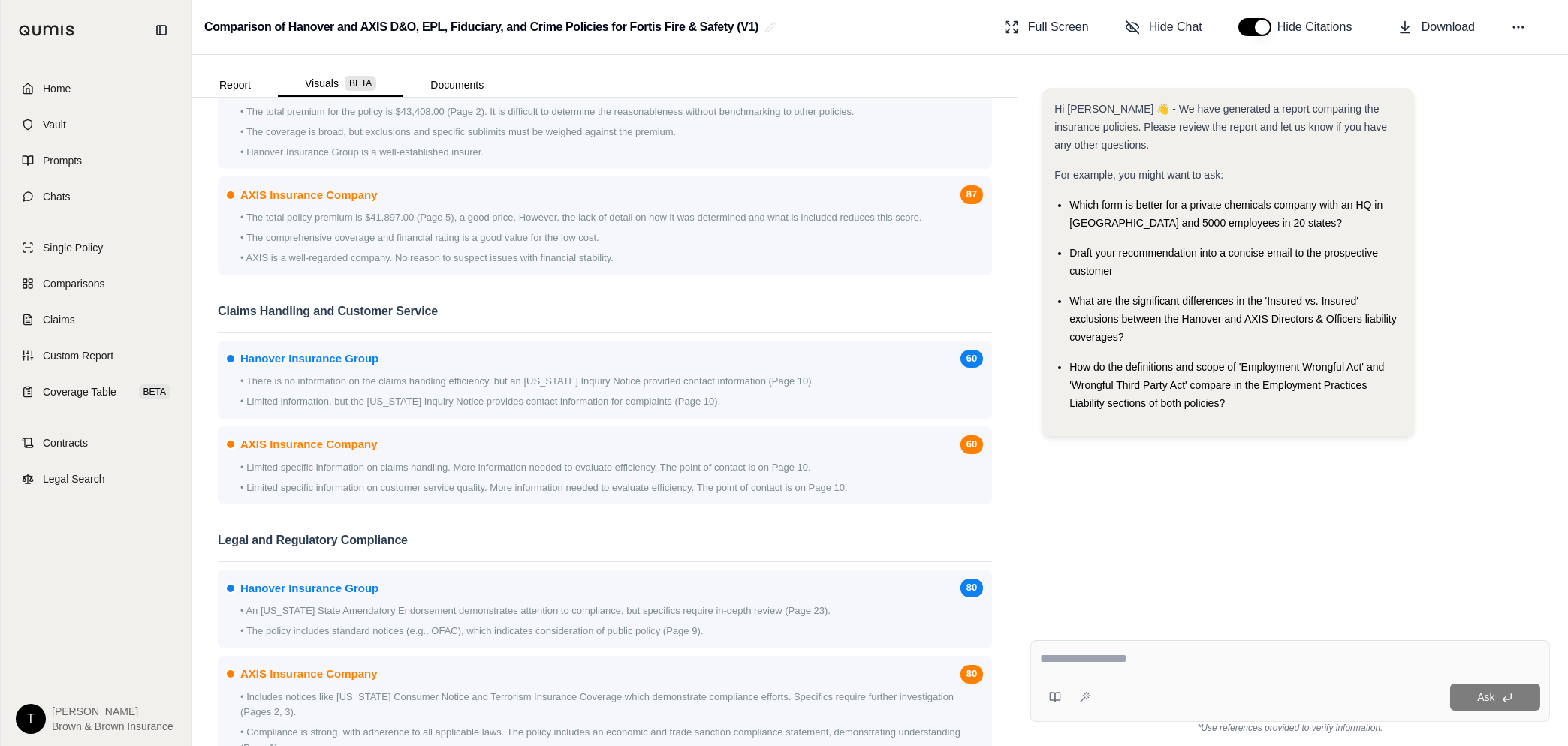
scroll to position [1864, 0]
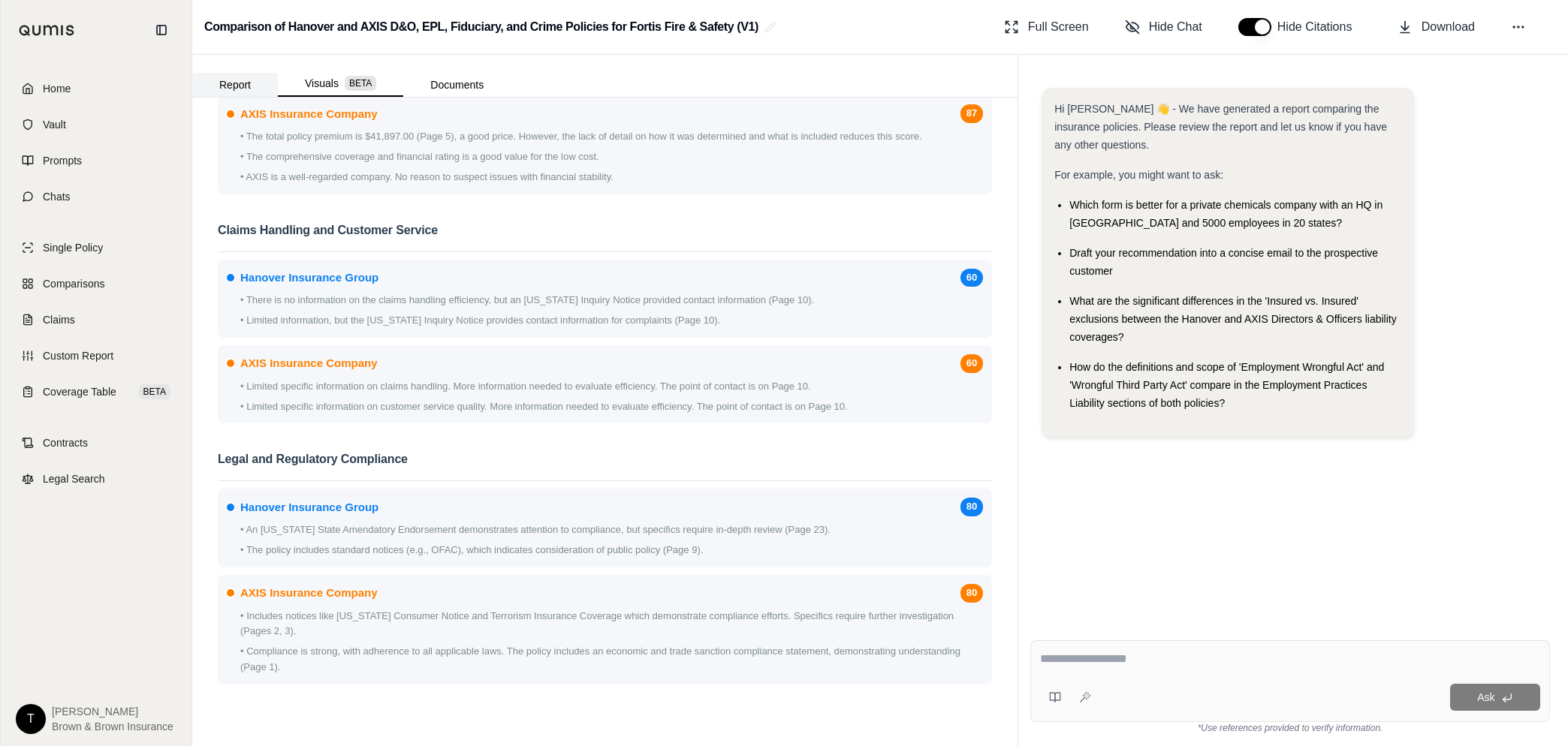
click at [246, 86] on button "Report" at bounding box center [234, 85] width 86 height 24
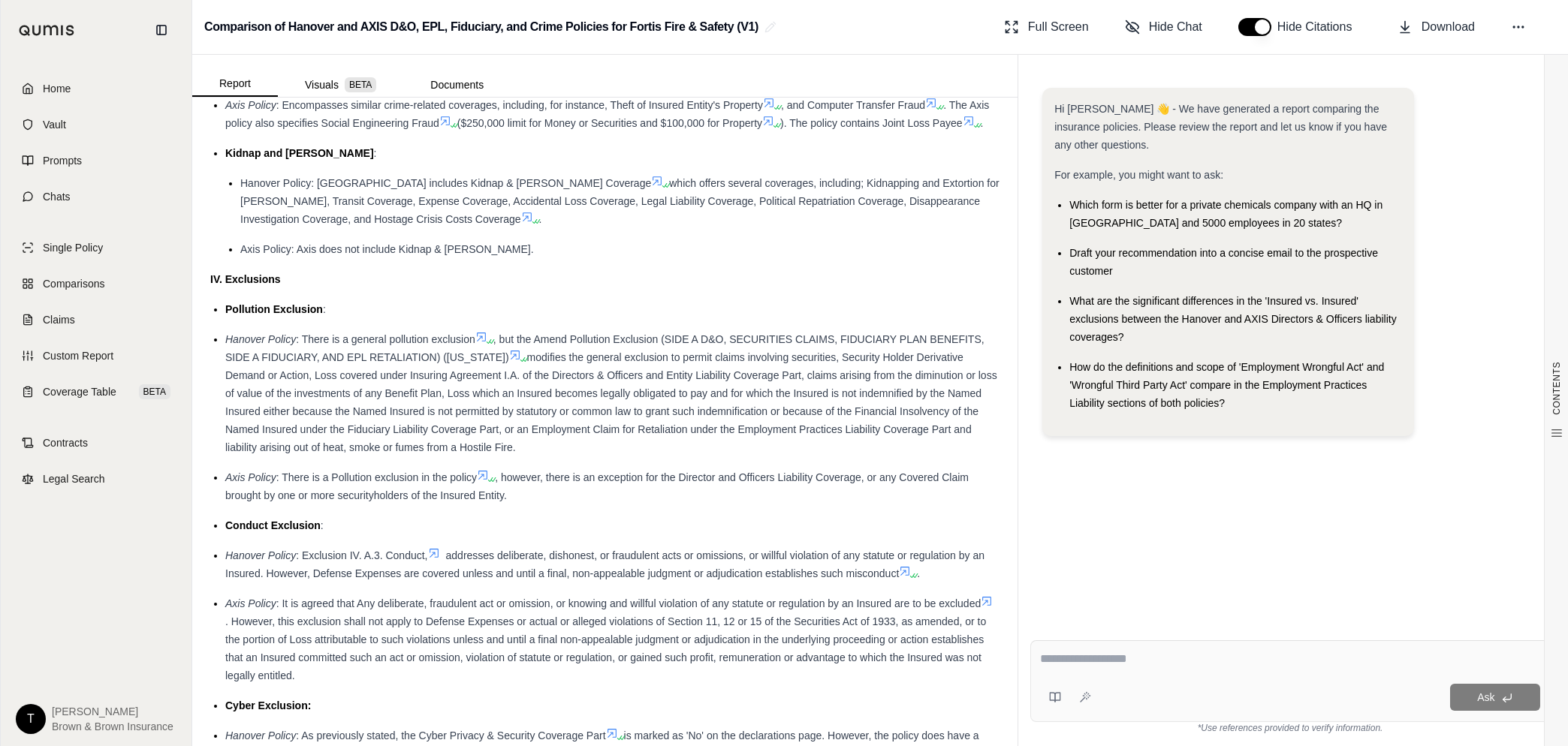
scroll to position [2439, 0]
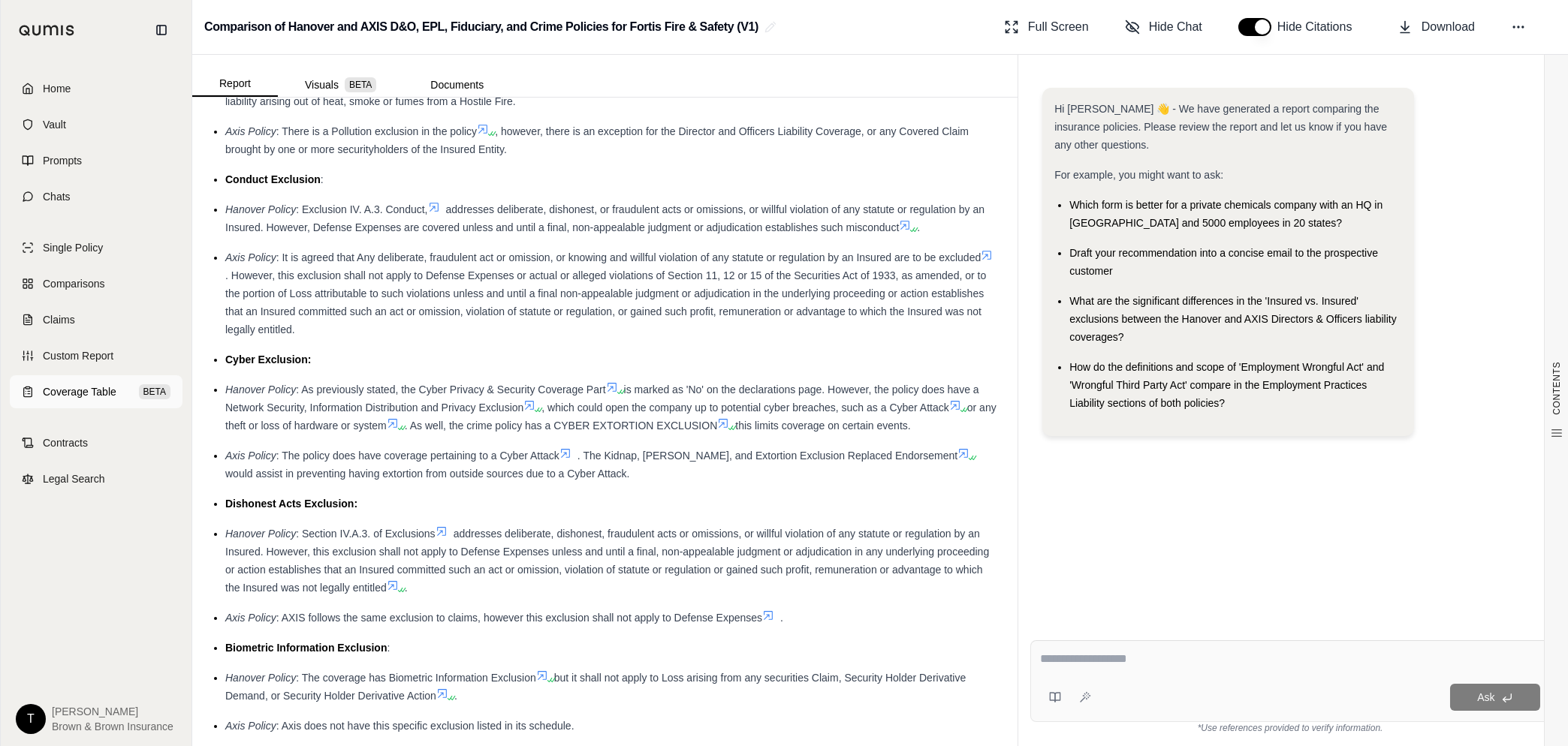
click at [101, 394] on span "Coverage Table" at bounding box center [79, 392] width 74 height 15
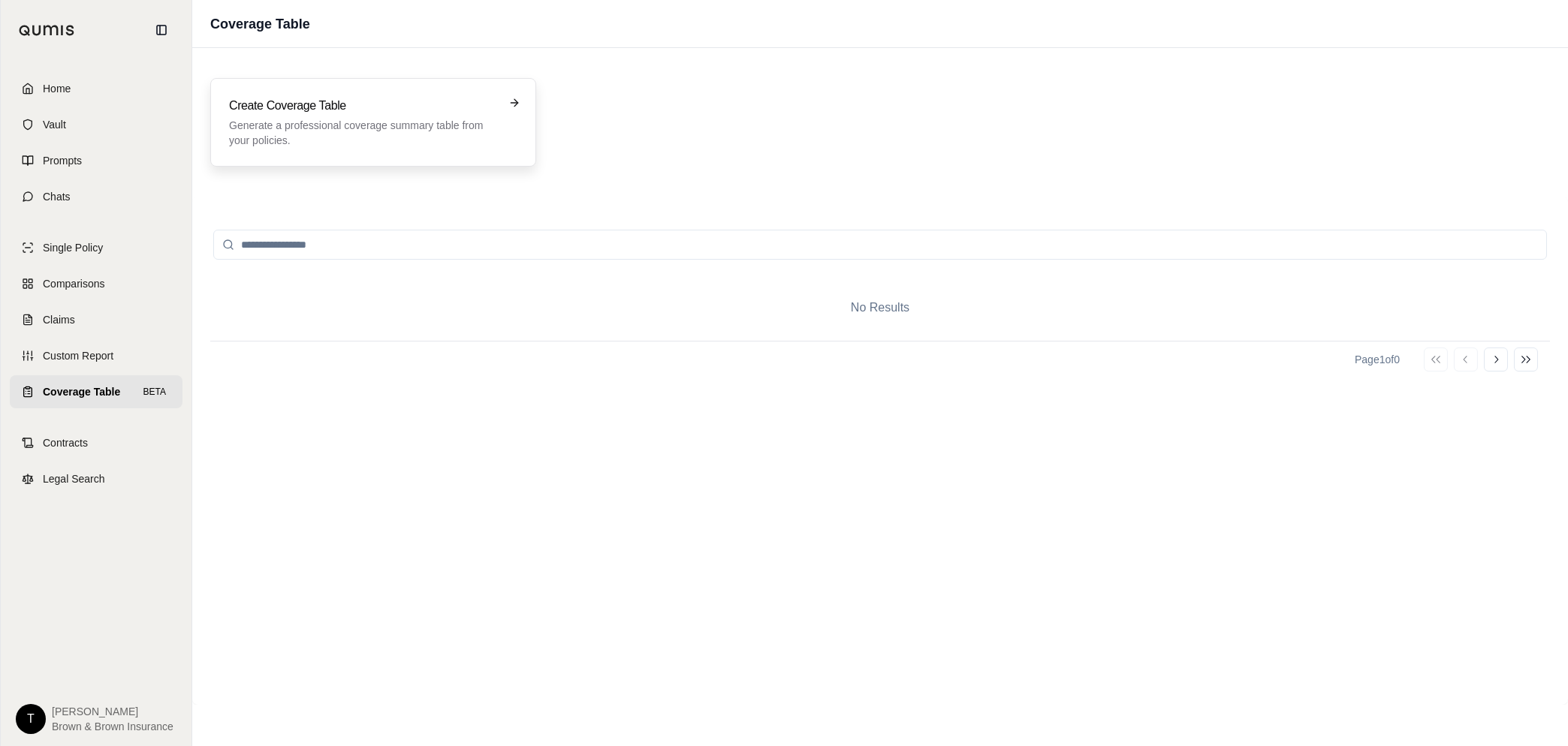
click at [302, 118] on p "Generate a professional coverage summary table from your policies." at bounding box center [362, 133] width 267 height 30
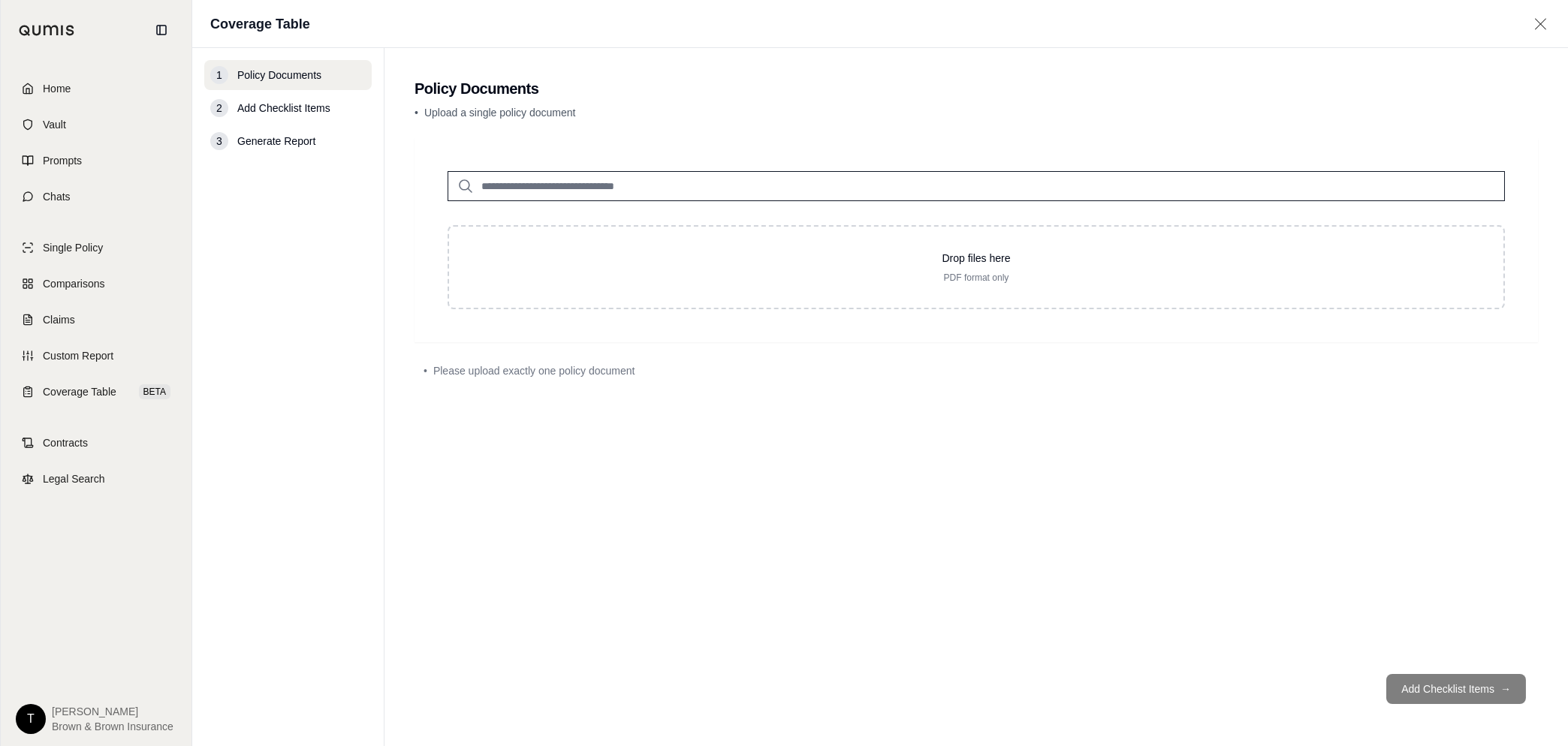
click at [268, 105] on span "Add Checklist Items" at bounding box center [284, 108] width 93 height 15
click at [62, 442] on span "Contracts" at bounding box center [65, 442] width 45 height 15
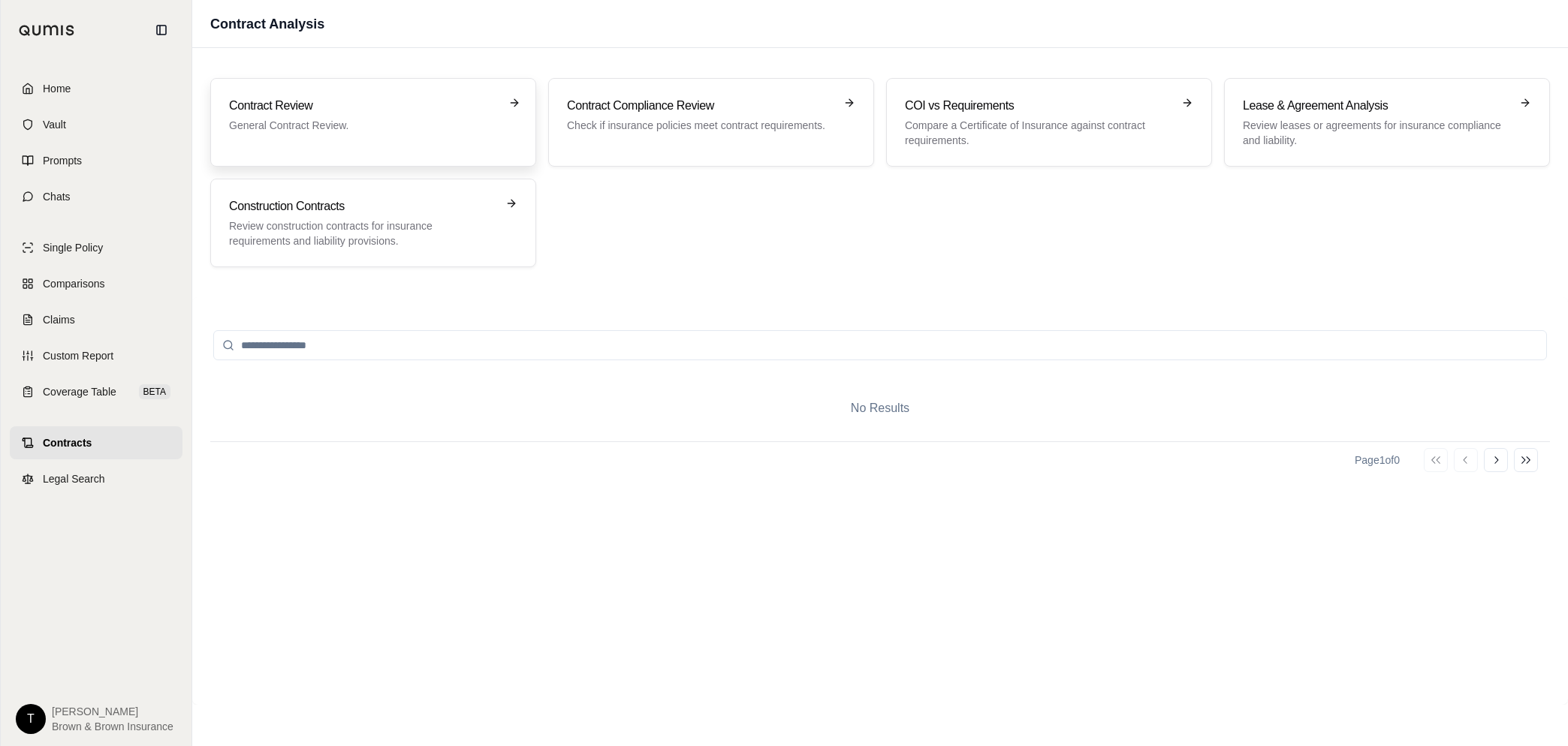
click at [286, 141] on div "Contract Review General Contract Review." at bounding box center [373, 122] width 288 height 51
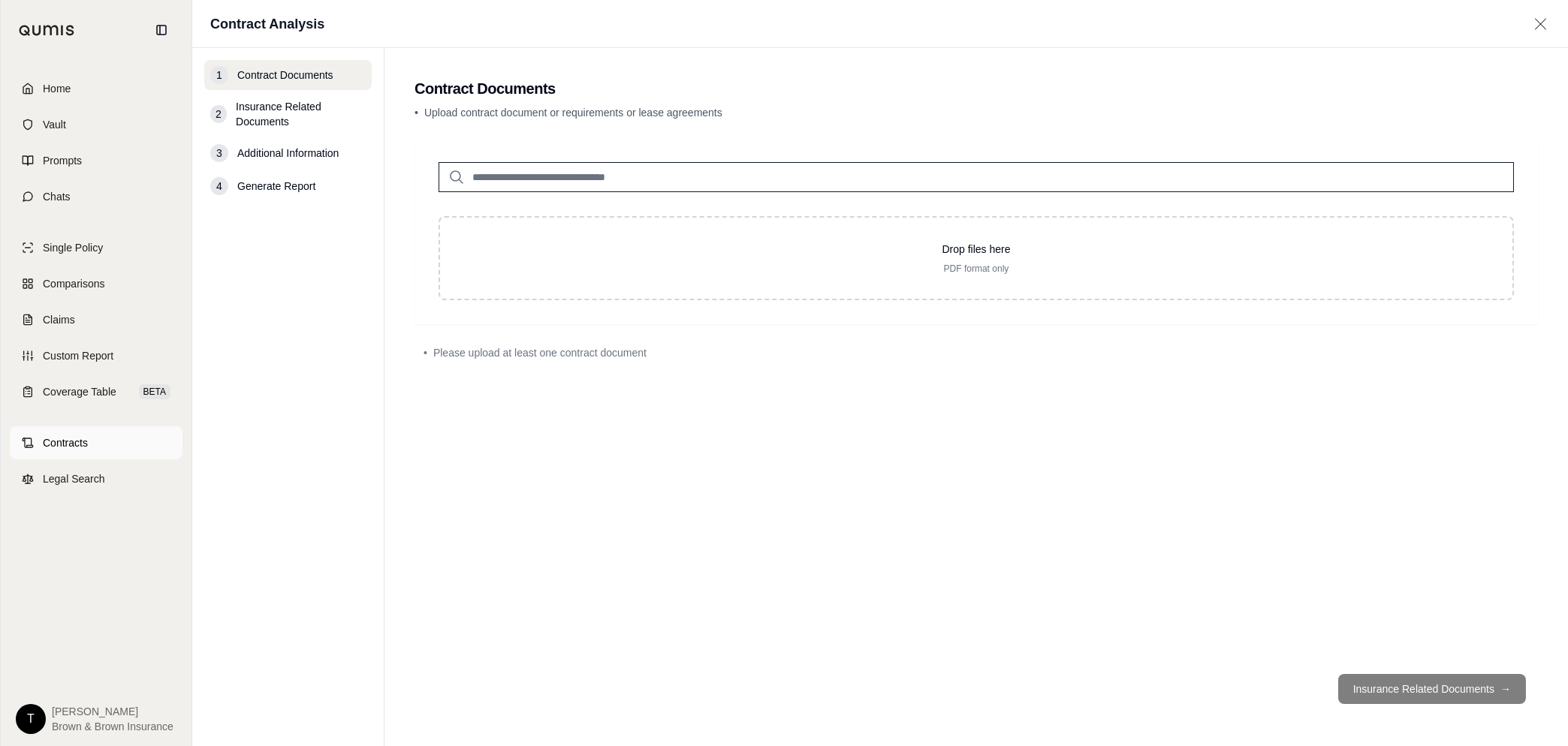
click at [90, 437] on link "Contracts" at bounding box center [96, 442] width 173 height 33
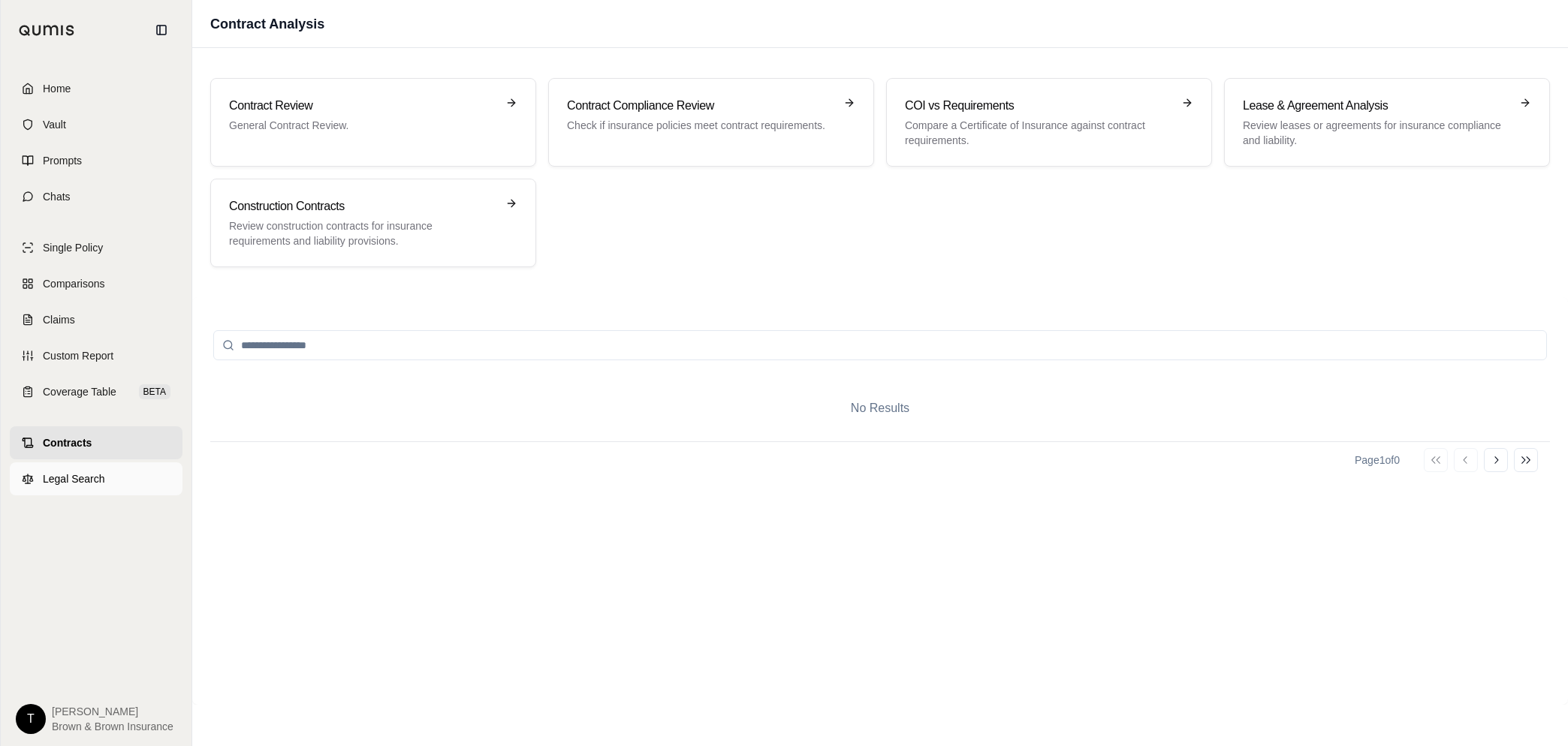
click at [77, 466] on link "Legal Search" at bounding box center [96, 478] width 173 height 33
click at [76, 433] on link "Contracts" at bounding box center [96, 442] width 173 height 33
click at [75, 392] on span "Coverage Table" at bounding box center [79, 392] width 74 height 15
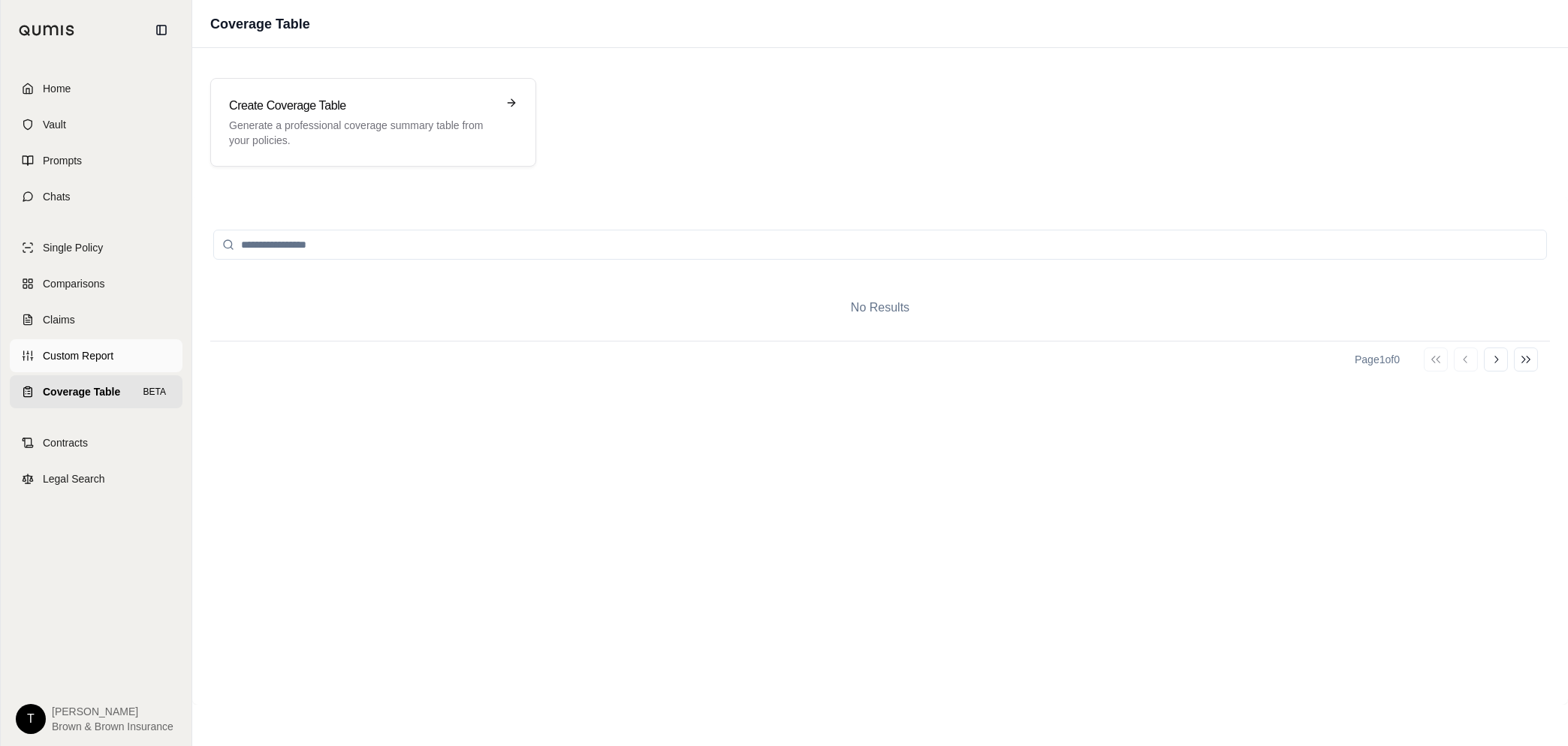
click at [70, 361] on span "Custom Report" at bounding box center [78, 356] width 70 height 15
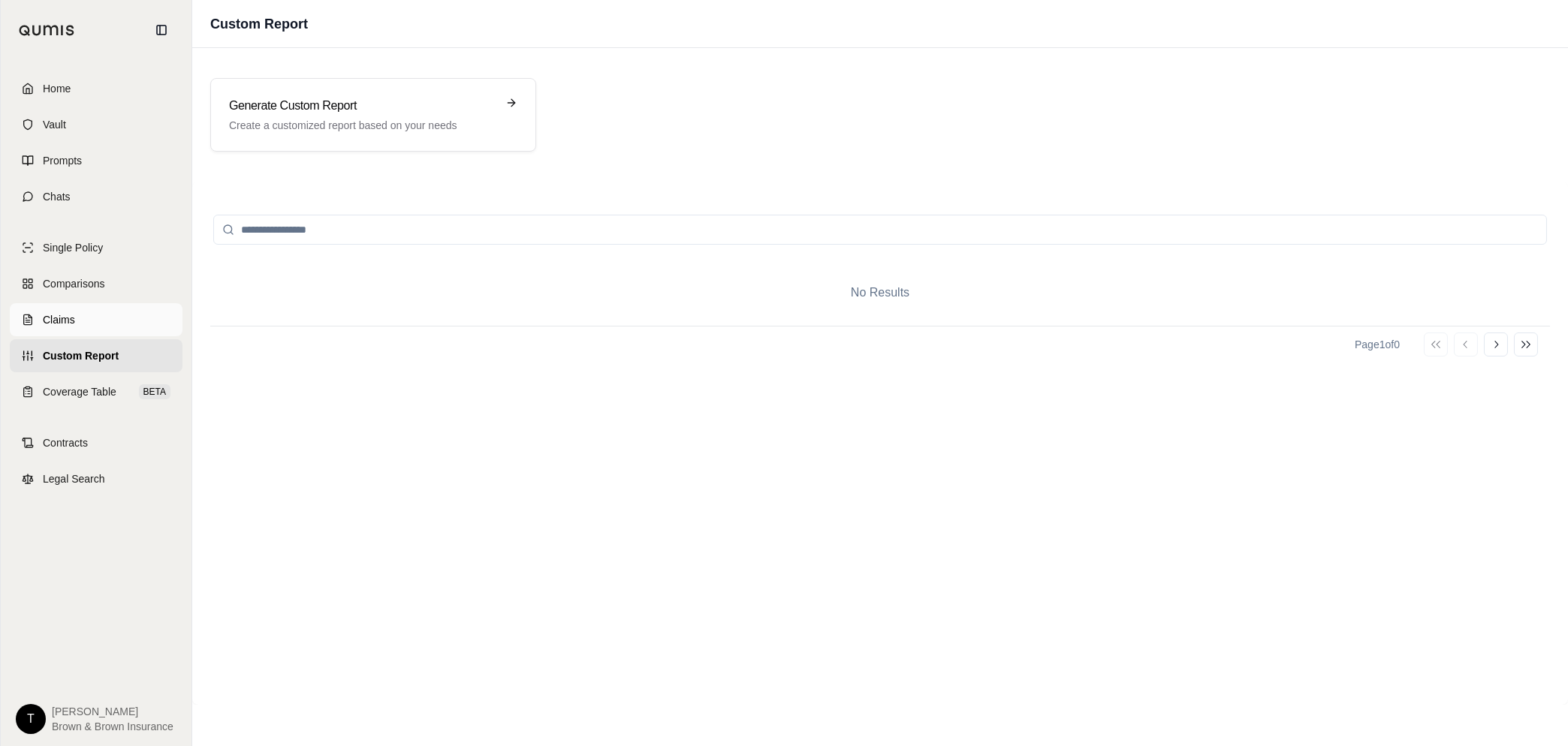
click at [58, 319] on span "Claims" at bounding box center [58, 319] width 32 height 15
click at [85, 357] on span "Custom Report" at bounding box center [78, 356] width 70 height 15
click at [346, 125] on p "Create a customized report based on your needs" at bounding box center [362, 125] width 267 height 15
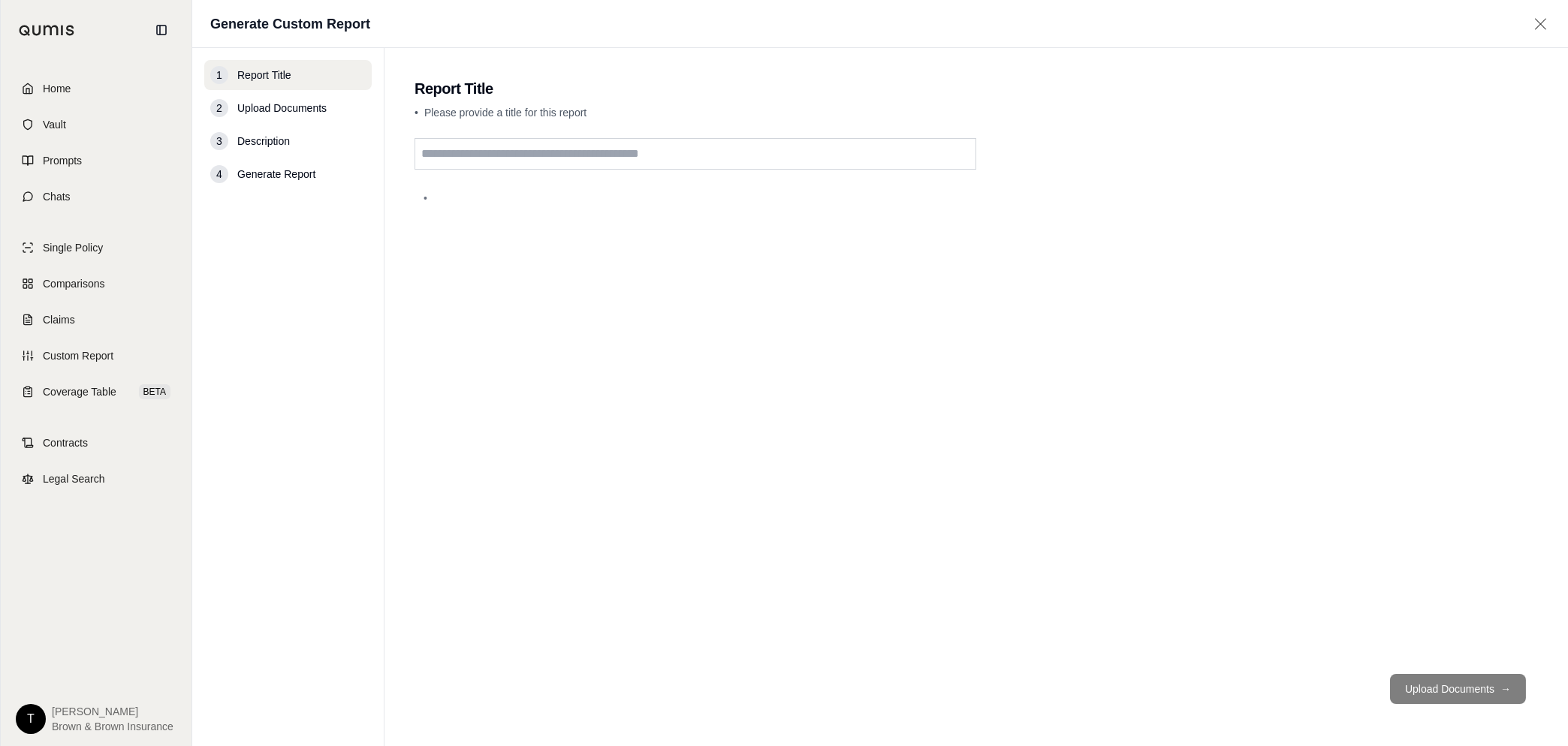
click at [527, 156] on input "text" at bounding box center [695, 154] width 562 height 31
type input "**********"
click at [1433, 688] on button "Upload Documents →" at bounding box center [1458, 689] width 136 height 30
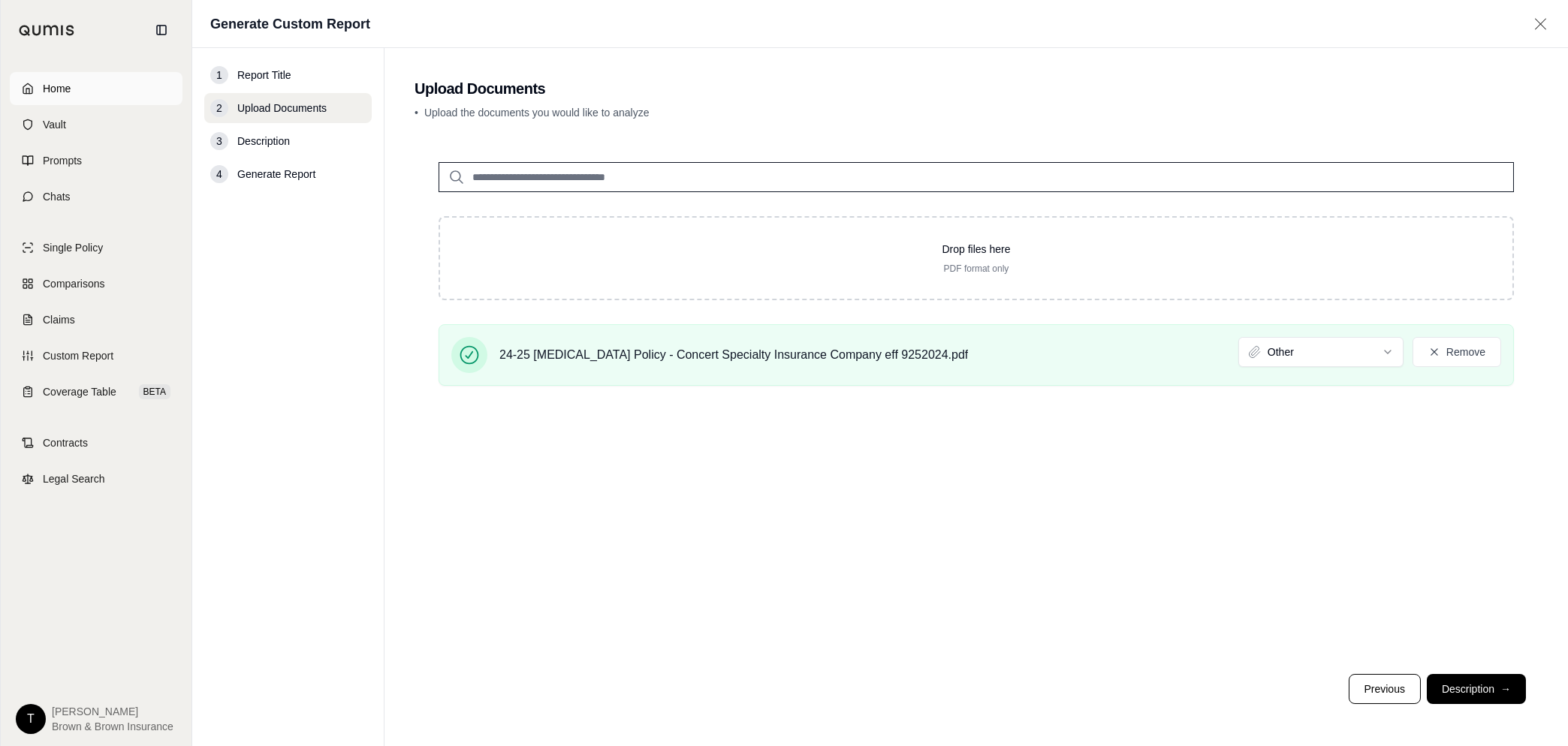
click at [58, 83] on span "Home" at bounding box center [56, 88] width 28 height 15
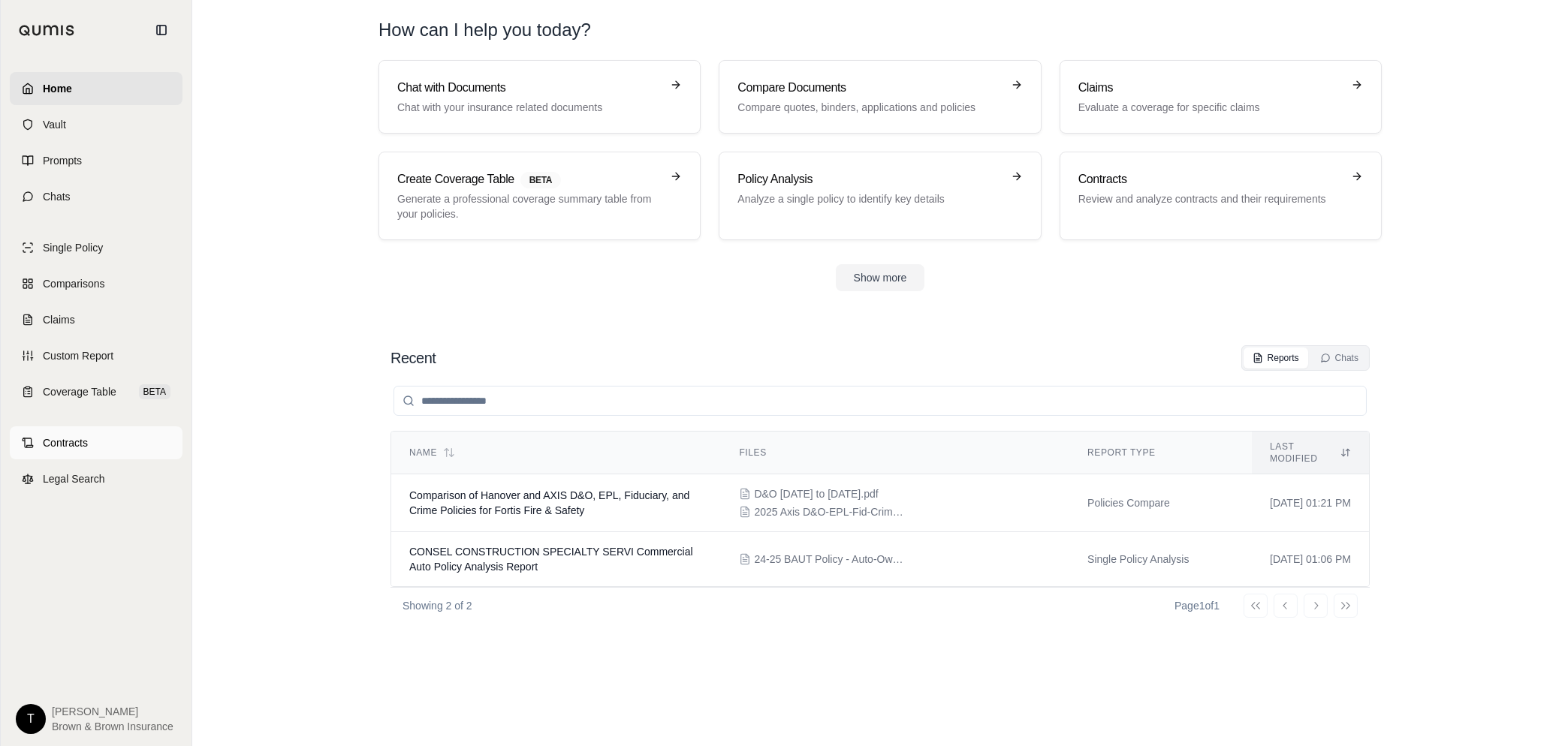
click at [69, 446] on span "Contracts" at bounding box center [65, 442] width 45 height 15
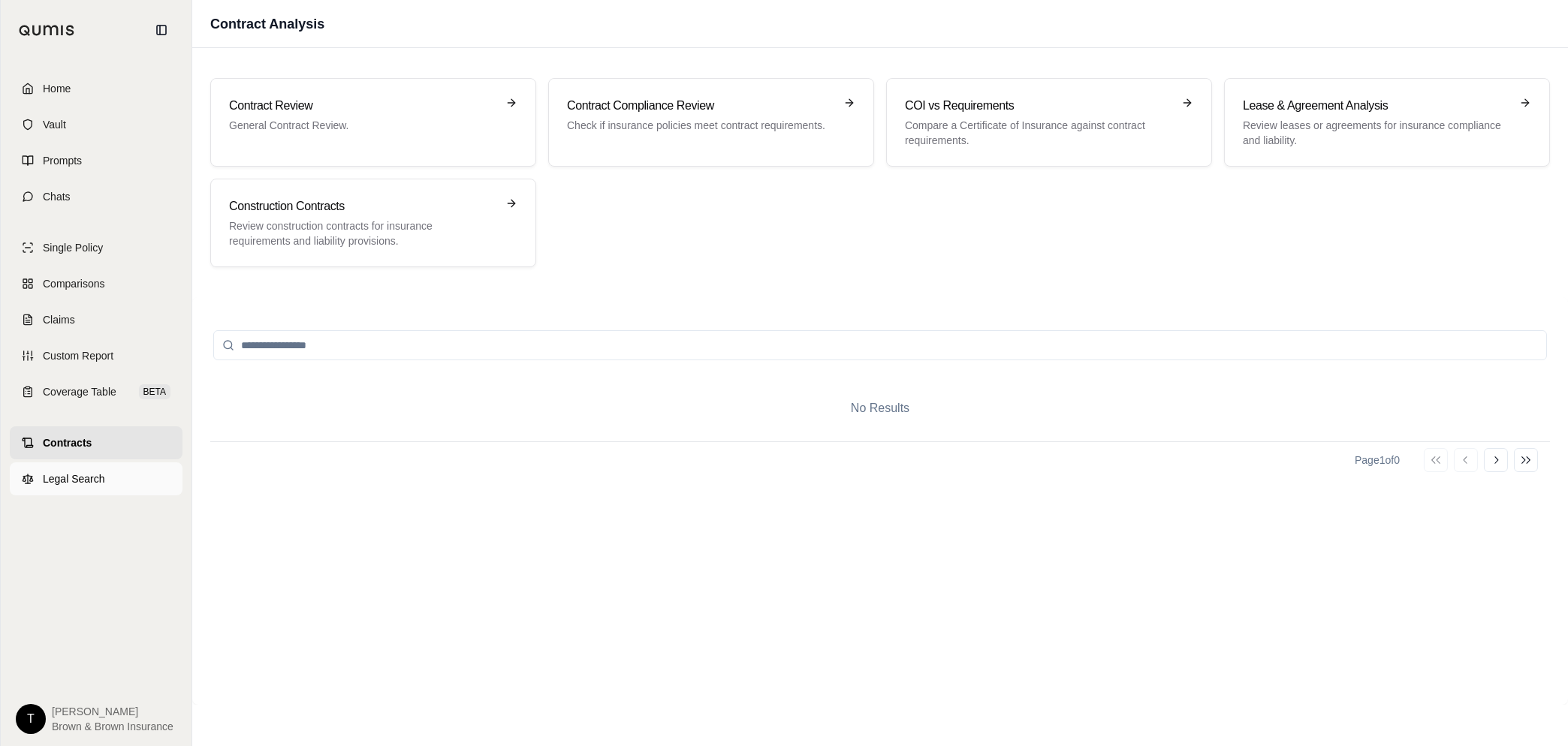
click at [59, 477] on span "Legal Search" at bounding box center [74, 478] width 62 height 15
click at [78, 250] on span "Single Policy" at bounding box center [72, 247] width 60 height 15
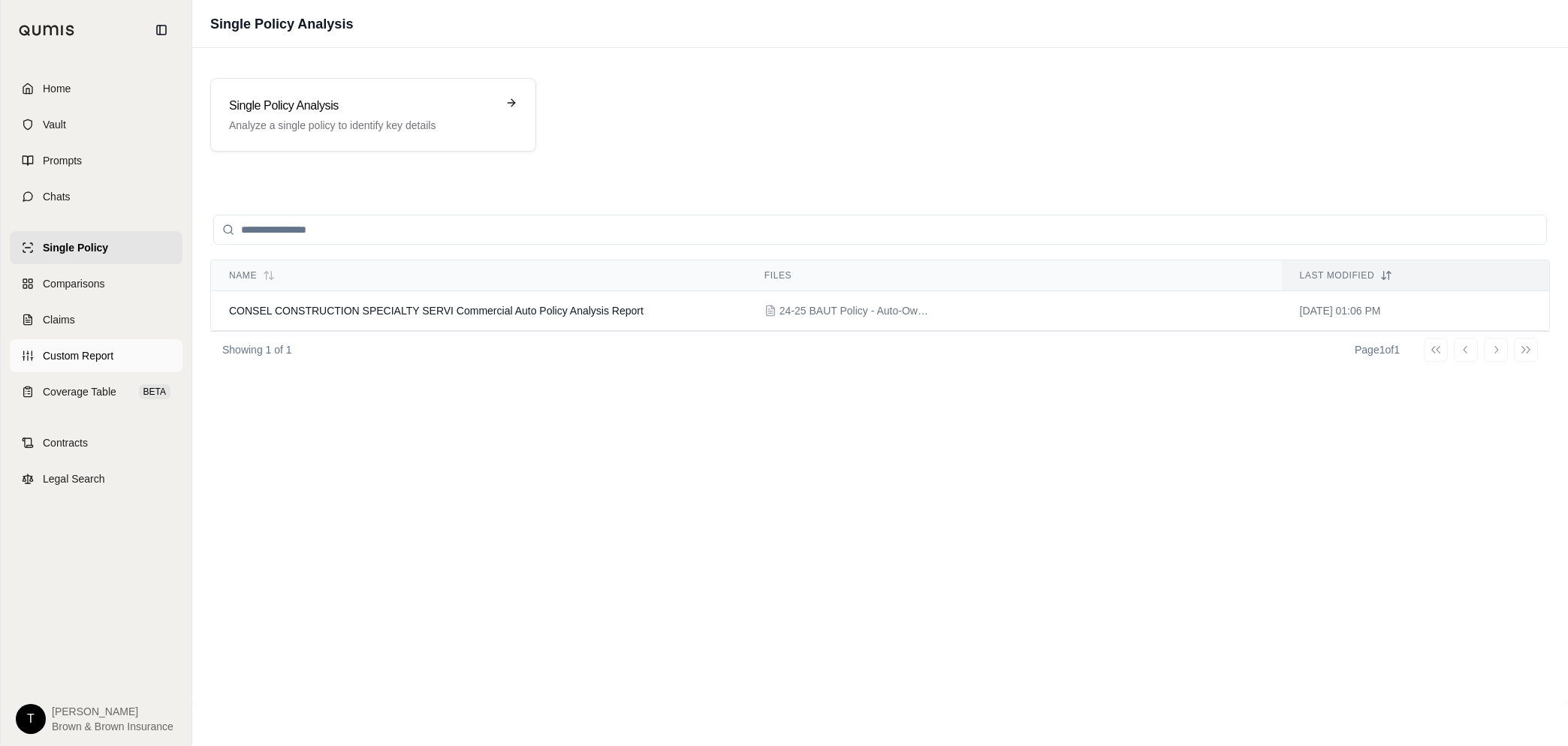
click at [60, 353] on span "Custom Report" at bounding box center [78, 356] width 70 height 15
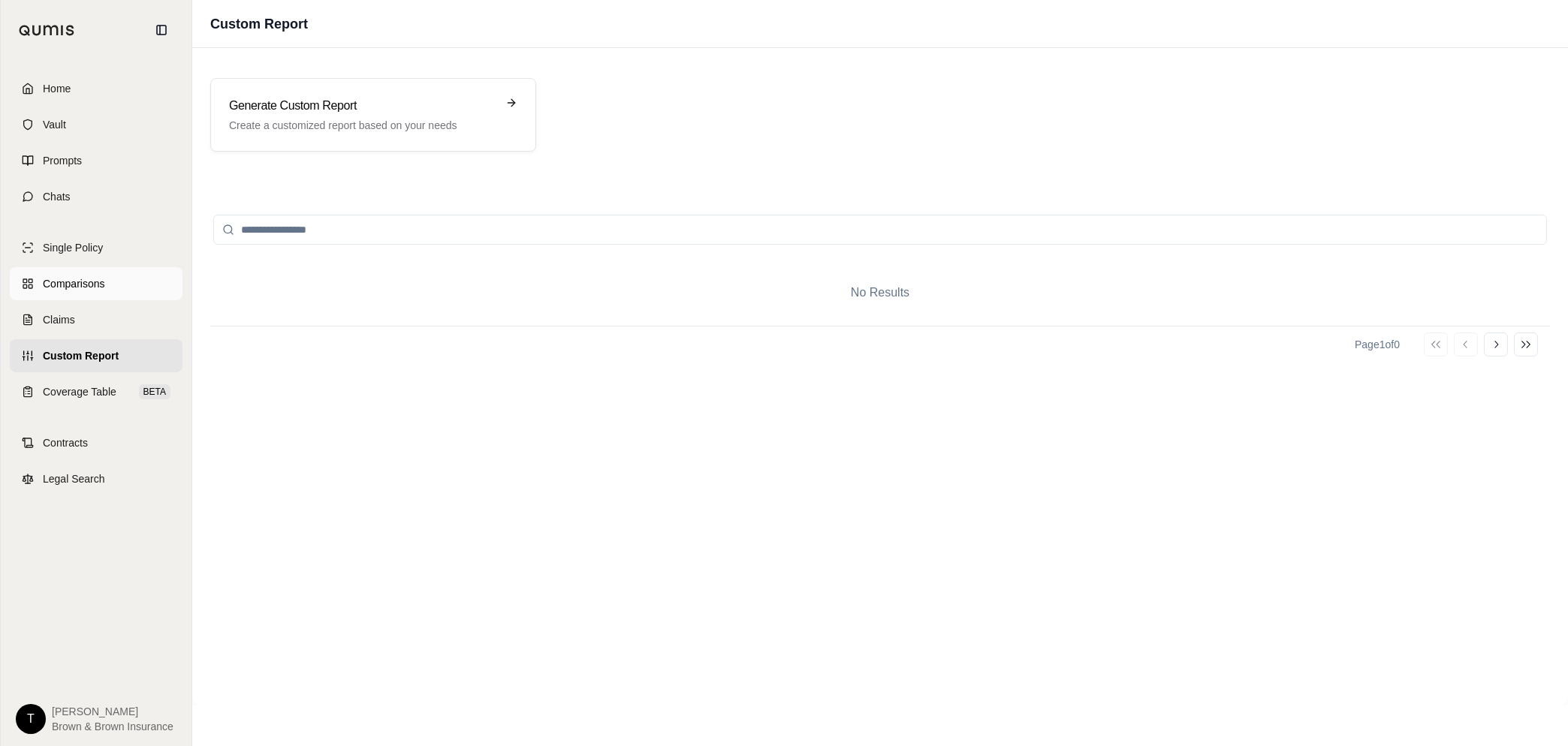
click at [85, 277] on span "Comparisons" at bounding box center [73, 283] width 62 height 15
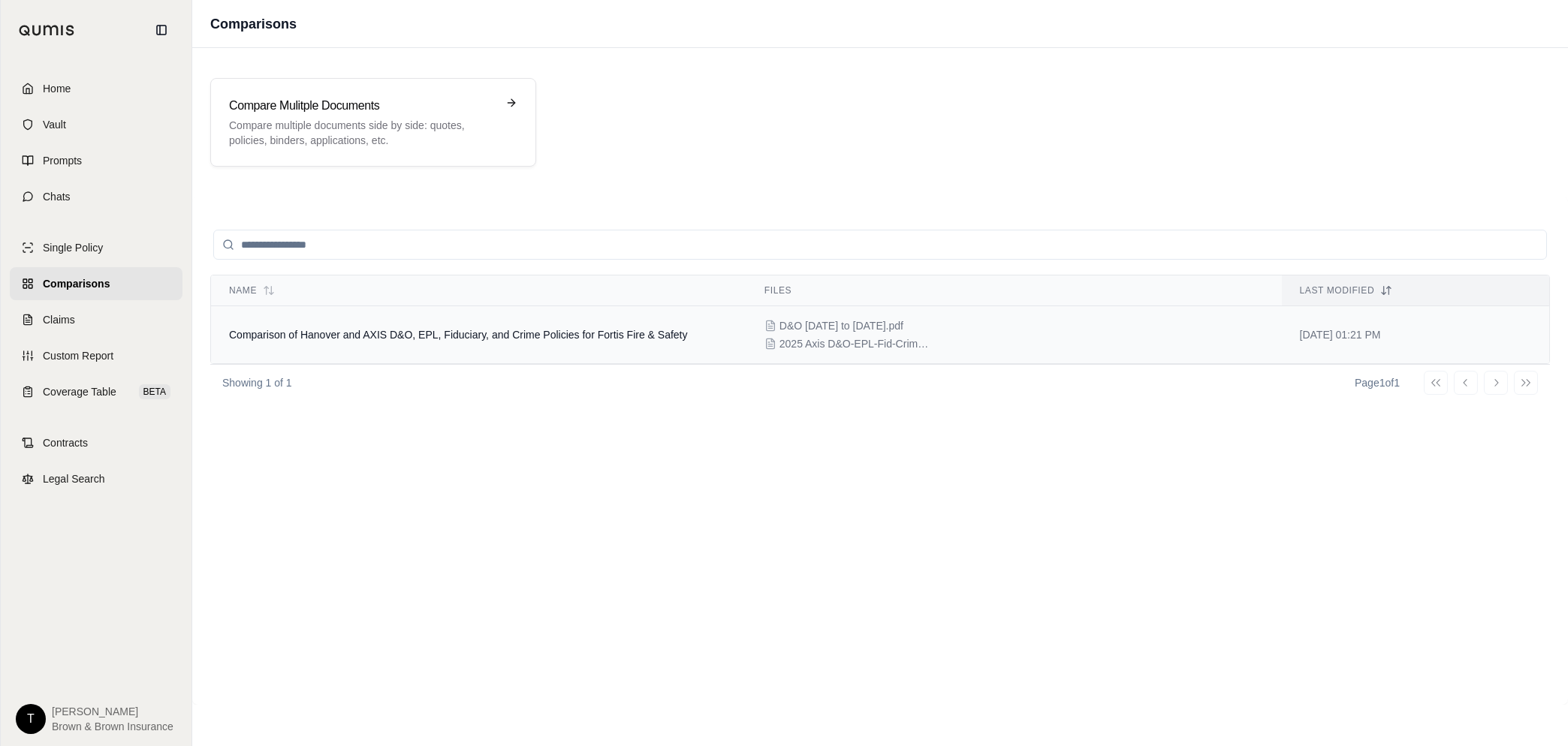
click at [442, 340] on td "Comparison of Hanover and AXIS D&O, EPL, Fiduciary, and Crime Policies for Fort…" at bounding box center [478, 335] width 535 height 58
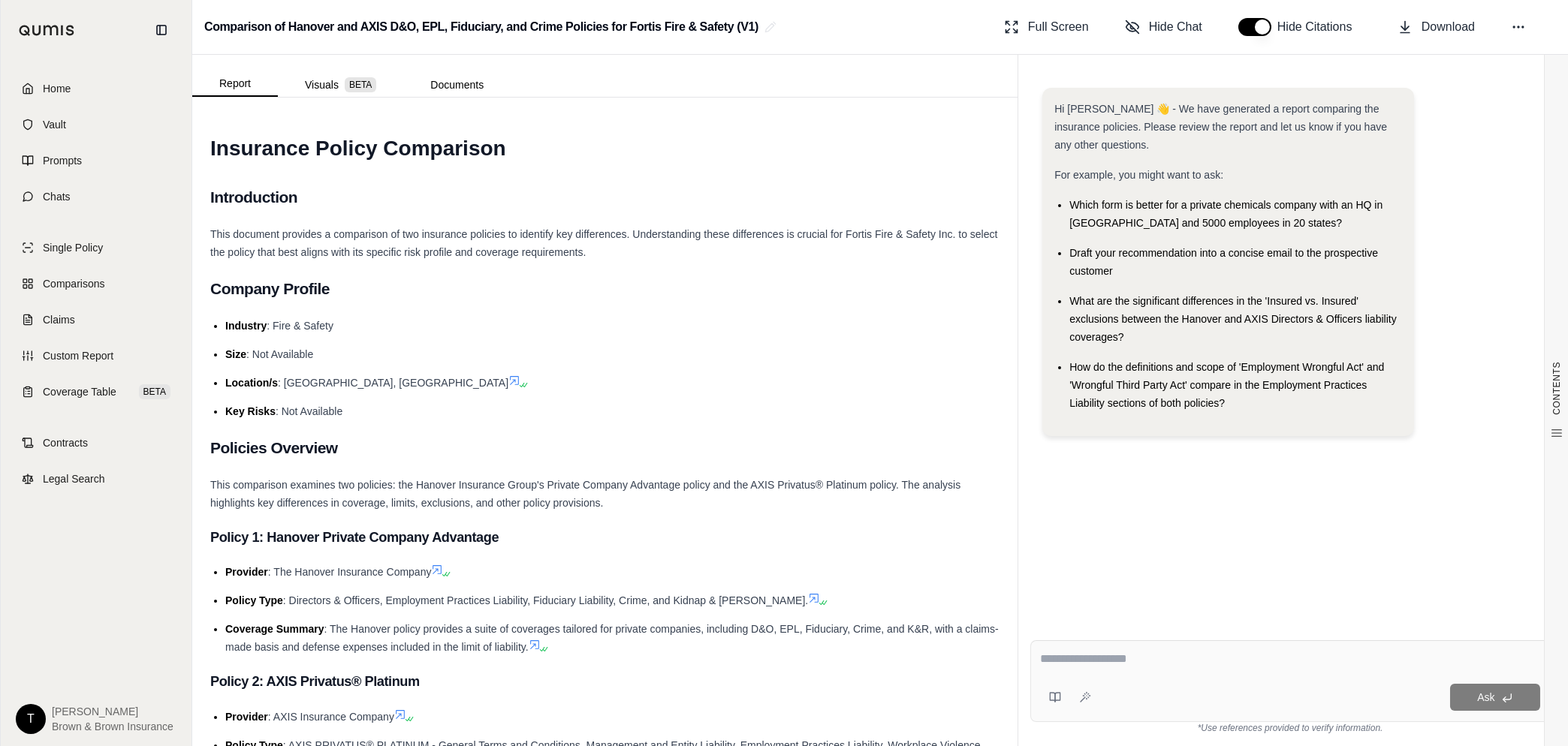
click at [1428, 30] on span "Download" at bounding box center [1448, 27] width 54 height 18
click at [323, 74] on button "Visuals BETA" at bounding box center [340, 85] width 126 height 24
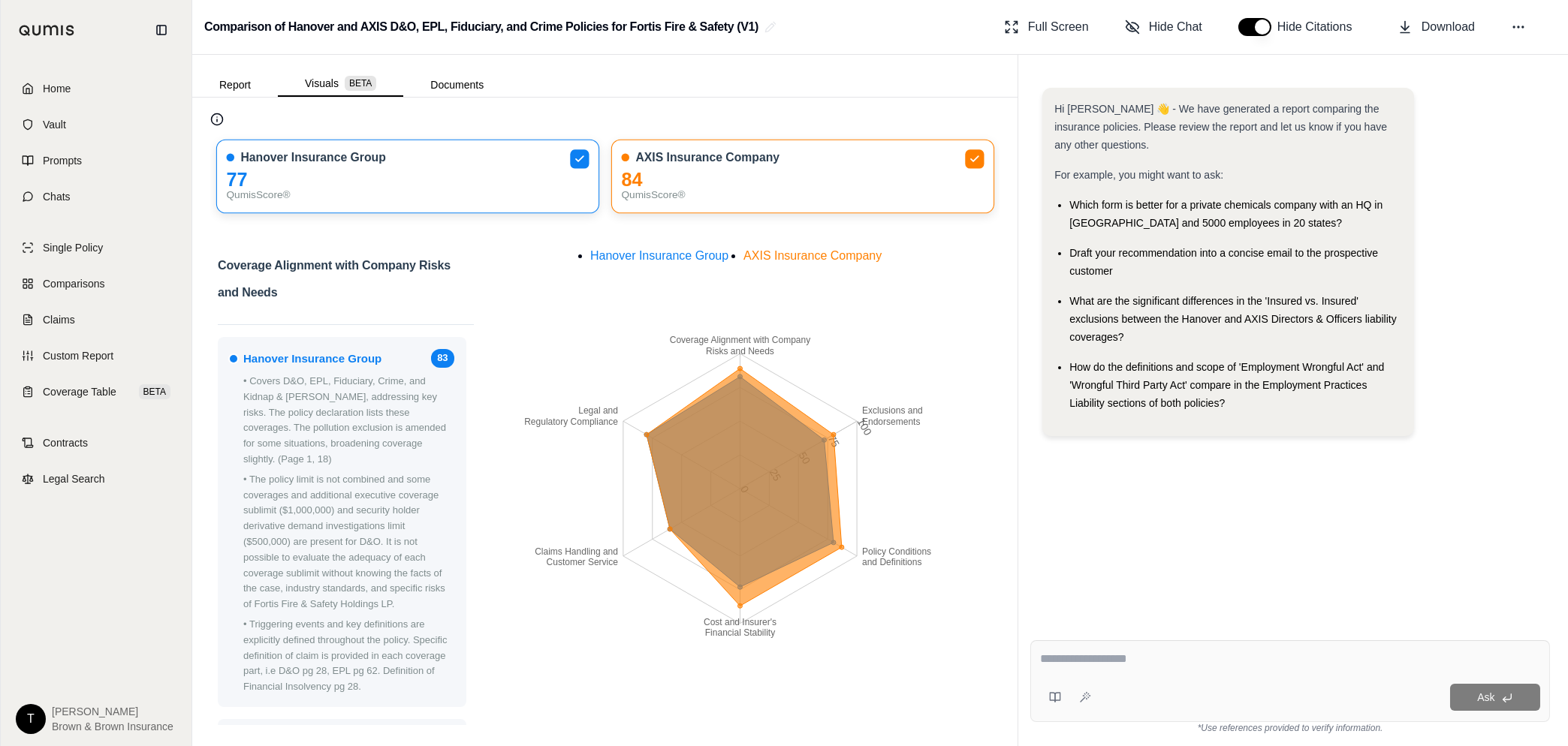
scroll to position [94, 0]
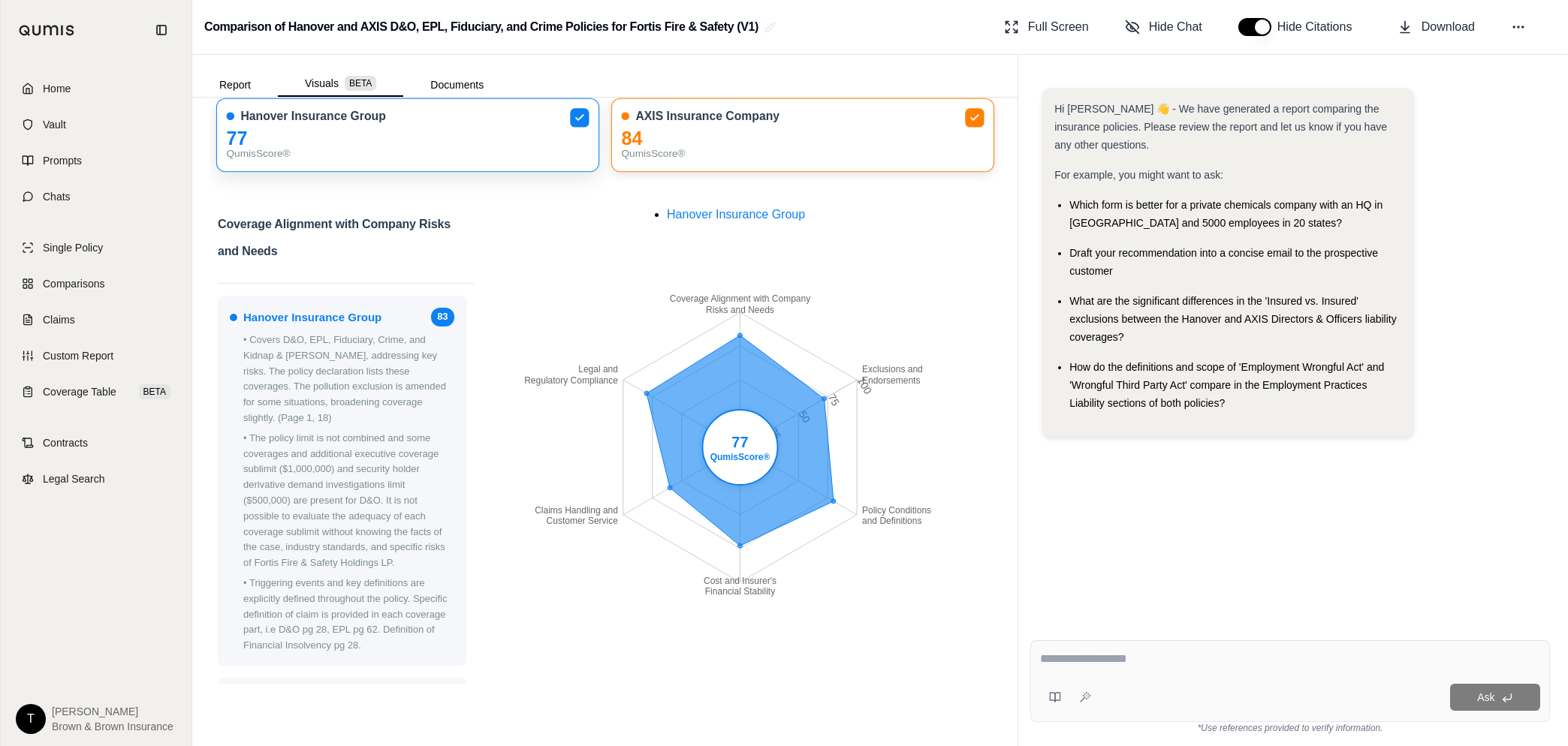
click at [409, 121] on div "Hanover Insurance Group" at bounding box center [407, 117] width 362 height 16
click at [352, 136] on div "77" at bounding box center [407, 138] width 362 height 16
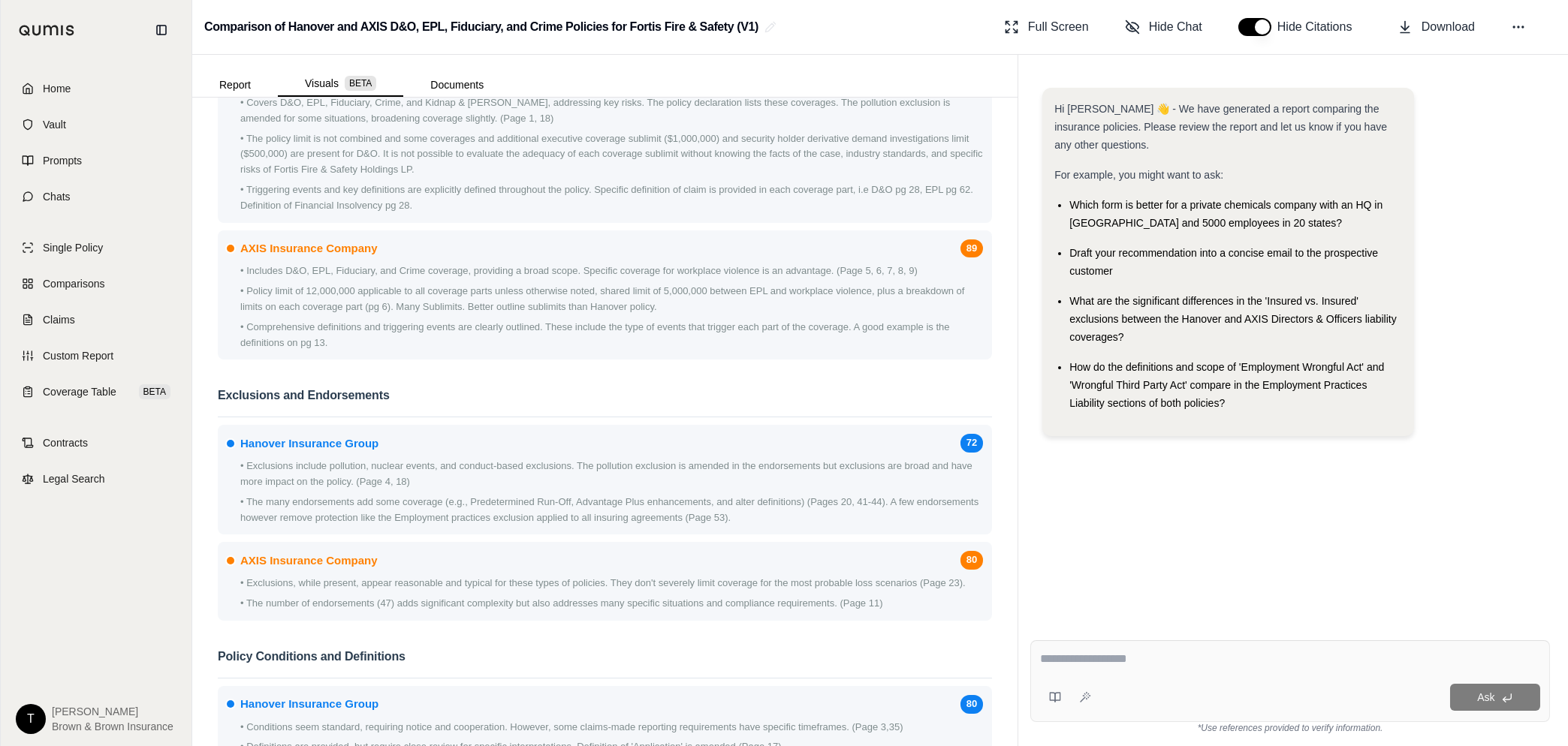
scroll to position [938, 0]
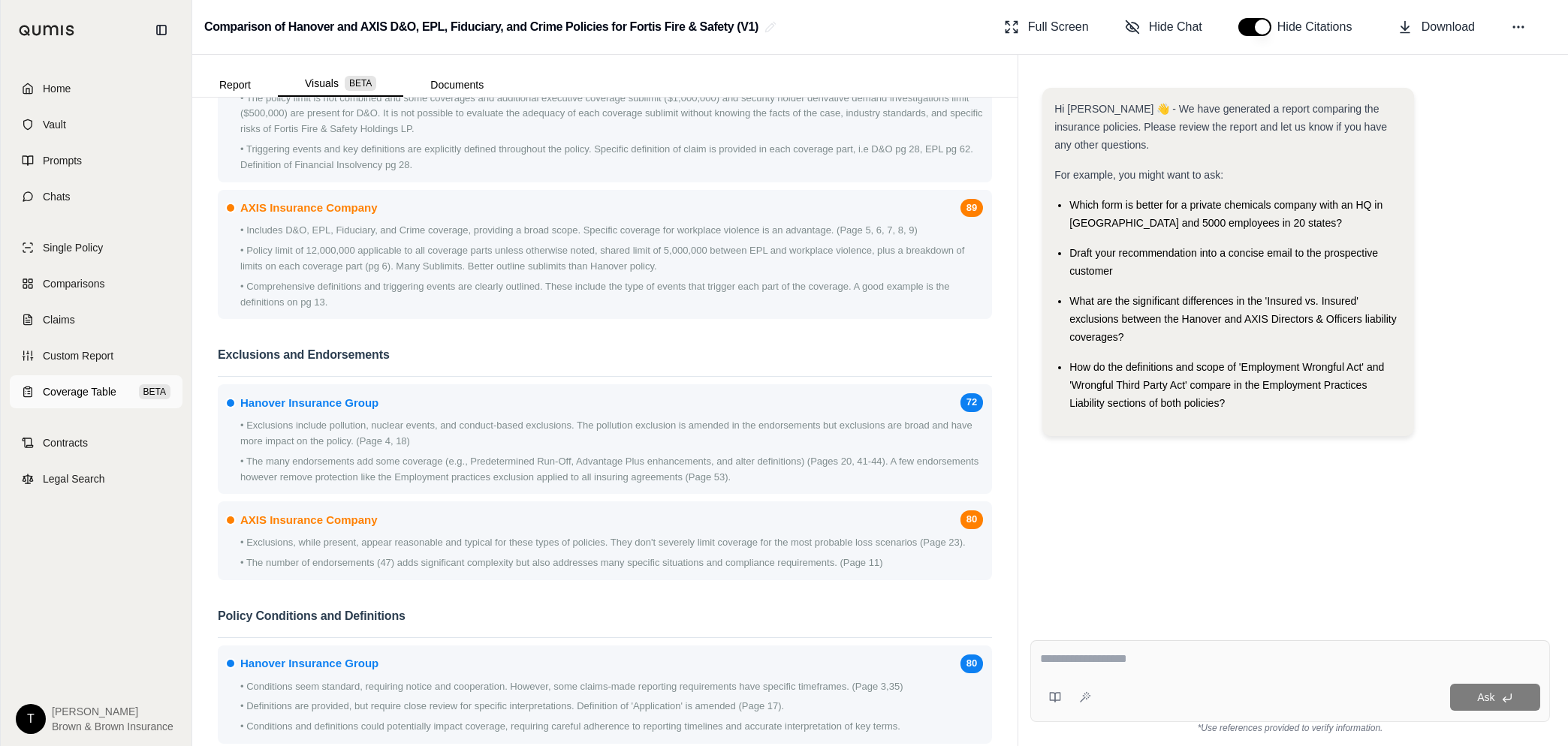
click at [75, 390] on span "Coverage Table" at bounding box center [79, 392] width 74 height 15
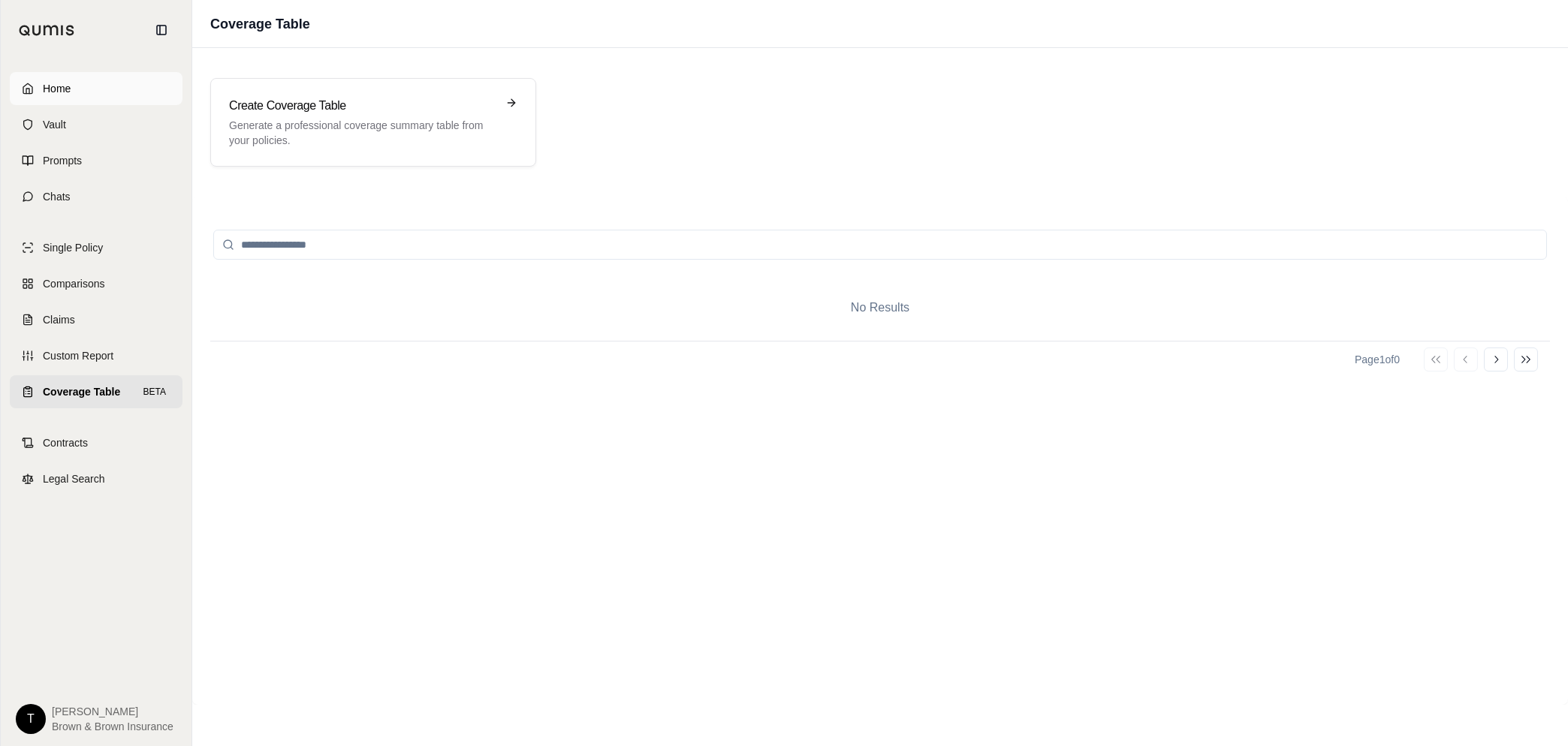
click at [54, 90] on span "Home" at bounding box center [56, 88] width 28 height 15
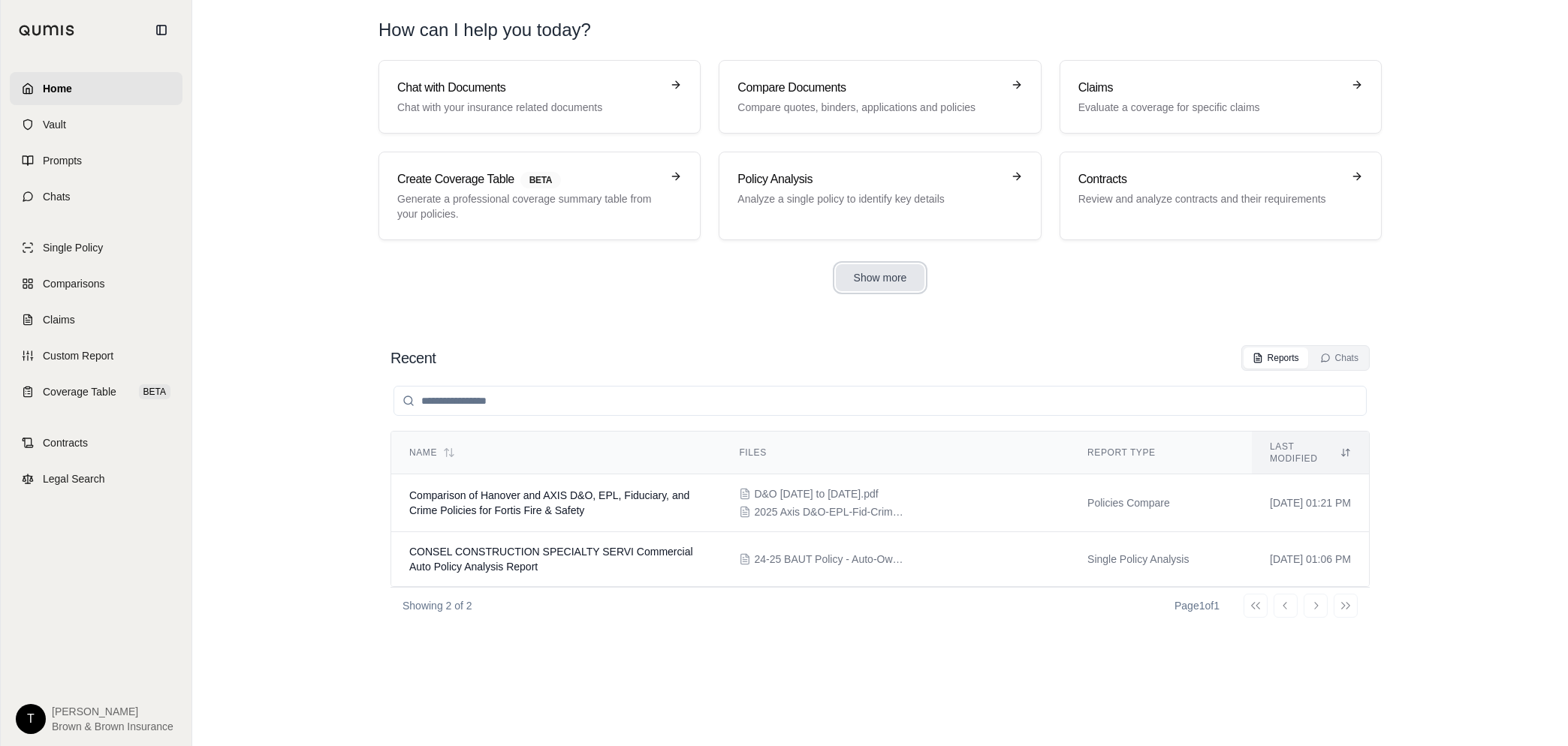
click at [918, 281] on button "Show more" at bounding box center [881, 277] width 90 height 27
